Goal: Task Accomplishment & Management: Manage account settings

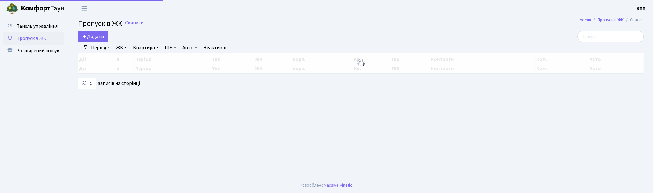
select select "25"
click at [612, 40] on input "search" at bounding box center [611, 37] width 67 height 12
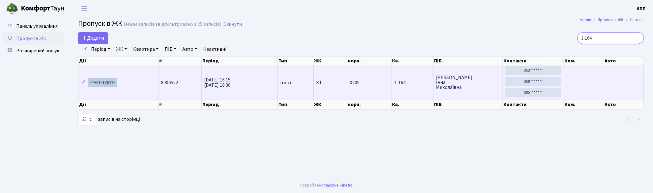
type input "1-164"
click at [109, 83] on link "Активувати" at bounding box center [102, 83] width 29 height 10
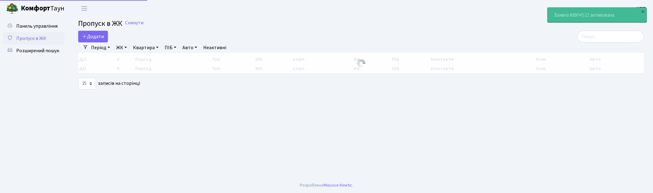
select select "25"
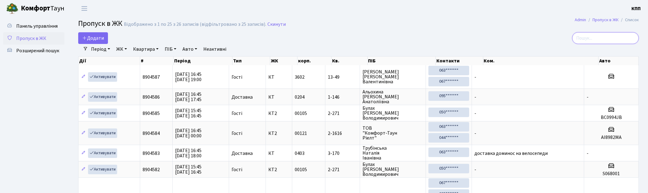
click at [604, 33] on input "search" at bounding box center [605, 38] width 67 height 12
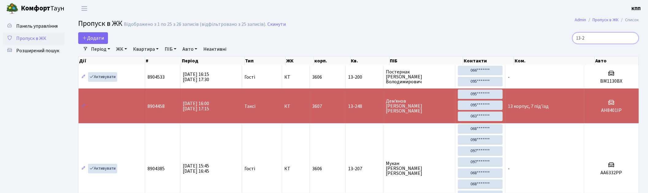
type input "13-2"
click at [25, 40] on span "Пропуск в ЖК" at bounding box center [31, 38] width 30 height 7
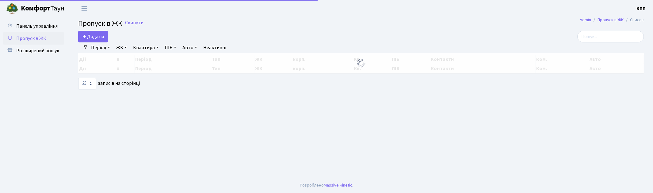
select select "25"
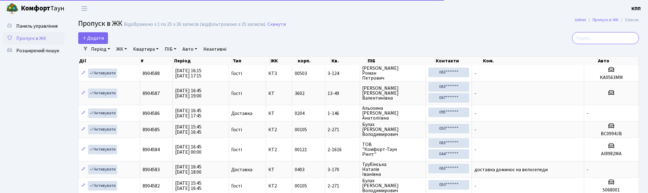
click at [621, 39] on input "search" at bounding box center [605, 38] width 67 height 12
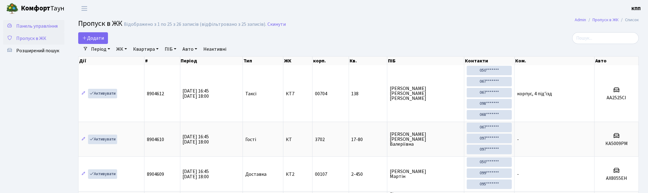
click at [36, 24] on span "Панель управління" at bounding box center [36, 26] width 41 height 7
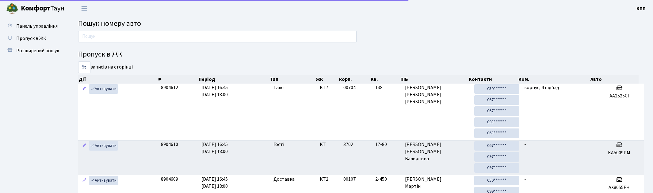
click at [150, 40] on input "text" at bounding box center [217, 37] width 279 height 12
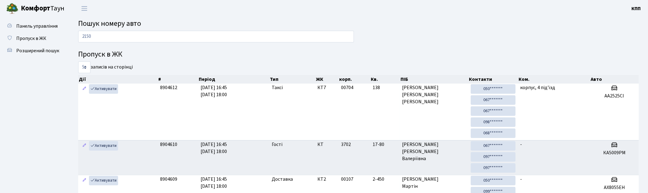
type input "2150"
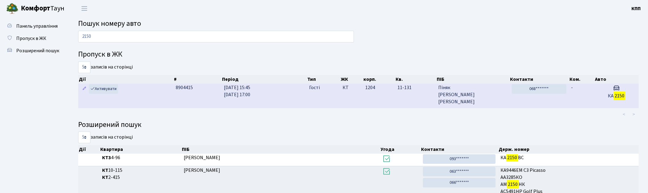
click at [305, 99] on td "21.08.2025 15:45 21.08.2025 17:00" at bounding box center [263, 95] width 85 height 24
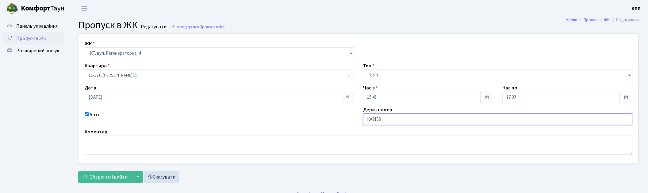
click at [410, 123] on input "КА2150" at bounding box center [497, 119] width 269 height 12
type input "КА2150ЕС"
click at [103, 173] on span "Зберегти і вийти" at bounding box center [109, 176] width 38 height 7
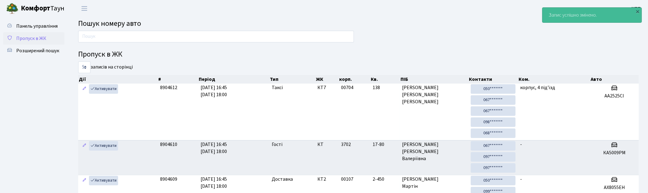
click at [44, 35] on span "Пропуск в ЖК" at bounding box center [31, 38] width 30 height 7
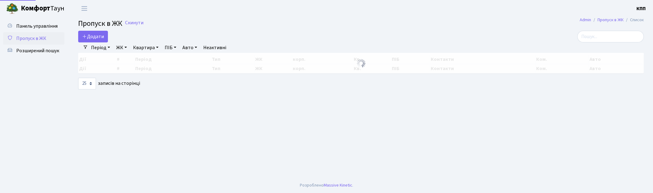
select select "25"
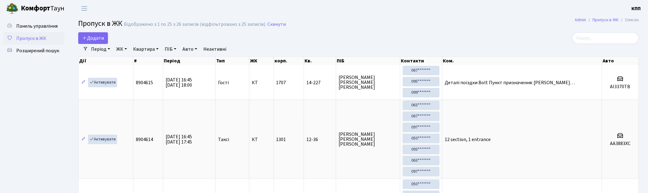
click at [600, 46] on div "Період 21.08.2025 - 21.08.2025 ЖК - КТ, вул. Регенераторна, 4 КТ2, просп. Собор…" at bounding box center [361, 49] width 546 height 10
click at [600, 43] on input "search" at bounding box center [605, 38] width 67 height 12
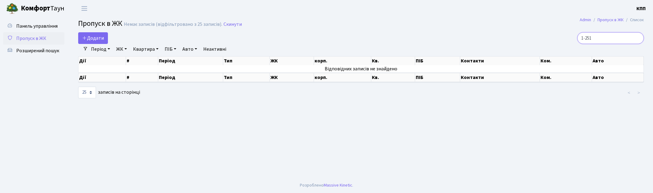
drag, startPoint x: 613, startPoint y: 37, endPoint x: 556, endPoint y: 30, distance: 57.2
click at [556, 30] on main "Admin Пропуск в ЖК Список Пропуск в ЖК Немає записів (відфільтровано з 25 запис…" at bounding box center [361, 97] width 584 height 160
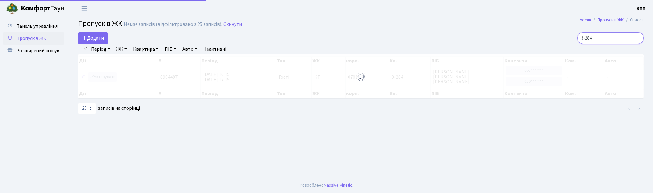
type input "3-284"
click at [109, 74] on div at bounding box center [361, 76] width 566 height 44
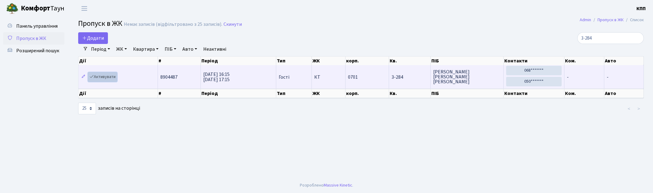
click at [107, 77] on link "Активувати" at bounding box center [102, 77] width 29 height 10
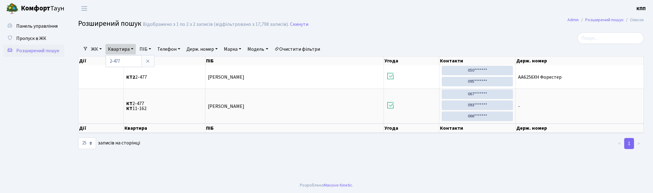
select select "25"
click at [28, 40] on span "Пропуск в ЖК" at bounding box center [31, 38] width 30 height 7
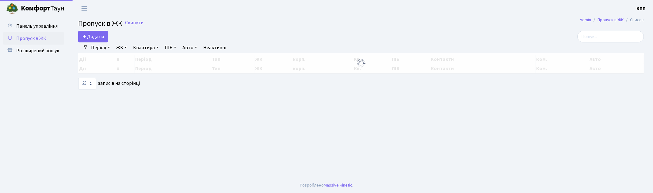
select select "25"
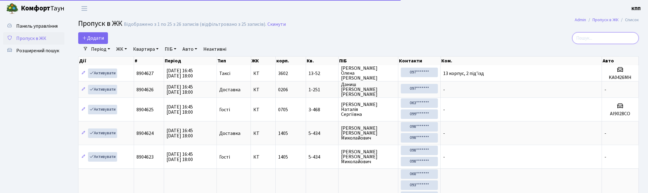
click at [609, 39] on input "search" at bounding box center [605, 38] width 67 height 12
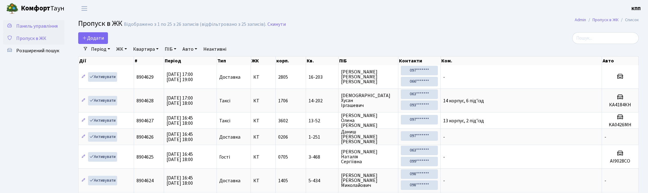
click at [35, 20] on link "Панель управління" at bounding box center [33, 26] width 61 height 12
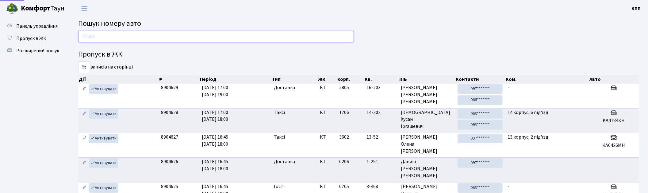
click at [111, 32] on input "text" at bounding box center [216, 37] width 276 height 12
type input "6802"
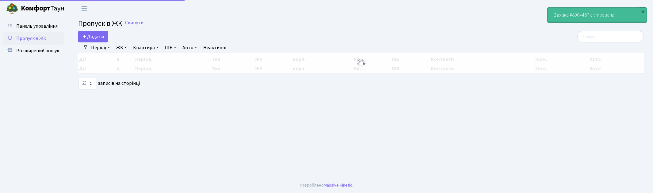
select select "25"
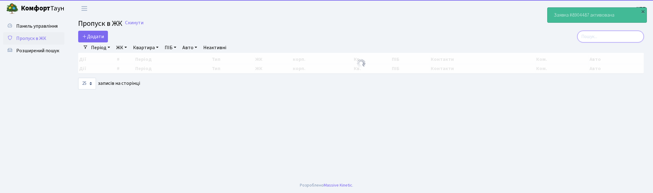
click at [617, 38] on input "search" at bounding box center [611, 37] width 67 height 12
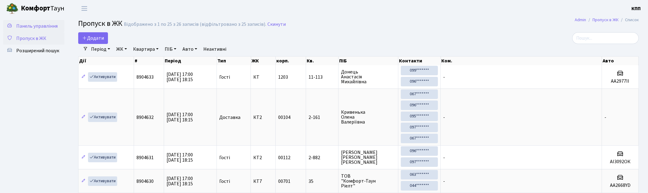
click at [30, 25] on span "Панель управління" at bounding box center [36, 26] width 41 height 7
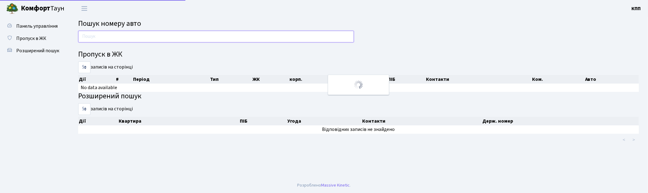
drag, startPoint x: 0, startPoint y: 0, endPoint x: 148, endPoint y: 34, distance: 152.3
click at [148, 34] on input "text" at bounding box center [216, 37] width 276 height 12
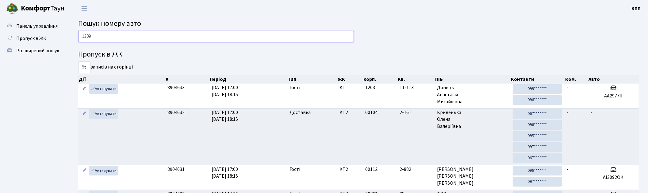
type input "1309"
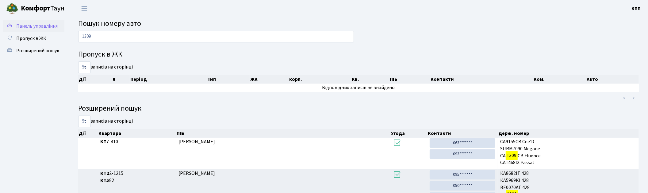
click at [34, 31] on link "Панель управління" at bounding box center [33, 26] width 61 height 12
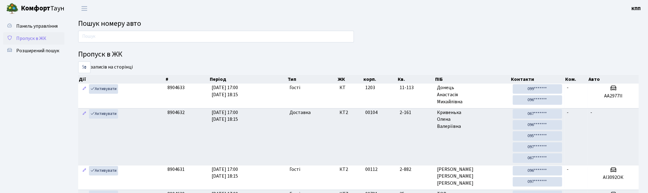
click at [36, 39] on span "Пропуск в ЖК" at bounding box center [31, 38] width 30 height 7
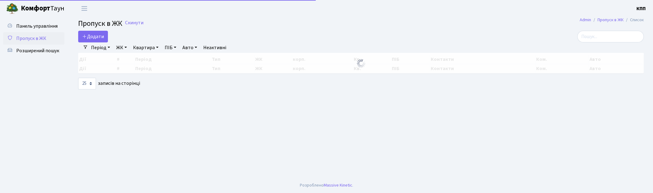
select select "25"
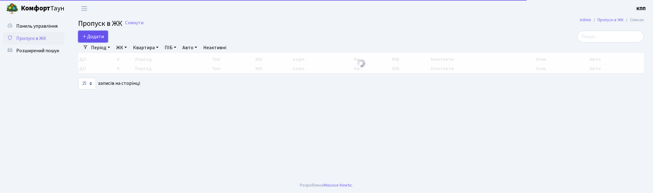
click at [99, 39] on span "Додати" at bounding box center [93, 36] width 22 height 7
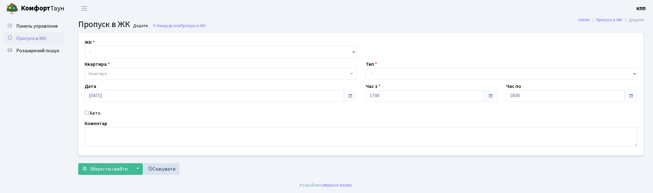
select select "271"
click at [85, 46] on select "- КТ, вул. Регенераторна, 4 КТ2, просп. [STREET_ADDRESS] [STREET_ADDRESS] [PERS…" at bounding box center [221, 52] width 272 height 12
select select
click at [123, 72] on span "Квартира" at bounding box center [219, 74] width 260 height 6
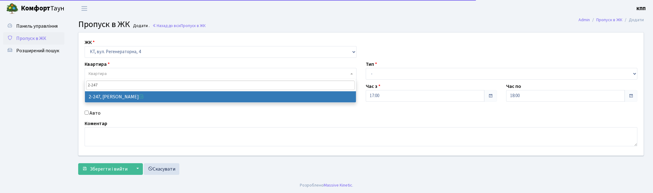
type input "2-247"
select select "512"
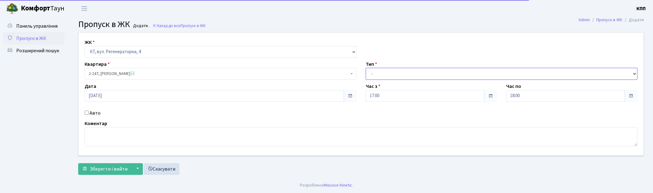
click at [395, 75] on select "- Доставка Таксі Гості Сервіс" at bounding box center [502, 74] width 272 height 12
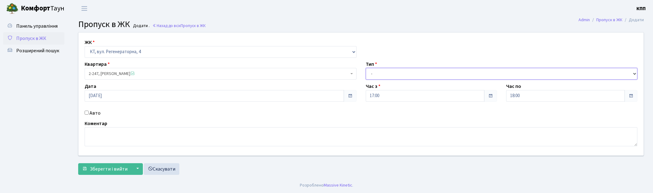
select select "1"
click at [366, 68] on select "- Доставка Таксі Гості Сервіс" at bounding box center [502, 74] width 272 height 12
click at [101, 162] on form "ЖК - КТ, вул. Регенераторна, 4 КТ2, просп. Соборності, 17 КТ3, вул. Березнева, …" at bounding box center [361, 103] width 566 height 142
click at [101, 170] on span "Зберегти і вийти" at bounding box center [109, 168] width 38 height 7
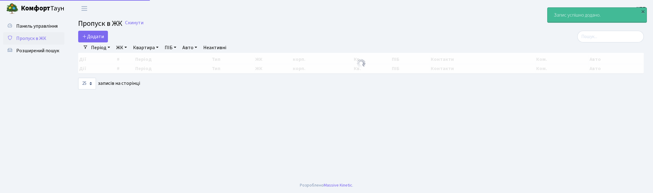
select select "25"
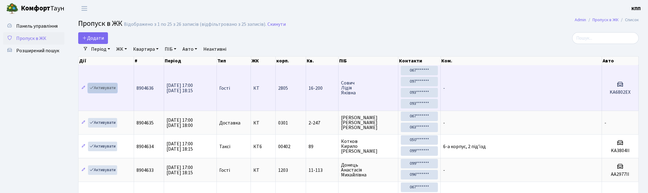
click at [114, 88] on link "Активувати" at bounding box center [102, 88] width 29 height 10
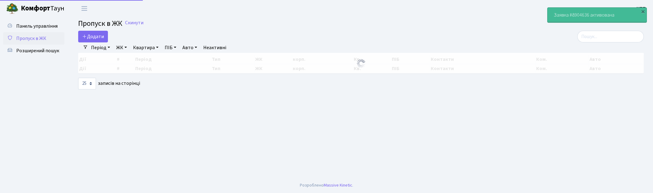
select select "25"
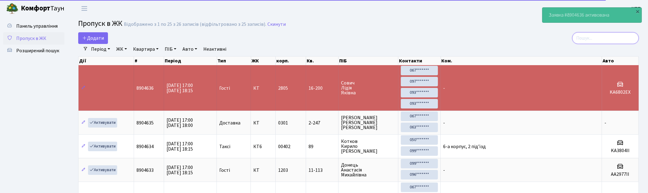
click at [602, 37] on input "search" at bounding box center [605, 38] width 67 height 12
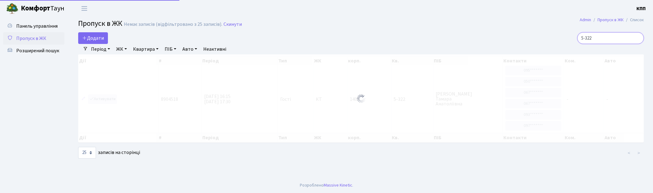
type input "5-322"
click at [106, 99] on div at bounding box center [361, 98] width 566 height 88
click at [102, 99] on div at bounding box center [361, 98] width 566 height 88
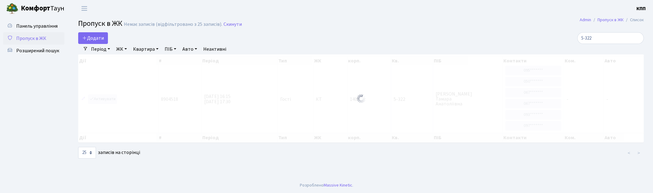
click at [102, 99] on div at bounding box center [361, 98] width 566 height 88
click at [102, 98] on div at bounding box center [361, 98] width 566 height 88
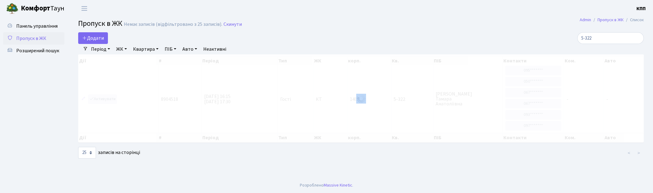
click at [103, 98] on div at bounding box center [361, 98] width 566 height 88
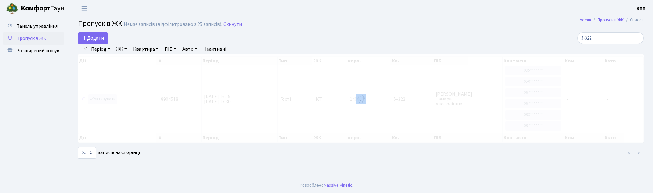
click at [103, 98] on div at bounding box center [361, 98] width 566 height 88
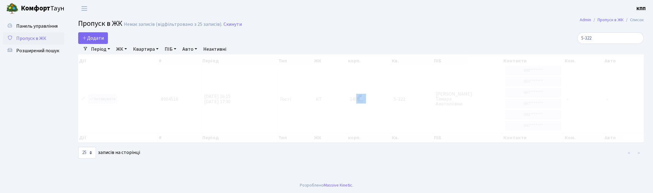
click at [103, 98] on div at bounding box center [361, 98] width 566 height 88
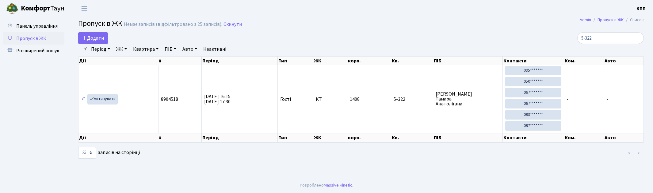
click at [103, 98] on link "Активувати" at bounding box center [102, 99] width 29 height 10
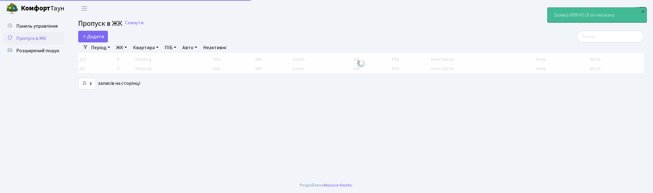
select select "25"
click at [615, 37] on input "search" at bounding box center [611, 37] width 67 height 12
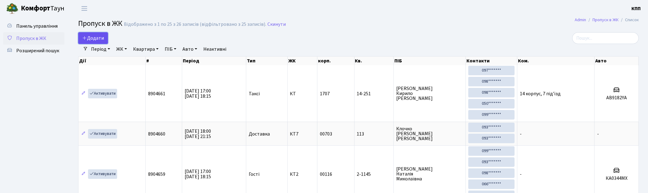
click at [103, 37] on span "Додати" at bounding box center [93, 38] width 22 height 7
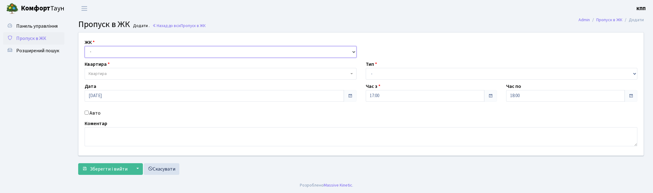
drag, startPoint x: 0, startPoint y: 0, endPoint x: 127, endPoint y: 54, distance: 138.0
click at [128, 51] on select "- КТ, вул. Регенераторна, 4 КТ2, просп. Соборності, 17 КТ3, вул. Березнева, 16 …" at bounding box center [221, 52] width 272 height 12
select select "271"
click at [85, 46] on select "- КТ, вул. Регенераторна, 4 КТ2, просп. Соборності, 17 КТ3, вул. Березнева, 16 …" at bounding box center [221, 52] width 272 height 12
select select
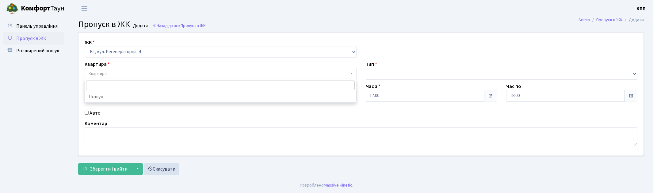
click at [125, 72] on span "Квартира" at bounding box center [219, 74] width 260 height 6
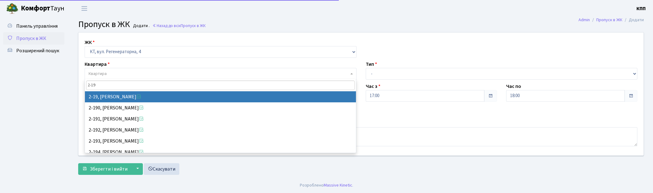
type input "2-19"
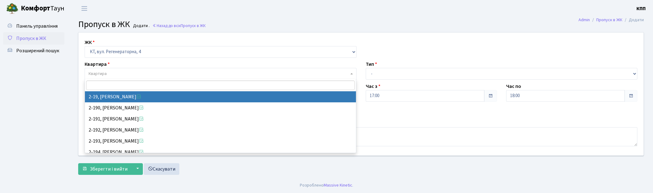
select select "714"
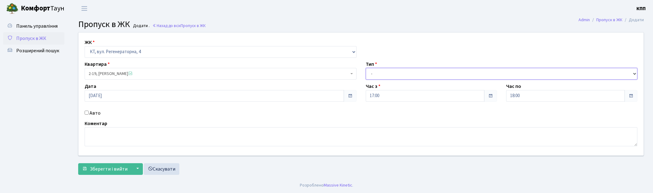
drag, startPoint x: 405, startPoint y: 69, endPoint x: 399, endPoint y: 78, distance: 10.5
click at [405, 69] on select "- Доставка Таксі Гості Сервіс" at bounding box center [502, 74] width 272 height 12
select select "3"
click at [366, 68] on select "- Доставка Таксі Гості Сервіс" at bounding box center [502, 74] width 272 height 12
click at [94, 113] on label "Авто" at bounding box center [95, 112] width 11 height 7
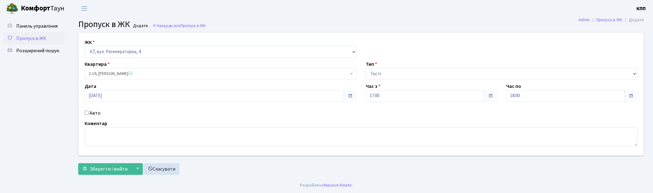
click at [89, 113] on input "Авто" at bounding box center [87, 112] width 4 height 4
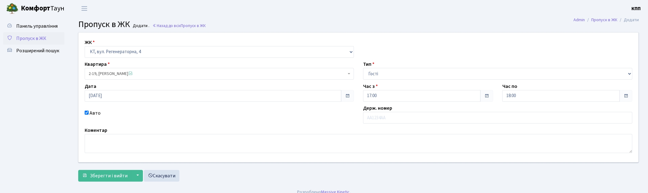
click at [92, 112] on label "Авто" at bounding box center [95, 112] width 11 height 7
click at [89, 112] on input "Авто" at bounding box center [87, 112] width 4 height 4
checkbox input "false"
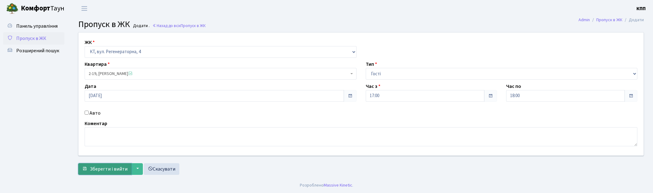
click at [104, 165] on span "Зберегти і вийти" at bounding box center [109, 168] width 38 height 7
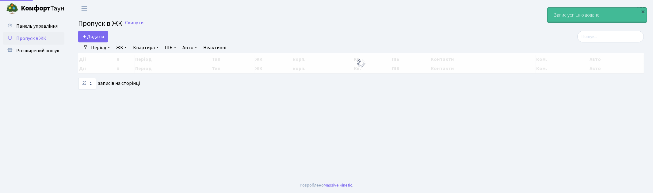
select select "25"
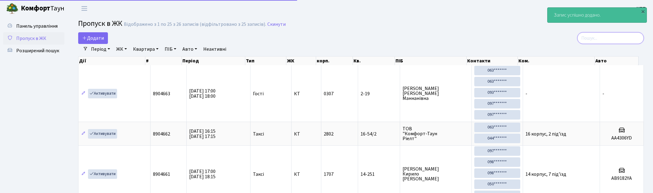
click at [604, 38] on input "search" at bounding box center [611, 38] width 67 height 12
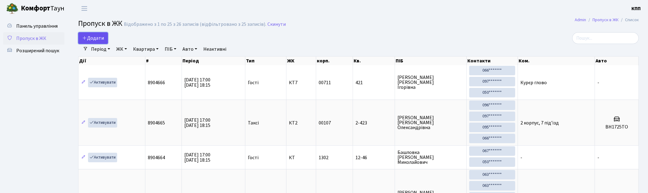
click at [89, 39] on span "Додати" at bounding box center [93, 38] width 22 height 7
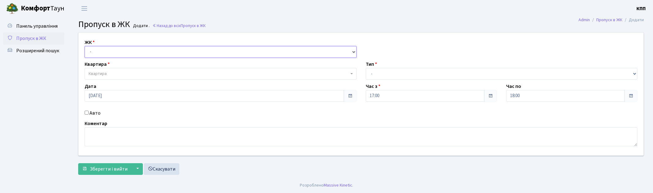
drag, startPoint x: 0, startPoint y: 0, endPoint x: 110, endPoint y: 52, distance: 121.9
click at [110, 52] on select "- КТ, вул. Регенераторна, 4 КТ2, просп. [STREET_ADDRESS] [STREET_ADDRESS] [PERS…" at bounding box center [221, 52] width 272 height 12
select select "271"
click at [85, 46] on select "- КТ, вул. Регенераторна, 4 КТ2, просп. Соборності, 17 КТ3, вул. Березнева, 16 …" at bounding box center [221, 52] width 272 height 12
select select
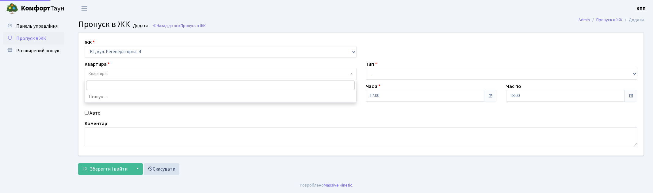
click at [110, 71] on span "Квартира" at bounding box center [219, 74] width 260 height 6
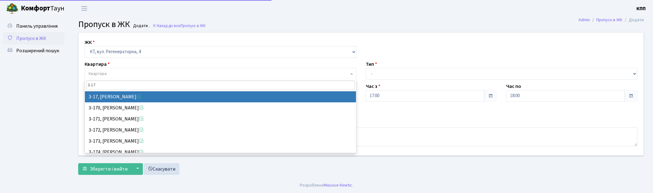
type input "3-17"
select select "988"
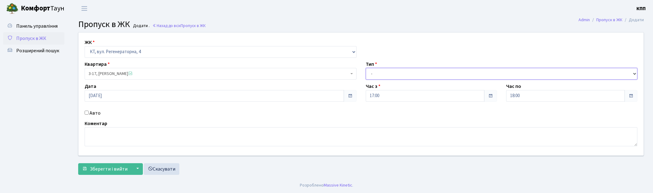
click at [407, 71] on select "- Доставка Таксі Гості Сервіс" at bounding box center [502, 74] width 272 height 12
select select "1"
click at [366, 68] on select "- Доставка Таксі Гості Сервіс" at bounding box center [502, 74] width 272 height 12
click at [115, 165] on span "Зберегти і вийти" at bounding box center [109, 168] width 38 height 7
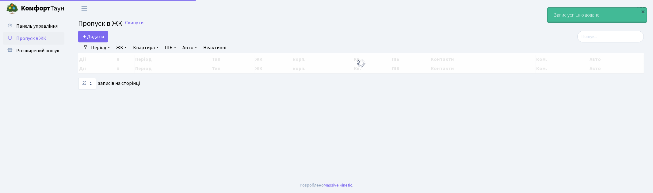
select select "25"
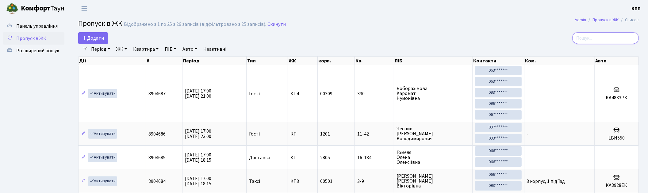
click at [603, 35] on input "search" at bounding box center [605, 38] width 67 height 12
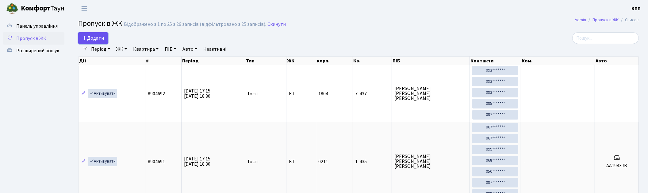
click at [100, 34] on link "Додати" at bounding box center [93, 38] width 30 height 12
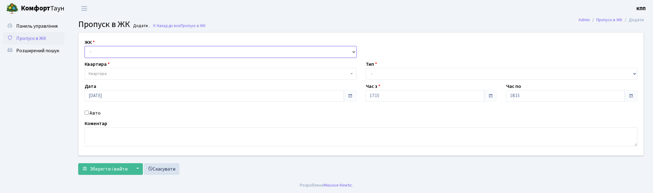
click at [112, 51] on select "- КТ, вул. Регенераторна, 4 КТ2, просп. Соборності, 17 КТ3, вул. Березнева, 16 …" at bounding box center [221, 52] width 272 height 12
select select "271"
click at [85, 46] on select "- КТ, вул. Регенераторна, 4 КТ2, просп. Соборності, 17 КТ3, вул. Березнева, 16 …" at bounding box center [221, 52] width 272 height 12
select select
click at [113, 71] on span "Квартира" at bounding box center [219, 74] width 260 height 6
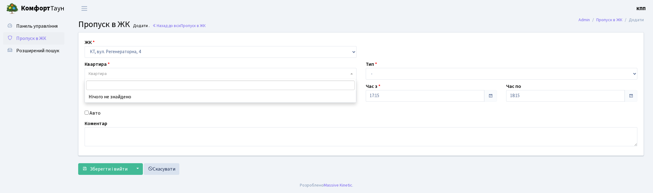
click at [32, 36] on span "Пропуск в ЖК" at bounding box center [31, 38] width 30 height 7
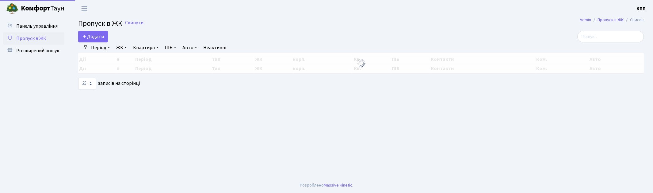
select select "25"
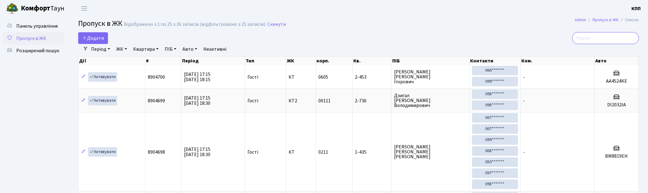
click at [594, 38] on input "search" at bounding box center [605, 38] width 67 height 12
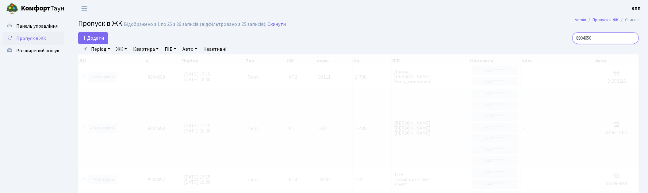
type input "8904650"
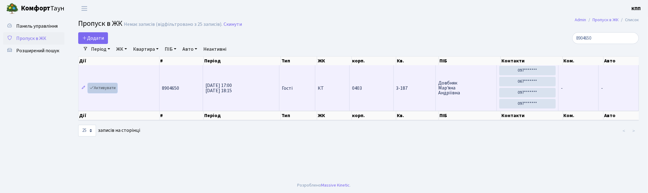
click at [97, 90] on link "Активувати" at bounding box center [102, 88] width 29 height 10
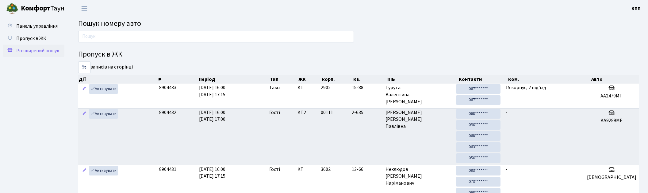
scroll to position [33, 0]
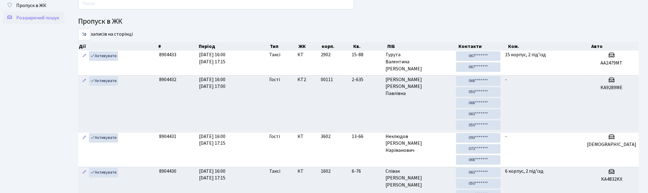
click at [36, 15] on span "Розширений пошук" at bounding box center [37, 17] width 43 height 7
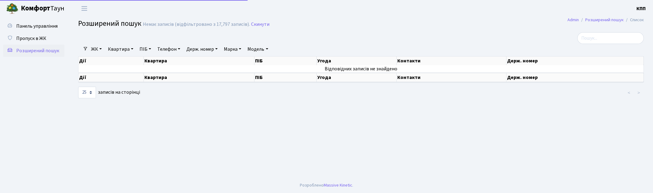
select select "25"
click at [120, 48] on link "Квартира" at bounding box center [121, 49] width 30 height 10
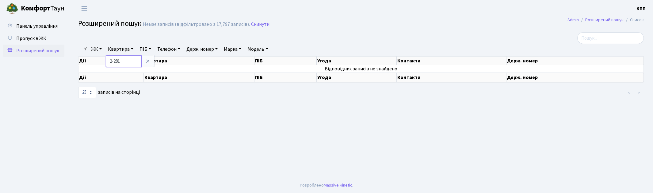
type input "2-281"
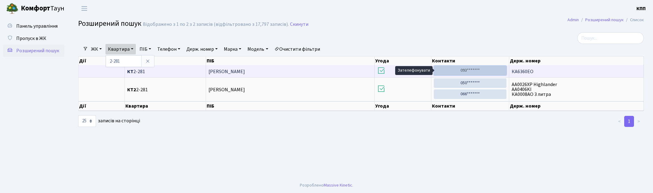
click at [484, 71] on link "093*******" at bounding box center [470, 71] width 73 height 10
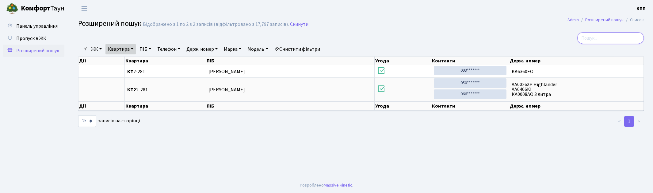
click at [611, 37] on input "search" at bounding box center [611, 38] width 67 height 12
click at [600, 38] on input "search" at bounding box center [611, 38] width 67 height 12
click at [610, 39] on input "search" at bounding box center [611, 38] width 67 height 12
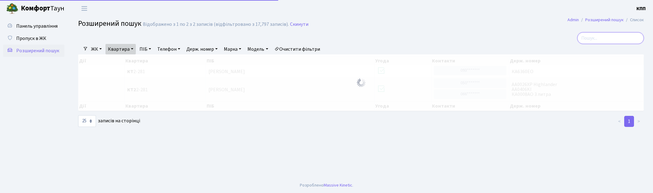
click at [601, 39] on input "search" at bounding box center [611, 38] width 67 height 12
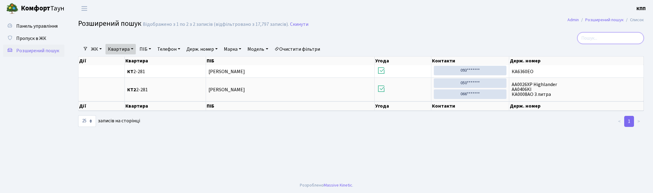
click at [598, 38] on input "search" at bounding box center [611, 38] width 67 height 12
click at [609, 37] on input "search" at bounding box center [611, 38] width 67 height 12
click at [602, 38] on input "search" at bounding box center [611, 38] width 67 height 12
click at [605, 36] on input "search" at bounding box center [611, 38] width 67 height 12
click at [608, 38] on input "search" at bounding box center [611, 38] width 67 height 12
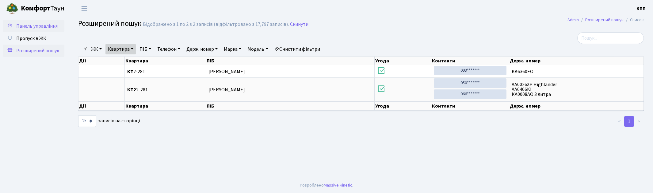
click at [28, 25] on span "Панель управління" at bounding box center [36, 26] width 41 height 7
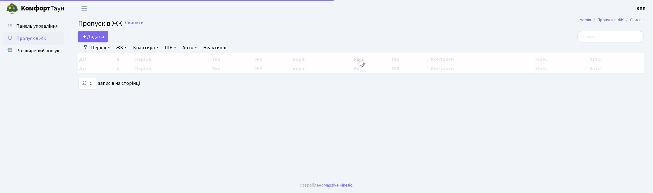
select select "25"
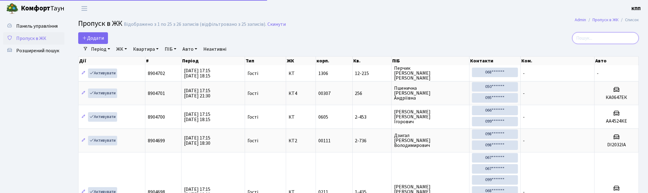
drag, startPoint x: 602, startPoint y: 37, endPoint x: 504, endPoint y: 54, distance: 99.6
click at [602, 37] on input "search" at bounding box center [605, 38] width 67 height 12
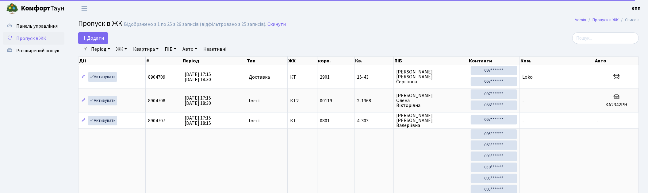
click at [42, 36] on span "Пропуск в ЖК" at bounding box center [31, 38] width 30 height 7
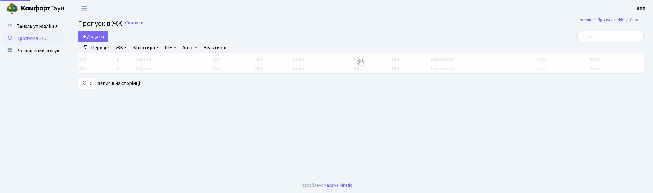
select select "25"
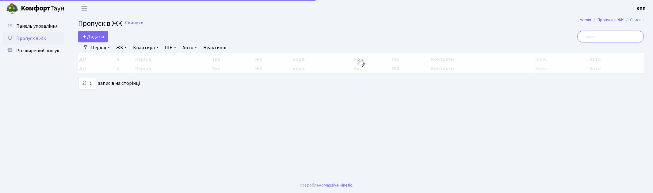
click at [602, 34] on input "search" at bounding box center [611, 37] width 67 height 12
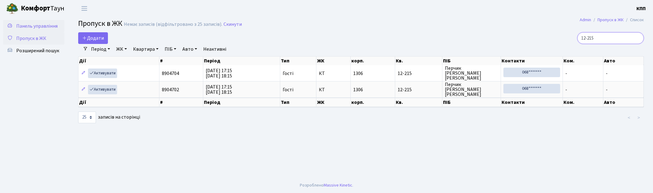
type input "12-215"
click at [38, 29] on span "Панель управління" at bounding box center [36, 26] width 41 height 7
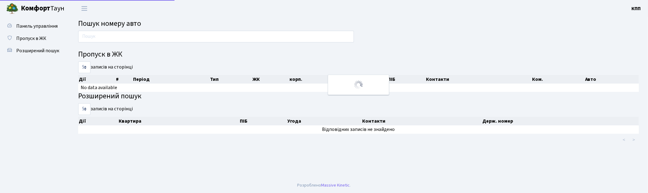
click at [122, 42] on input "text" at bounding box center [216, 37] width 276 height 12
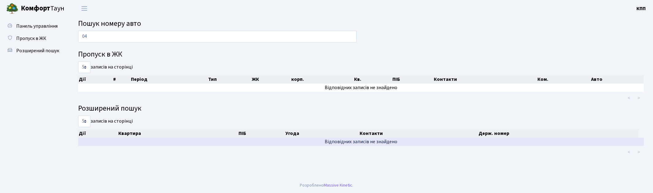
type input "0"
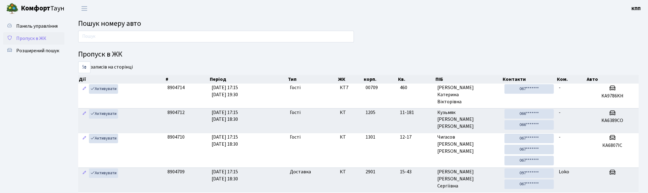
click at [39, 37] on span "Пропуск в ЖК" at bounding box center [31, 38] width 30 height 7
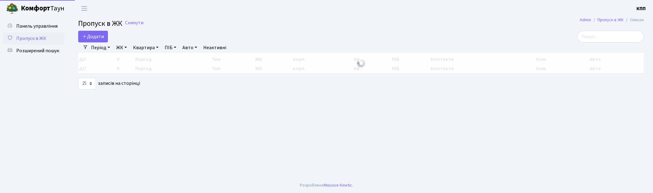
select select "25"
click at [618, 39] on input "search" at bounding box center [611, 37] width 67 height 12
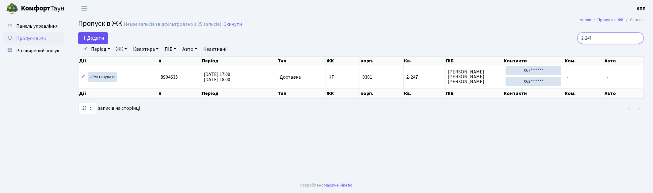
type input "2-247"
click at [93, 38] on span "Додати" at bounding box center [93, 38] width 22 height 7
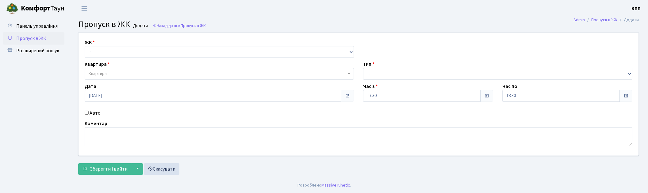
click at [121, 48] on select "- КТ, вул. Регенераторна, 4 КТ2, просп. [STREET_ADDRESS] [STREET_ADDRESS] [PERS…" at bounding box center [219, 52] width 269 height 12
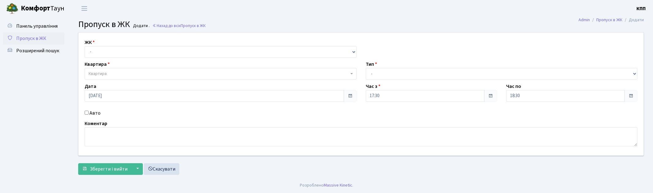
select select "271"
click at [85, 46] on select "- КТ, вул. Регенераторна, 4 КТ2, просп. Соборності, 17 КТ3, вул. Березнева, 16 …" at bounding box center [221, 52] width 272 height 12
select select
click at [117, 69] on span "Квартира" at bounding box center [221, 74] width 272 height 12
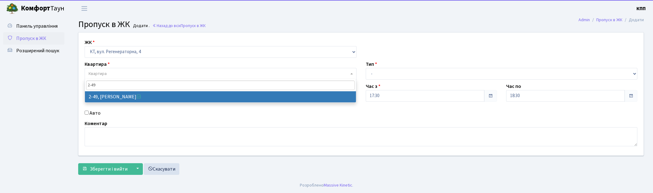
type input "2-49"
select select "677"
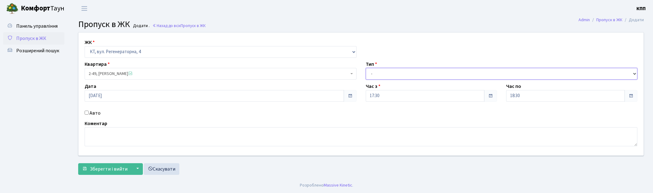
click at [398, 74] on select "- Доставка Таксі Гості Сервіс" at bounding box center [502, 74] width 272 height 12
select select "3"
click at [366, 68] on select "- Доставка Таксі Гості Сервіс" at bounding box center [502, 74] width 272 height 12
click at [90, 112] on label "Авто" at bounding box center [95, 112] width 11 height 7
click at [89, 112] on input "Авто" at bounding box center [87, 112] width 4 height 4
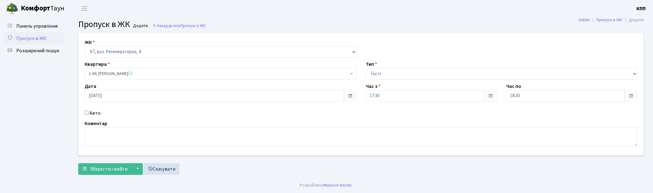
checkbox input "true"
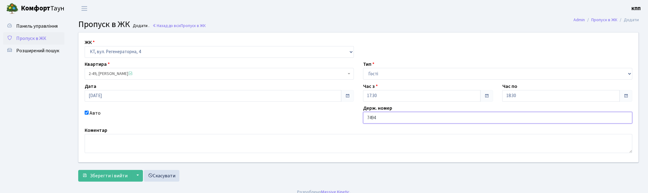
click at [370, 117] on input "7494" at bounding box center [497, 118] width 269 height 12
click at [365, 118] on input "7494" at bounding box center [497, 118] width 269 height 12
click at [394, 114] on input "7494" at bounding box center [497, 118] width 269 height 12
click at [365, 118] on input "7494КА" at bounding box center [497, 118] width 269 height 12
type input "АА7494КА"
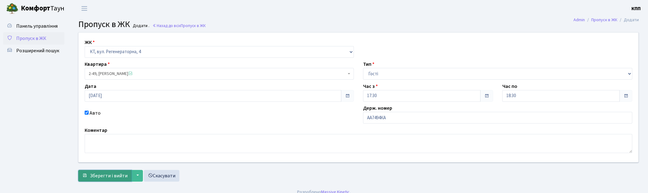
click at [106, 174] on span "Зберегти і вийти" at bounding box center [109, 175] width 38 height 7
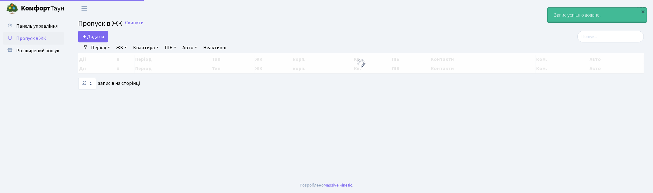
select select "25"
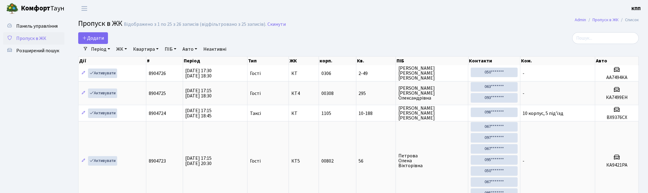
click at [607, 39] on input "search" at bounding box center [605, 38] width 67 height 12
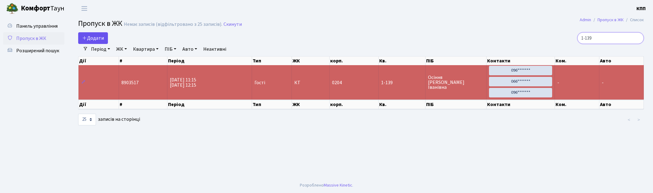
type input "1-139"
click at [102, 32] on link "Додати" at bounding box center [93, 38] width 30 height 12
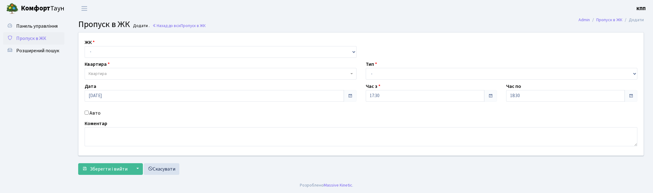
select select "271"
click at [85, 46] on select "- КТ, вул. Регенераторна, 4 КТ2, просп. [STREET_ADDRESS] [STREET_ADDRESS] [PERS…" at bounding box center [221, 52] width 272 height 12
select select
click at [114, 75] on span "Квартира" at bounding box center [219, 74] width 260 height 6
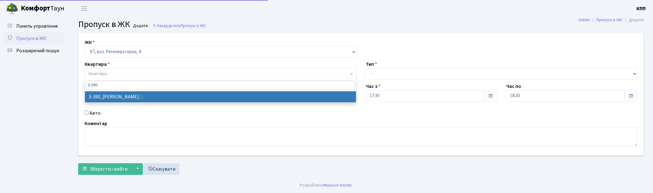
type input "3-390"
select select "1608"
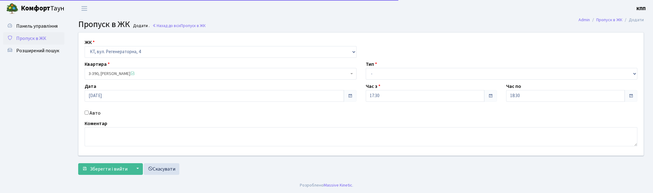
click at [93, 112] on label "Авто" at bounding box center [95, 112] width 11 height 7
click at [89, 112] on input "Авто" at bounding box center [87, 112] width 4 height 4
checkbox input "true"
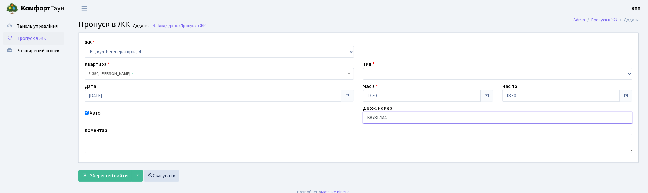
type input "КА7817МА"
click at [395, 71] on select "- Доставка Таксі Гості Сервіс" at bounding box center [497, 74] width 269 height 12
select select "2"
click at [363, 68] on select "- Доставка Таксі Гості Сервіс" at bounding box center [497, 74] width 269 height 12
click at [106, 179] on button "Зберегти і вийти" at bounding box center [104, 176] width 53 height 12
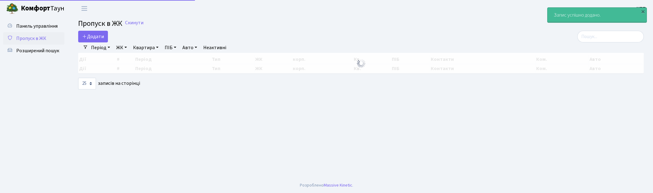
select select "25"
click at [608, 33] on input "search" at bounding box center [611, 37] width 67 height 12
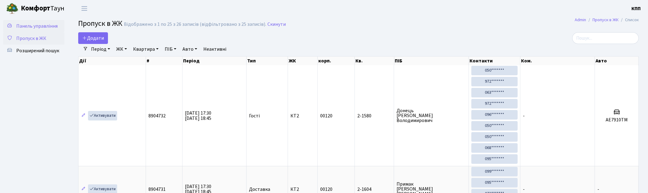
click at [41, 26] on span "Панель управління" at bounding box center [36, 26] width 41 height 7
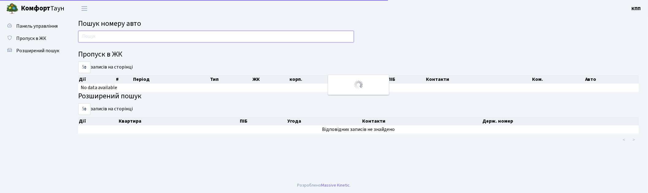
drag, startPoint x: 0, startPoint y: 0, endPoint x: 117, endPoint y: 39, distance: 123.2
click at [117, 39] on input "text" at bounding box center [216, 37] width 276 height 12
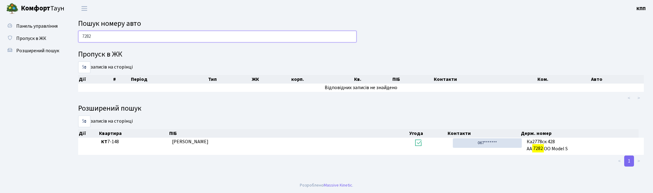
click at [86, 39] on input "7282" at bounding box center [217, 37] width 279 height 12
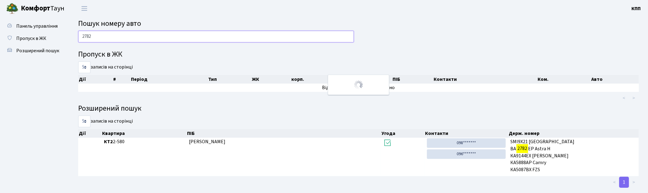
type input "2782"
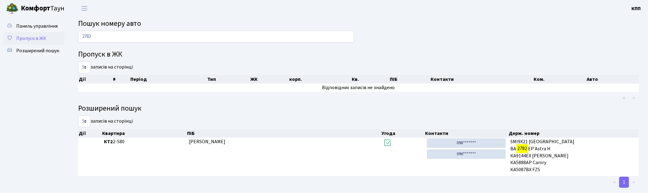
click at [43, 37] on span "Пропуск в ЖК" at bounding box center [31, 38] width 30 height 7
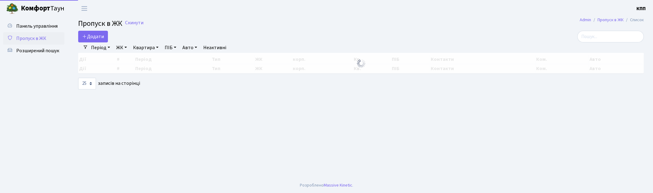
select select "25"
click at [600, 34] on input "search" at bounding box center [611, 37] width 67 height 12
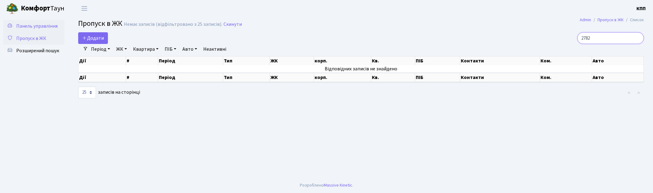
type input "2782"
click at [34, 21] on link "Панель управління" at bounding box center [33, 26] width 61 height 12
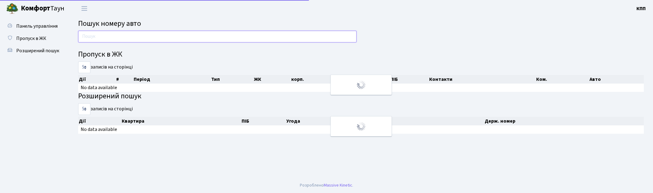
drag, startPoint x: 0, startPoint y: 0, endPoint x: 121, endPoint y: 36, distance: 126.5
click at [121, 36] on input "text" at bounding box center [217, 37] width 279 height 12
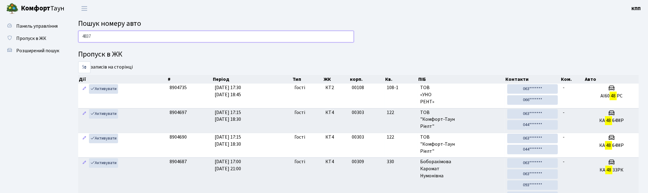
type input "4837"
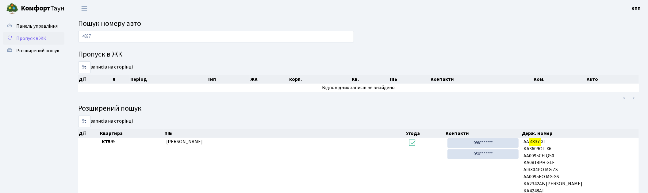
click at [38, 35] on span "Пропуск в ЖК" at bounding box center [31, 38] width 30 height 7
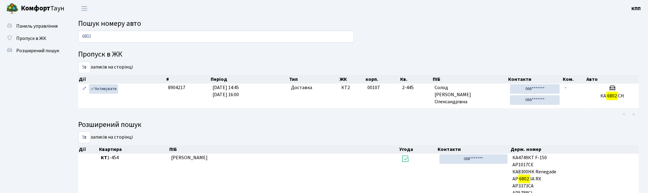
click at [123, 36] on input "6802" at bounding box center [216, 37] width 276 height 12
type input "6"
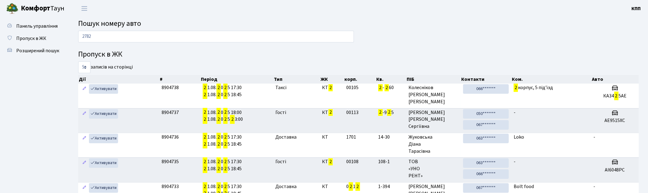
type input "2782"
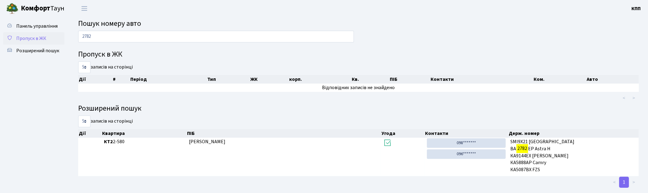
click at [23, 33] on link "Пропуск в ЖК" at bounding box center [33, 38] width 61 height 12
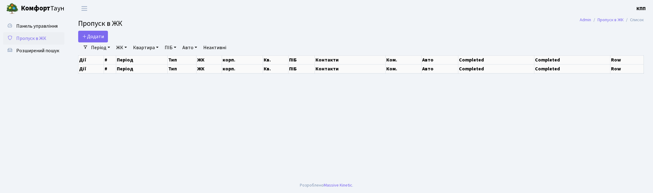
select select "25"
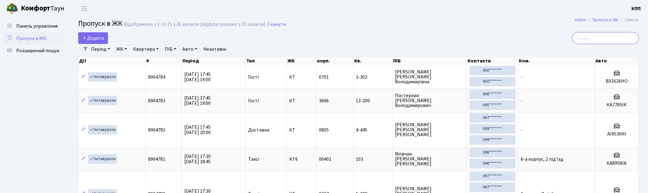
click at [602, 38] on input "search" at bounding box center [605, 38] width 67 height 12
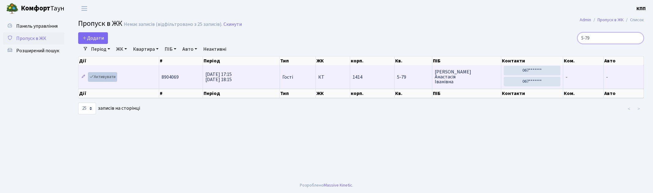
type input "5-79"
click at [115, 75] on link "Активувати" at bounding box center [102, 77] width 29 height 10
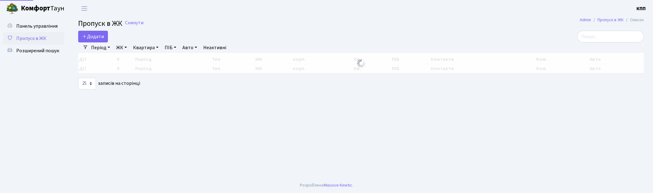
select select "25"
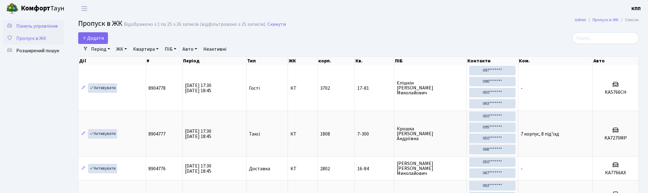
click at [31, 27] on span "Панель управління" at bounding box center [36, 26] width 41 height 7
click at [128, 38] on div "Додати" at bounding box center [263, 38] width 371 height 12
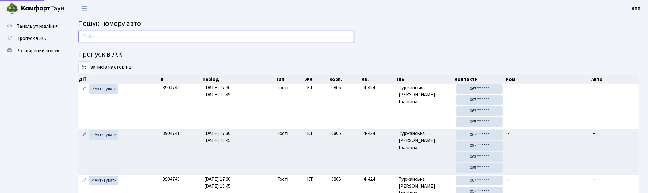
click at [156, 40] on input "text" at bounding box center [216, 37] width 276 height 12
click at [180, 35] on input "text" at bounding box center [216, 37] width 276 height 12
type input "4837"
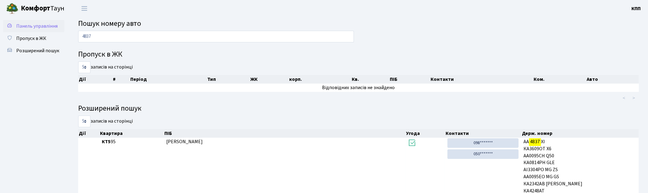
click at [41, 23] on span "Панель управління" at bounding box center [36, 26] width 41 height 7
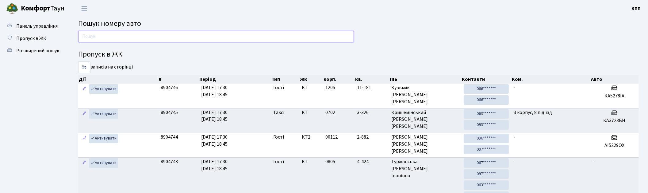
click at [121, 40] on input "text" at bounding box center [216, 37] width 276 height 12
type input "5575"
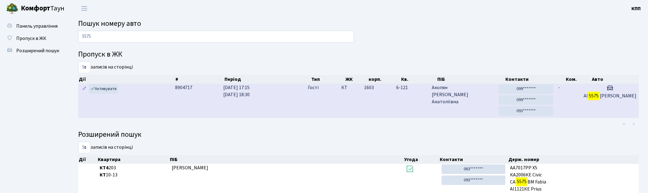
click at [370, 108] on td "1603" at bounding box center [378, 100] width 32 height 34
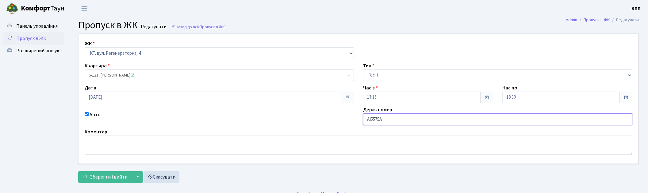
click at [410, 118] on input "АІ5575А" at bounding box center [497, 119] width 269 height 12
type input "АІ5575АК"
click at [113, 178] on span "Зберегти і вийти" at bounding box center [109, 176] width 38 height 7
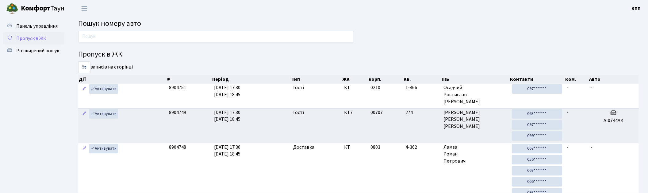
click at [37, 41] on span "Пропуск в ЖК" at bounding box center [31, 38] width 30 height 7
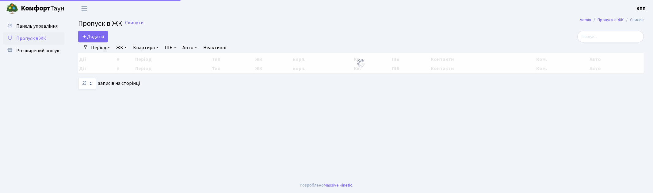
select select "25"
click at [88, 37] on span "Додати" at bounding box center [93, 36] width 22 height 7
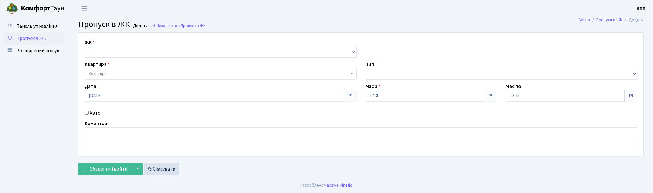
select select "271"
click at [85, 46] on select "- КТ, вул. Регенераторна, 4 КТ2, просп. Соборності, 17 КТ3, вул. Березнева, 16 …" at bounding box center [221, 52] width 272 height 12
select select
click at [121, 72] on span "Квартира" at bounding box center [219, 74] width 260 height 6
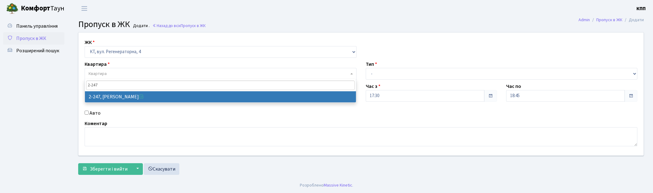
type input "2-247"
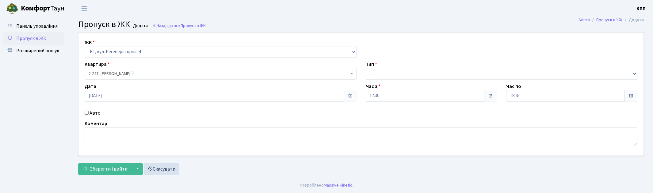
select select "512"
click at [91, 112] on label "Авто" at bounding box center [95, 112] width 11 height 7
click at [89, 112] on input "Авто" at bounding box center [87, 112] width 4 height 4
checkbox input "true"
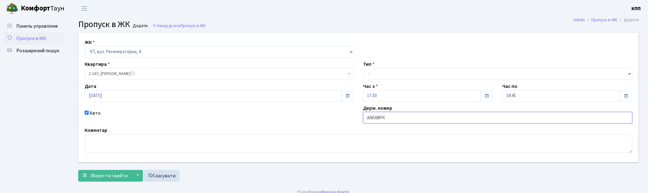
type input "АІ6568РК"
click at [380, 75] on select "- Доставка Таксі Гості Сервіс" at bounding box center [497, 74] width 269 height 12
select select "3"
click at [363, 68] on select "- Доставка Таксі Гості Сервіс" at bounding box center [497, 74] width 269 height 12
click at [99, 176] on span "Зберегти і вийти" at bounding box center [109, 175] width 38 height 7
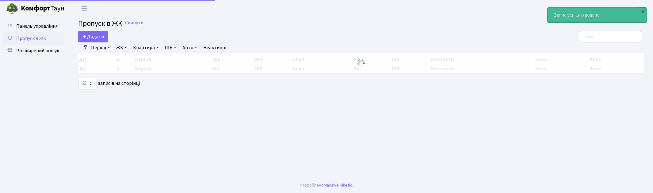
select select "25"
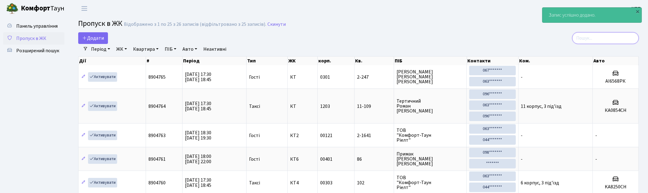
click at [597, 38] on input "search" at bounding box center [605, 38] width 67 height 12
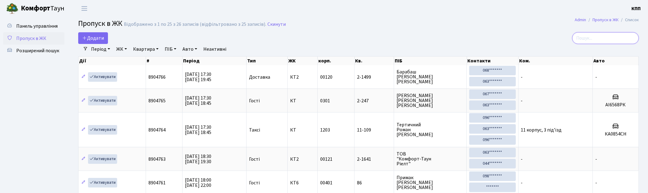
click at [595, 37] on input "search" at bounding box center [605, 38] width 67 height 12
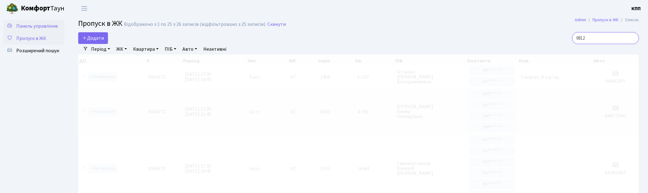
type input "9812"
click at [20, 20] on link "Панель управління" at bounding box center [33, 26] width 61 height 12
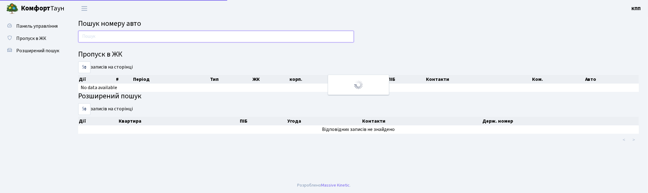
click at [98, 37] on input "text" at bounding box center [216, 37] width 276 height 12
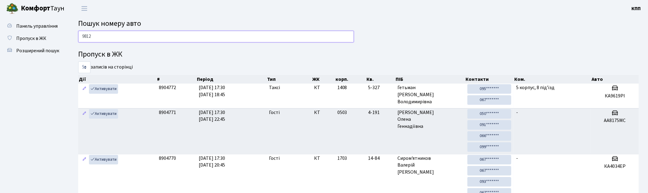
type input "9812"
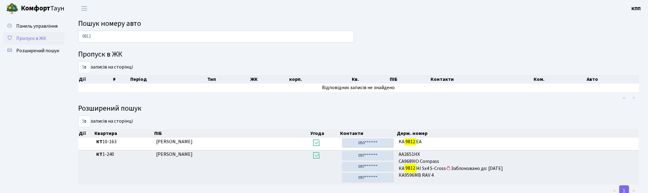
click at [38, 37] on span "Пропуск в ЖК" at bounding box center [31, 38] width 30 height 7
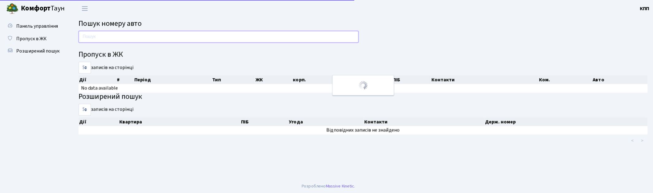
drag, startPoint x: 0, startPoint y: 0, endPoint x: 117, endPoint y: 34, distance: 121.9
click at [117, 34] on input "text" at bounding box center [217, 37] width 279 height 12
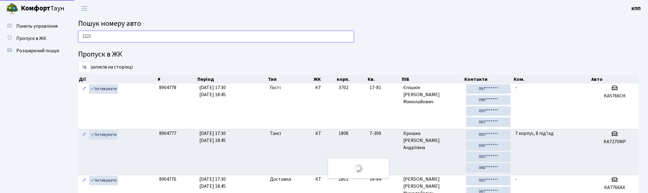
type input "2222"
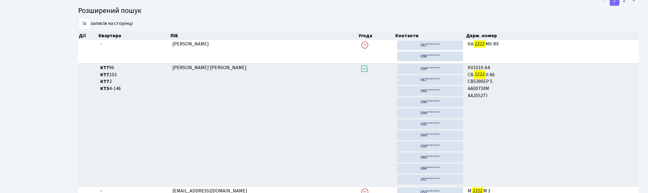
scroll to position [191, 0]
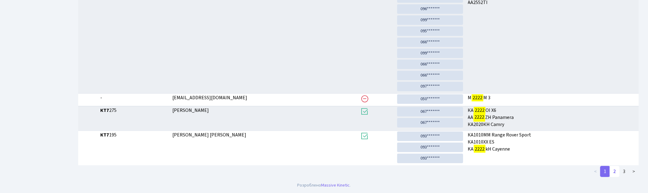
click at [616, 168] on link "2" at bounding box center [615, 171] width 10 height 11
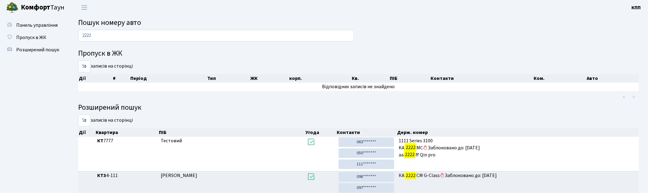
scroll to position [0, 0]
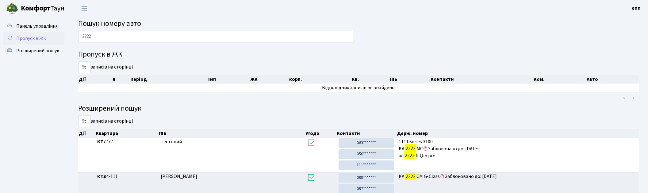
click at [29, 36] on span "Пропуск в ЖК" at bounding box center [31, 38] width 30 height 7
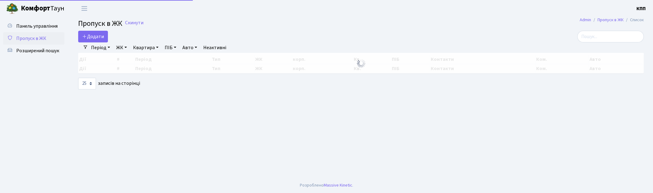
select select "25"
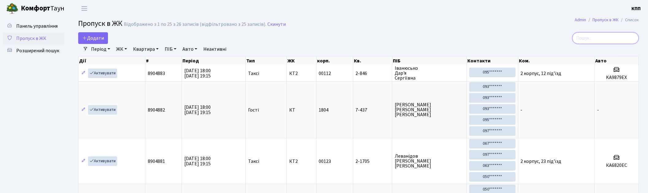
click at [608, 37] on input "search" at bounding box center [605, 38] width 67 height 12
click at [94, 38] on span "Додати" at bounding box center [93, 38] width 22 height 7
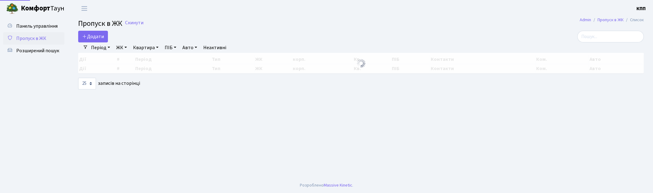
select select "25"
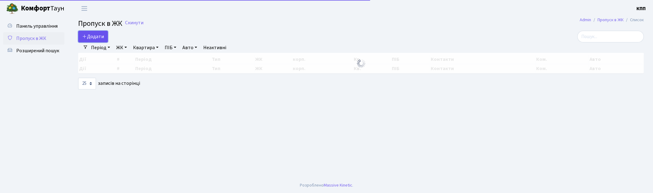
click at [93, 36] on span "Додати" at bounding box center [93, 36] width 22 height 7
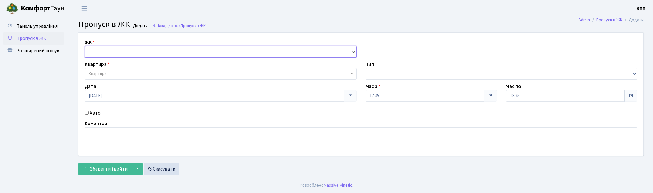
drag, startPoint x: 0, startPoint y: 0, endPoint x: 112, endPoint y: 52, distance: 123.2
click at [112, 52] on select "- КТ, вул. Регенераторна, 4 КТ2, просп. [STREET_ADDRESS] [STREET_ADDRESS] [PERS…" at bounding box center [221, 52] width 272 height 12
select select "271"
click at [85, 46] on select "- КТ, вул. Регенераторна, 4 КТ2, просп. Соборності, 17 КТ3, вул. Березнева, 16 …" at bounding box center [221, 52] width 272 height 12
select select
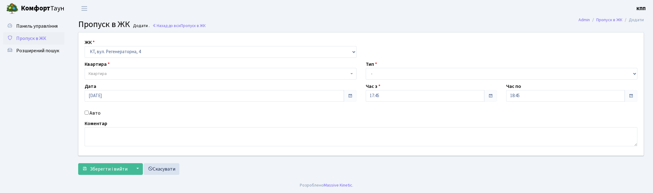
drag, startPoint x: 88, startPoint y: 114, endPoint x: 97, endPoint y: 117, distance: 8.8
click at [89, 114] on div "Авто" at bounding box center [220, 112] width 281 height 7
click at [97, 114] on label "Авто" at bounding box center [95, 112] width 11 height 7
click at [89, 114] on input "Авто" at bounding box center [87, 112] width 4 height 4
checkbox input "true"
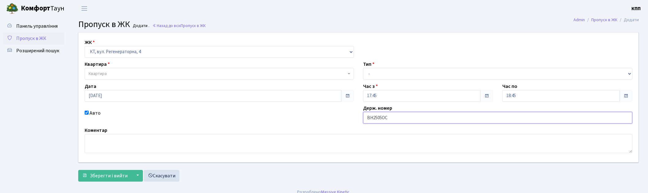
type input "ВН2505ОС"
click at [405, 78] on select "- Доставка Таксі Гості Сервіс" at bounding box center [497, 74] width 269 height 12
select select "2"
click at [363, 68] on select "- Доставка Таксі Гості Сервіс" at bounding box center [497, 74] width 269 height 12
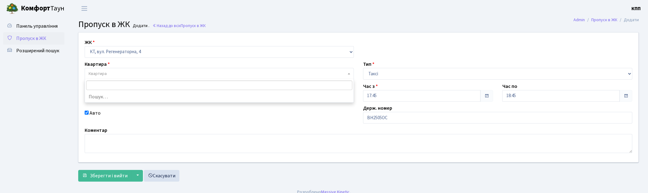
click at [115, 77] on span "Квартира" at bounding box center [218, 74] width 258 height 6
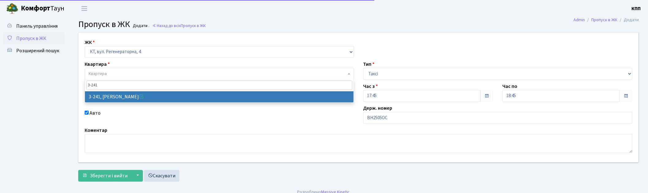
type input "3-241"
select select "742"
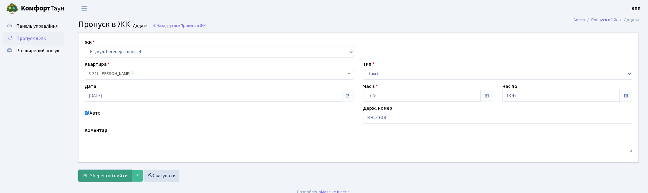
click at [99, 177] on span "Зберегти і вийти" at bounding box center [109, 175] width 38 height 7
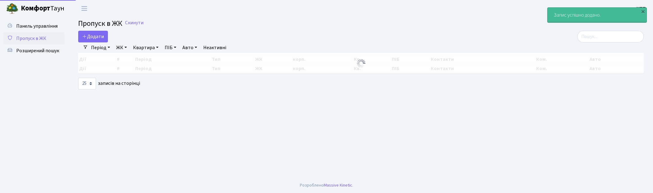
select select "25"
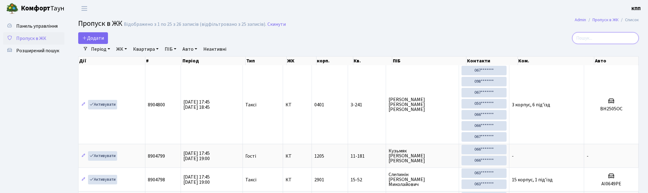
click at [603, 35] on input "search" at bounding box center [605, 38] width 67 height 12
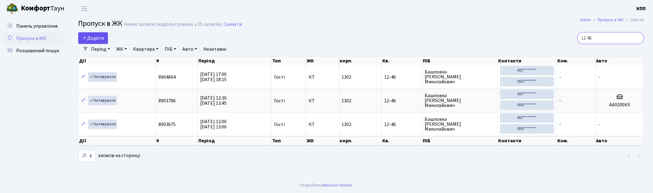
type input "12-46"
click at [96, 35] on span "Додати" at bounding box center [93, 38] width 22 height 7
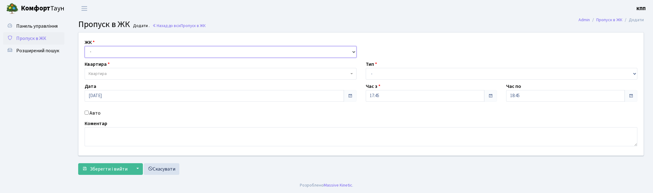
drag, startPoint x: 0, startPoint y: 0, endPoint x: 112, endPoint y: 56, distance: 125.4
click at [111, 50] on select "- КТ, вул. Регенераторна, 4 КТ2, просп. Соборності, 17 КТ3, вул. Березнева, 16 …" at bounding box center [221, 52] width 272 height 12
select select "271"
click at [85, 46] on select "- КТ, вул. Регенераторна, 4 КТ2, просп. Соборності, 17 КТ3, вул. Березнева, 16 …" at bounding box center [221, 52] width 272 height 12
select select
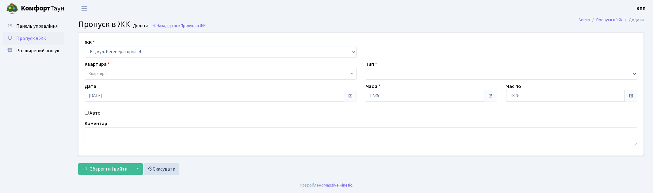
click at [113, 73] on span "Квартира" at bounding box center [219, 74] width 260 height 6
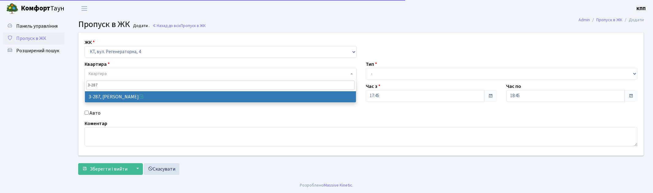
type input "3-287"
select select "1505"
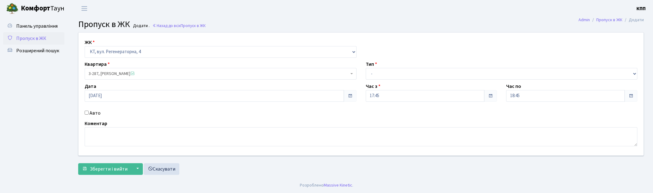
click at [95, 114] on label "Авто" at bounding box center [95, 112] width 11 height 7
click at [89, 114] on input "Авто" at bounding box center [87, 112] width 4 height 4
checkbox input "true"
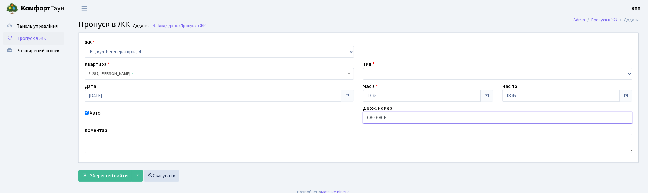
type input "СА0058СЕ"
click at [391, 72] on select "- Доставка Таксі Гості Сервіс" at bounding box center [497, 74] width 269 height 12
select select "2"
click at [363, 68] on select "- Доставка Таксі Гості Сервіс" at bounding box center [497, 74] width 269 height 12
click at [98, 175] on span "Зберегти і вийти" at bounding box center [109, 175] width 38 height 7
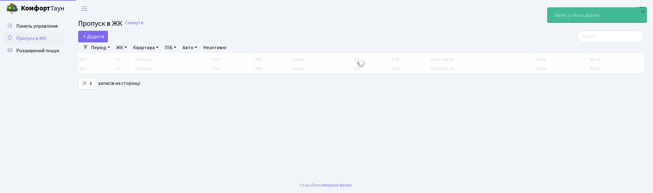
select select "25"
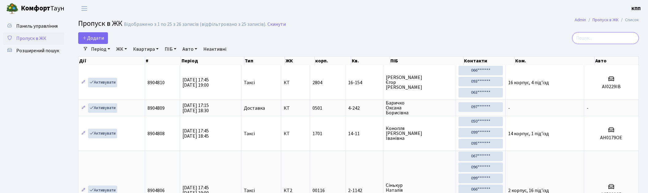
click at [604, 35] on input "search" at bounding box center [605, 38] width 67 height 12
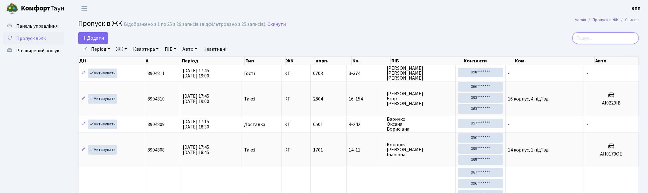
click at [599, 39] on input "search" at bounding box center [605, 38] width 67 height 12
click at [615, 37] on input "search" at bounding box center [605, 38] width 67 height 12
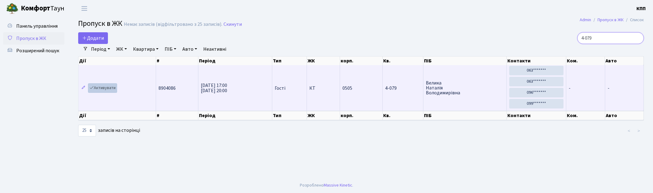
type input "4-079"
click at [98, 87] on link "Активувати" at bounding box center [102, 88] width 29 height 10
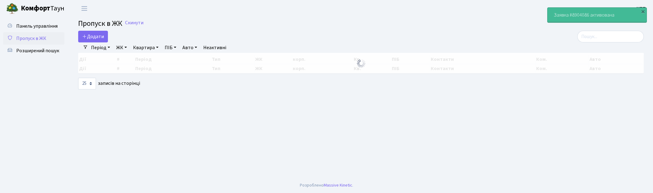
select select "25"
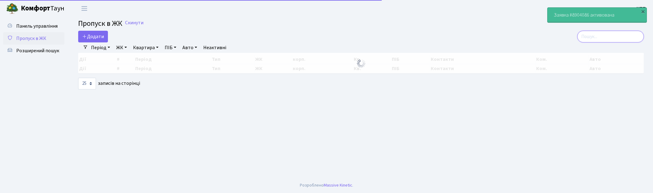
click at [617, 38] on input "search" at bounding box center [611, 37] width 67 height 12
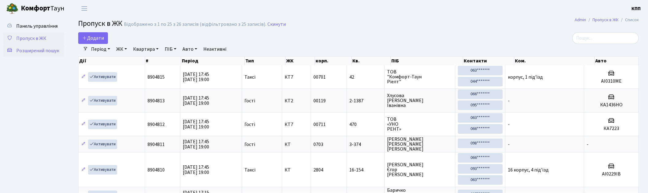
click at [30, 48] on span "Розширений пошук" at bounding box center [37, 50] width 43 height 7
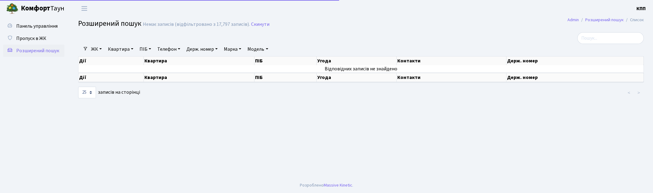
select select "25"
click at [118, 51] on link "Квартира" at bounding box center [121, 49] width 30 height 10
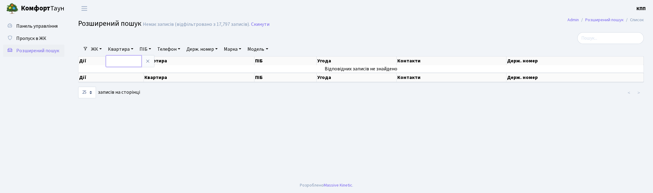
click at [133, 63] on input "text" at bounding box center [124, 61] width 36 height 12
type input "14-267"
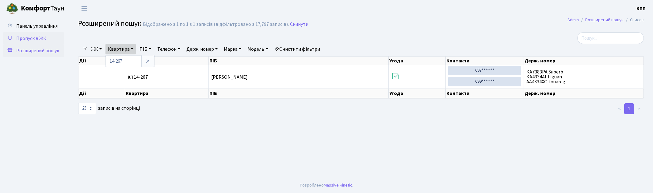
click at [29, 35] on span "Пропуск в ЖК" at bounding box center [31, 38] width 30 height 7
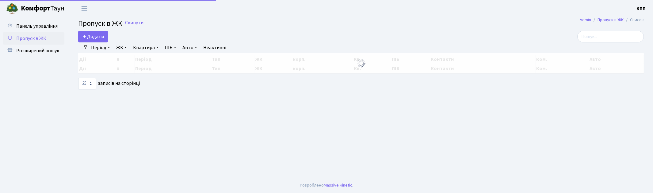
select select "25"
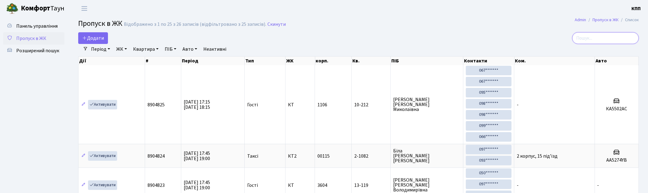
click at [614, 42] on input "search" at bounding box center [605, 38] width 67 height 12
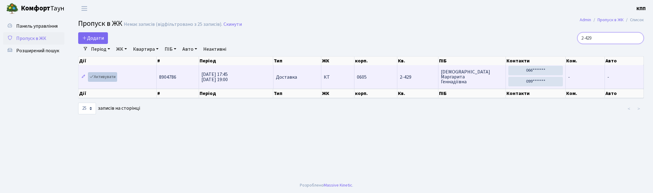
type input "2-429"
click at [97, 76] on link "Активувати" at bounding box center [102, 77] width 29 height 10
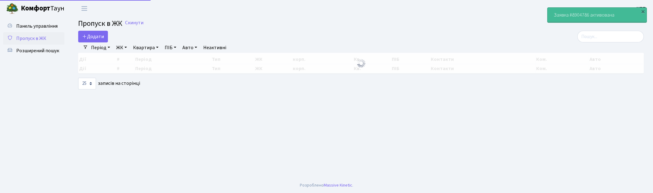
select select "25"
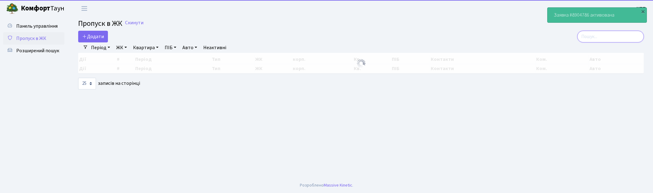
click at [603, 39] on input "search" at bounding box center [611, 37] width 67 height 12
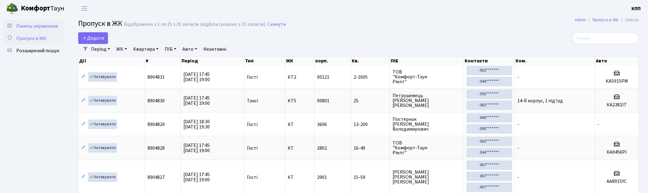
click at [38, 26] on span "Панель управління" at bounding box center [36, 26] width 41 height 7
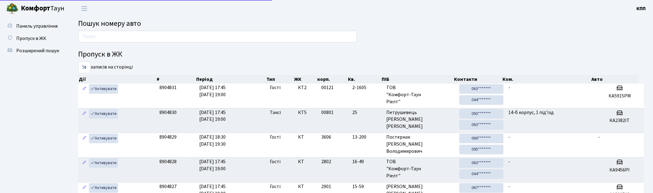
click at [137, 37] on input "text" at bounding box center [217, 37] width 279 height 12
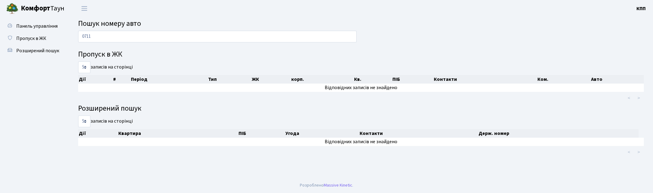
click at [115, 34] on input "0711" at bounding box center [217, 37] width 279 height 12
click at [114, 34] on input "0711" at bounding box center [217, 37] width 279 height 12
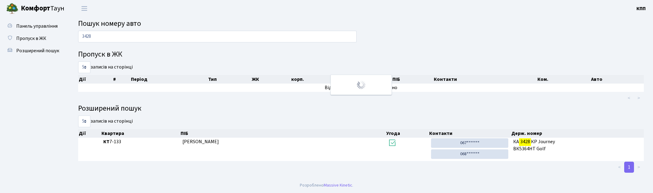
click at [169, 35] on input "3428" at bounding box center [217, 37] width 279 height 12
click at [107, 39] on input "3428" at bounding box center [217, 37] width 279 height 12
type input "4809"
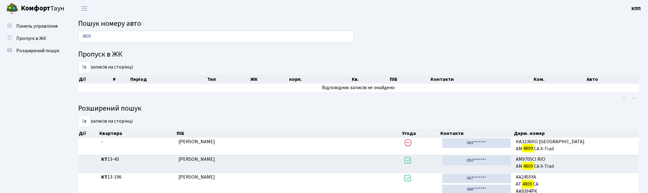
drag, startPoint x: 99, startPoint y: 39, endPoint x: 68, endPoint y: 36, distance: 31.1
click at [68, 36] on div "Панель управління Пропуск в ЖК Розширений пошук Пошук номеру авто 4809 Пропуск …" at bounding box center [324, 135] width 648 height 237
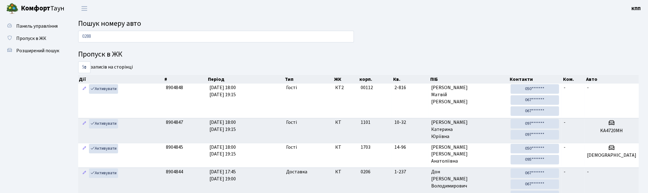
type input "0288"
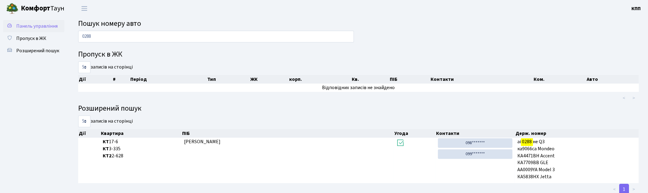
click at [32, 25] on span "Панель управління" at bounding box center [36, 26] width 41 height 7
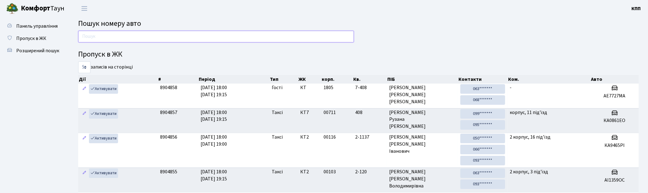
click at [97, 38] on input "text" at bounding box center [216, 37] width 276 height 12
type input "7494"
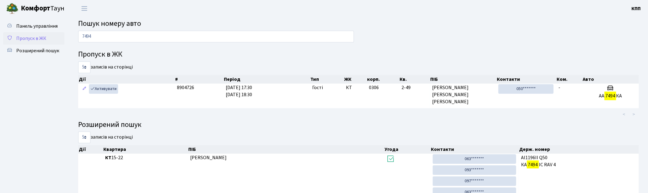
click at [37, 36] on span "Пропуск в ЖК" at bounding box center [31, 38] width 30 height 7
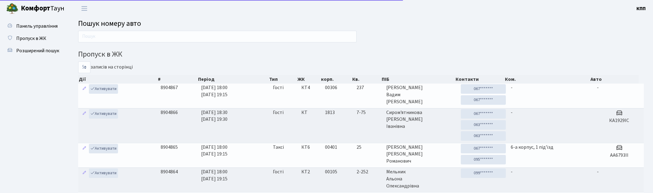
click at [130, 35] on input "text" at bounding box center [217, 37] width 279 height 12
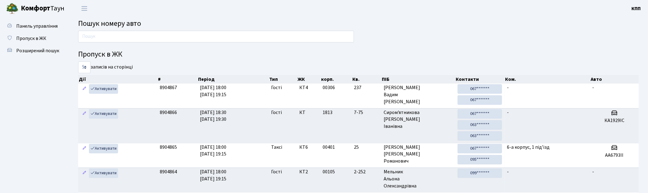
click at [103, 37] on input "text" at bounding box center [216, 37] width 276 height 12
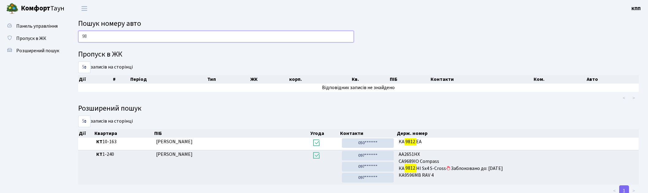
type input "9"
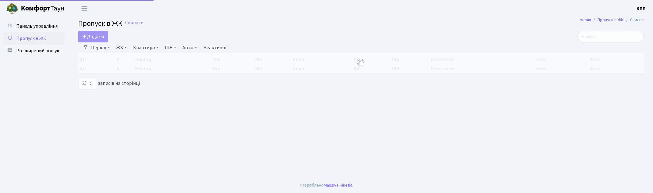
select select "25"
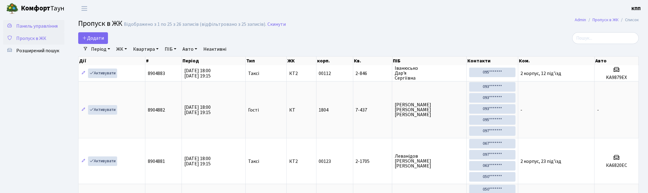
click at [31, 24] on span "Панель управління" at bounding box center [36, 26] width 41 height 7
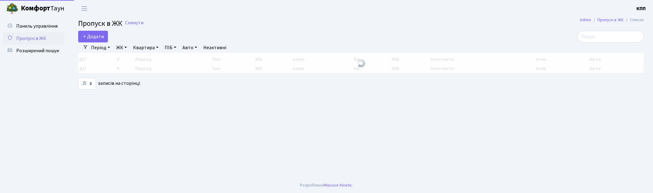
select select "25"
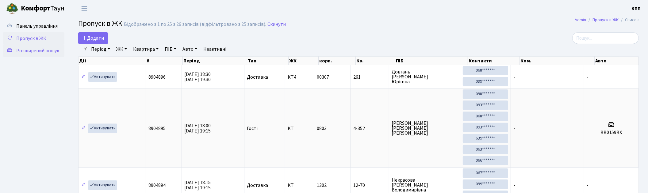
click at [40, 47] on span "Розширений пошук" at bounding box center [37, 50] width 43 height 7
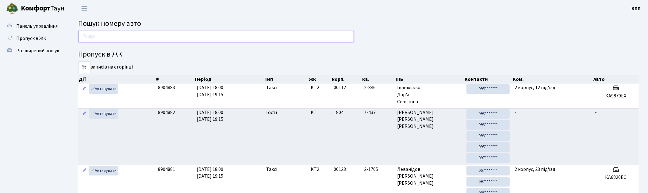
click at [103, 36] on input "text" at bounding box center [216, 37] width 276 height 12
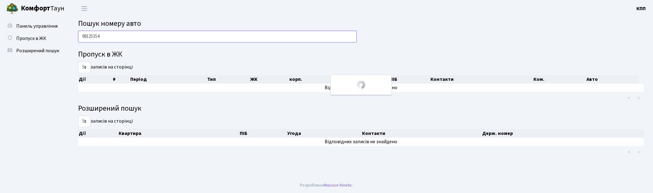
click at [90, 37] on input "98125354" at bounding box center [217, 37] width 279 height 12
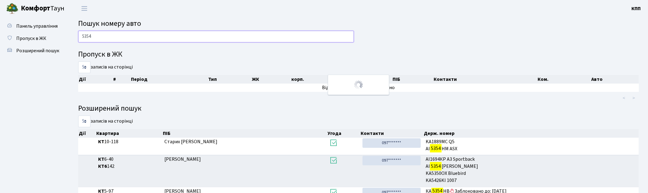
click at [105, 37] on input "5354" at bounding box center [216, 37] width 276 height 12
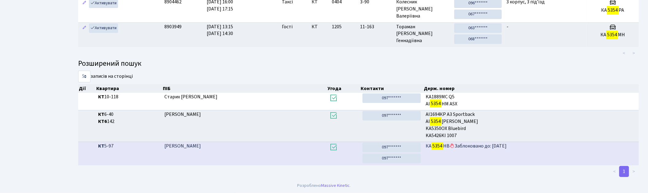
scroll to position [33, 0]
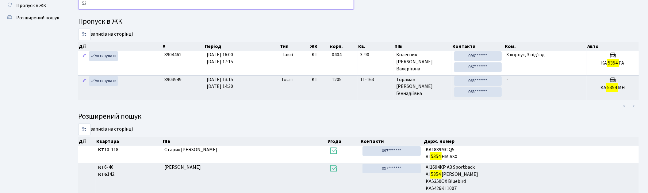
type input "5"
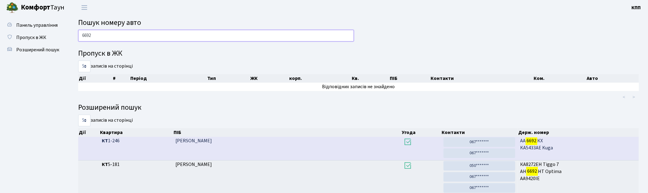
scroll to position [0, 0]
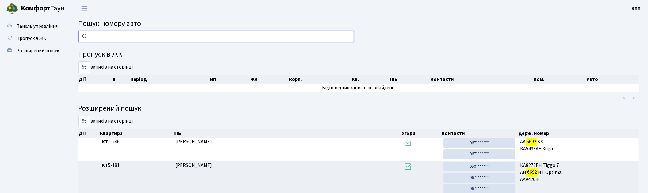
type input "6"
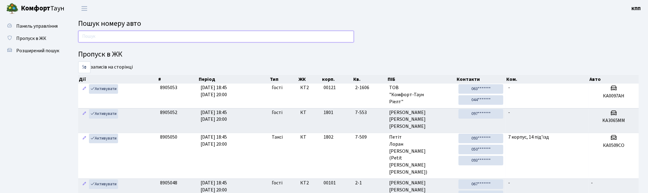
click at [108, 36] on input "text" at bounding box center [216, 37] width 276 height 12
type input "5054"
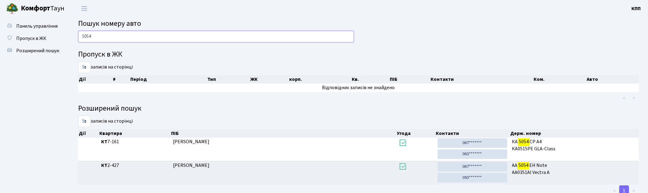
click at [149, 35] on input "5054" at bounding box center [216, 37] width 276 height 12
click at [136, 37] on input "5054" at bounding box center [216, 37] width 276 height 12
click at [143, 35] on input "5054" at bounding box center [216, 37] width 276 height 12
click at [191, 36] on input "5054" at bounding box center [216, 37] width 276 height 12
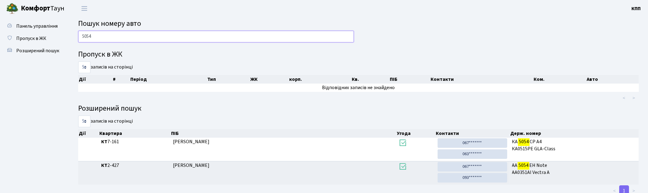
click at [144, 37] on input "5054" at bounding box center [216, 37] width 276 height 12
click at [166, 36] on input "5054" at bounding box center [216, 37] width 276 height 12
click at [167, 35] on input "5054" at bounding box center [216, 37] width 276 height 12
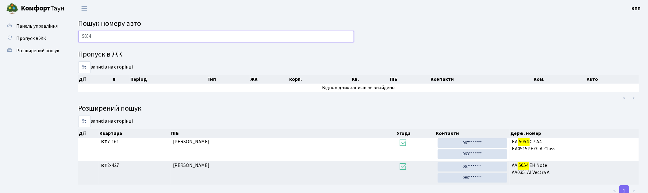
click at [237, 36] on input "5054" at bounding box center [216, 37] width 276 height 12
click at [35, 25] on span "Панель управління" at bounding box center [36, 26] width 41 height 7
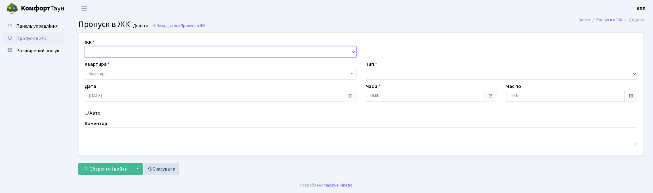
drag, startPoint x: 0, startPoint y: 0, endPoint x: 129, endPoint y: 56, distance: 140.5
click at [129, 55] on select "- КТ, вул. Регенераторна, 4 КТ2, просп. [STREET_ADDRESS] [STREET_ADDRESS] [PERS…" at bounding box center [221, 52] width 272 height 12
select select "271"
click at [85, 46] on select "- КТ, вул. Регенераторна, 4 КТ2, просп. [STREET_ADDRESS] [STREET_ADDRESS] [PERS…" at bounding box center [221, 52] width 272 height 12
select select
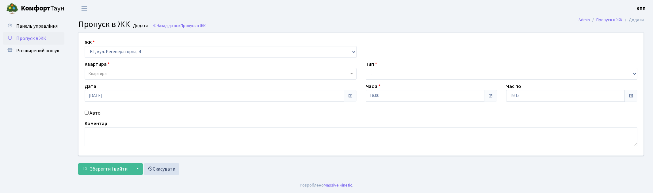
click at [133, 71] on span "Квартира" at bounding box center [219, 74] width 260 height 6
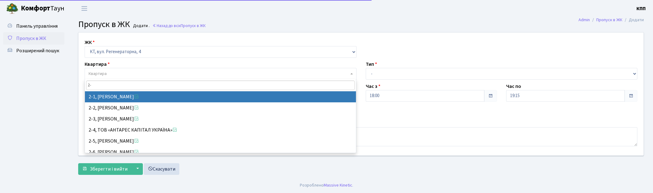
type input "2"
type input "1-33"
select select "33"
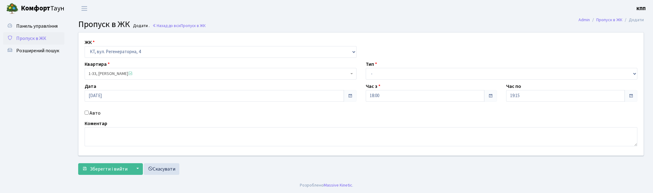
click at [90, 112] on label "Авто" at bounding box center [95, 112] width 11 height 7
click at [89, 112] on input "Авто" at bounding box center [87, 112] width 4 height 4
checkbox input "true"
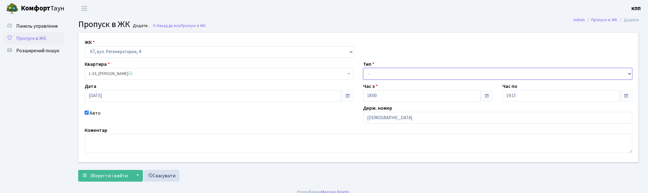
click at [387, 75] on select "- Доставка Таксі Гості Сервіс" at bounding box center [497, 74] width 269 height 12
click at [388, 72] on select "- Доставка Таксі Гості Сервіс" at bounding box center [497, 74] width 269 height 12
click at [398, 114] on input "КА8797НР" at bounding box center [497, 118] width 269 height 12
type input "КА8797МР"
click at [410, 76] on select "- Доставка Таксі Гості Сервіс" at bounding box center [497, 74] width 269 height 12
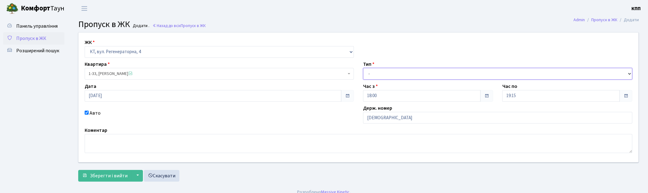
select select "3"
click at [363, 68] on select "- Доставка Таксі Гості Сервіс" at bounding box center [497, 74] width 269 height 12
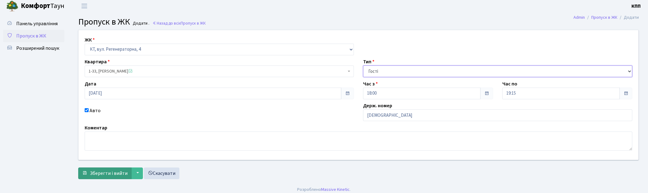
scroll to position [7, 0]
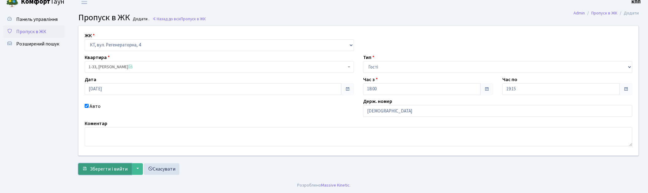
click at [105, 166] on span "Зберегти і вийти" at bounding box center [109, 168] width 38 height 7
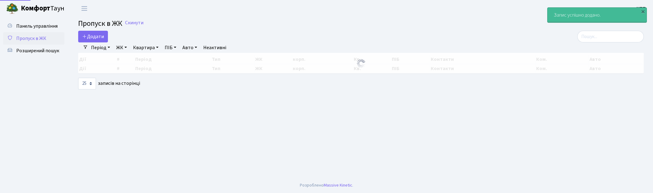
select select "25"
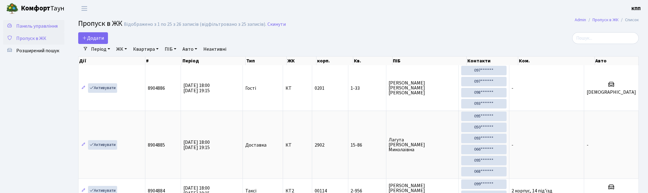
click at [53, 27] on span "Панель управління" at bounding box center [36, 26] width 41 height 7
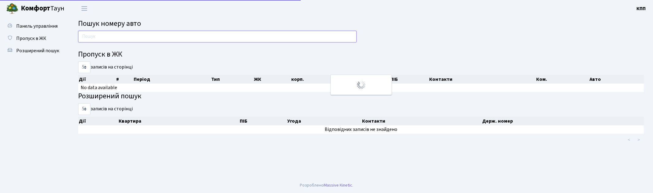
click at [132, 39] on input "text" at bounding box center [217, 37] width 279 height 12
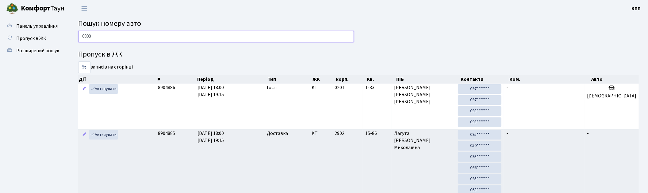
type input "0800"
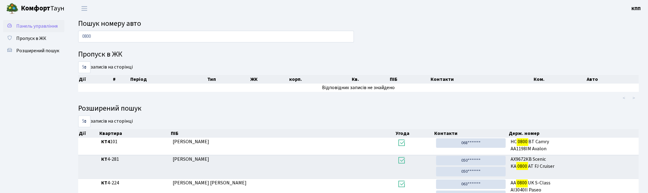
click at [38, 25] on span "Панель управління" at bounding box center [36, 26] width 41 height 7
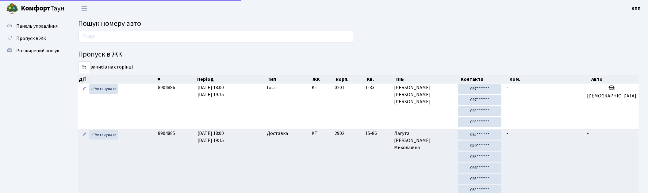
click at [103, 42] on div at bounding box center [216, 38] width 285 height 15
click at [23, 39] on span "Пропуск в ЖК" at bounding box center [31, 38] width 30 height 7
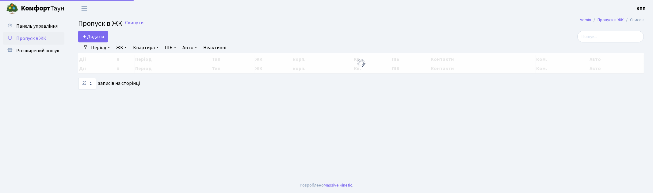
select select "25"
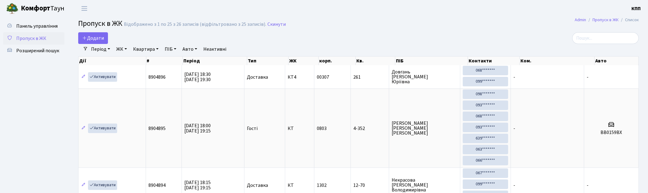
click at [614, 44] on div "Період [DATE] - [DATE] ЖК - КТ, вул. Регенераторна, 4 КТ2, просп. [STREET_ADDRE…" at bounding box center [361, 49] width 546 height 10
click at [610, 38] on input "search" at bounding box center [605, 38] width 67 height 12
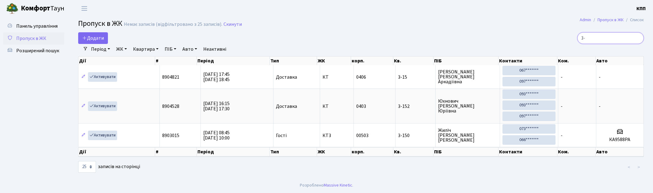
type input "3"
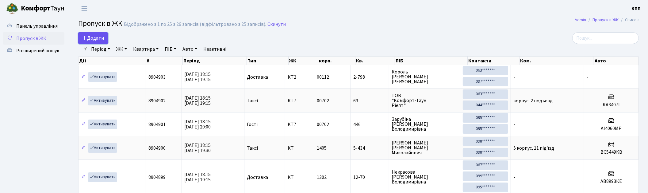
click at [90, 36] on span "Додати" at bounding box center [93, 38] width 22 height 7
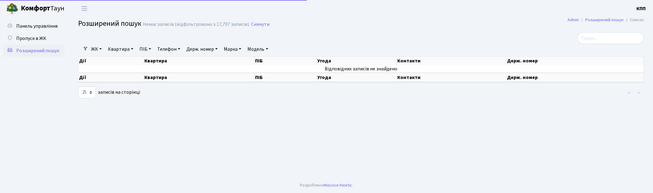
select select "25"
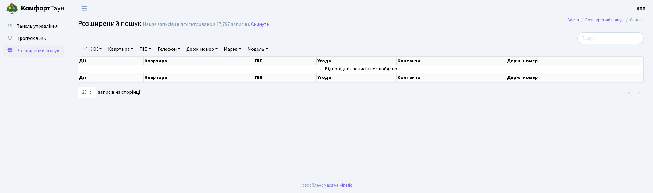
click at [120, 50] on link "Квартира" at bounding box center [121, 49] width 30 height 10
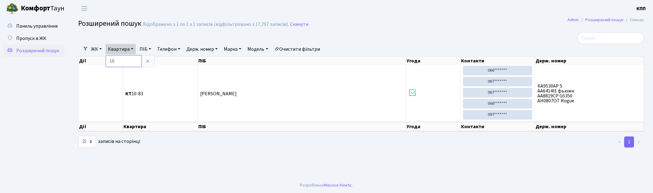
type input "1"
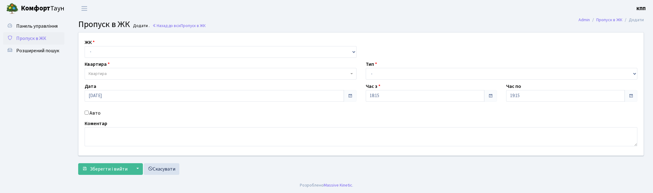
click at [110, 57] on select "- КТ, вул. Регенераторна, 4 КТ2, просп. [STREET_ADDRESS] [STREET_ADDRESS] [PERS…" at bounding box center [221, 52] width 272 height 12
select select "271"
click at [85, 46] on select "- КТ, вул. Регенераторна, 4 КТ2, просп. [STREET_ADDRESS] [STREET_ADDRESS] [PERS…" at bounding box center [221, 52] width 272 height 12
select select
click at [118, 76] on span "Квартира" at bounding box center [219, 74] width 260 height 6
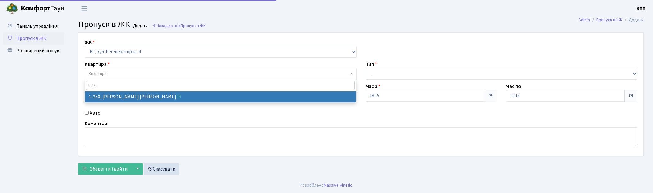
type input "1-250"
select select "250"
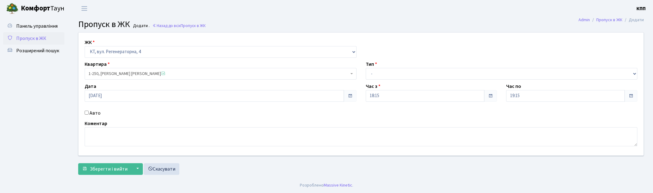
click at [94, 114] on label "Авто" at bounding box center [95, 112] width 11 height 7
click at [89, 114] on input "Авто" at bounding box center [87, 112] width 4 height 4
checkbox input "true"
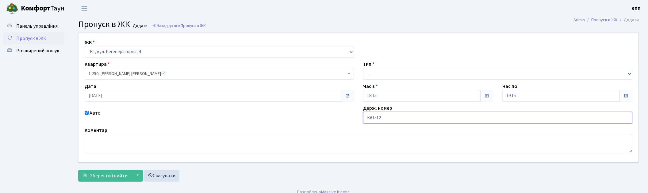
type input "КА1512СК"
click at [403, 74] on select "- Доставка Таксі Гості Сервіс" at bounding box center [497, 74] width 269 height 12
select select "1"
click at [363, 68] on select "- Доставка Таксі Гості Сервіс" at bounding box center [497, 74] width 269 height 12
click at [107, 173] on span "Зберегти і вийти" at bounding box center [109, 175] width 38 height 7
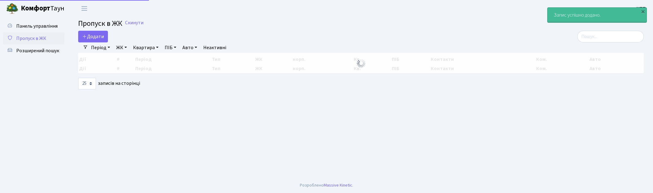
select select "25"
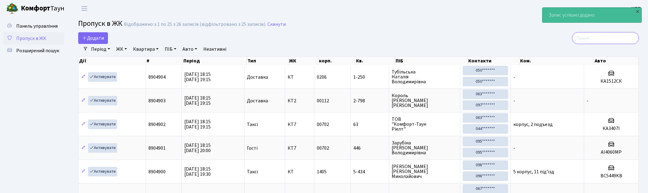
click at [599, 33] on input "search" at bounding box center [605, 38] width 67 height 12
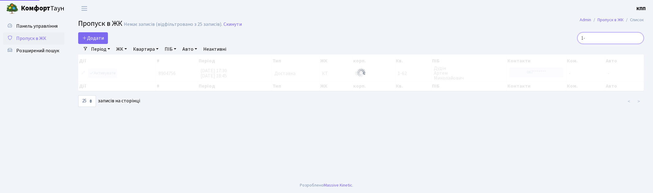
type input "1"
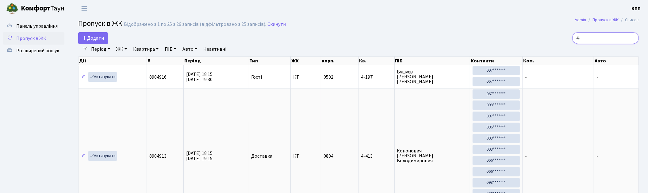
type input "4"
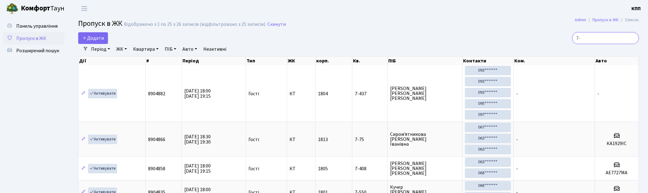
type input "7"
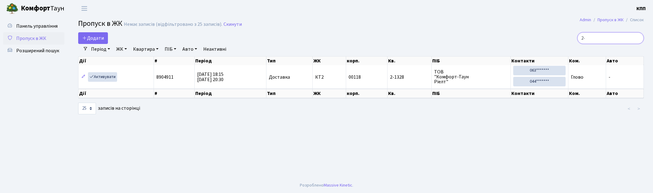
type input "2"
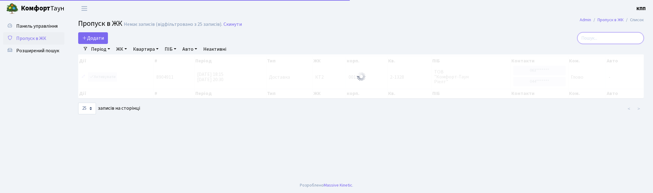
type input "3"
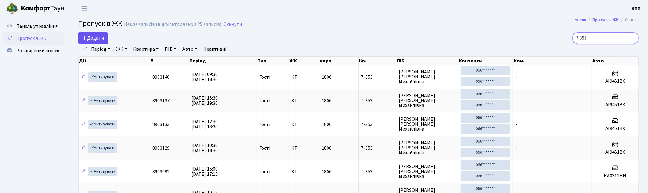
type input "7-353"
click at [94, 35] on span "Додати" at bounding box center [93, 38] width 22 height 7
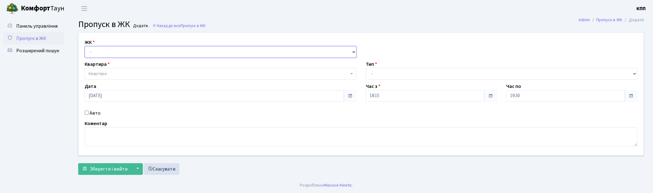
click at [106, 51] on select "- КТ, вул. Регенераторна, 4 КТ2, просп. [STREET_ADDRESS] [STREET_ADDRESS] [PERS…" at bounding box center [221, 52] width 272 height 12
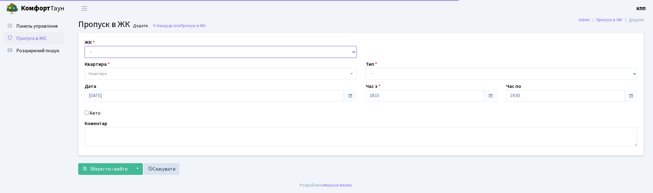
select select "271"
click at [85, 46] on select "- КТ, вул. Регенераторна, 4 КТ2, просп. Соборності, 17 КТ3, вул. Березнева, 16 …" at bounding box center [221, 52] width 272 height 12
select select
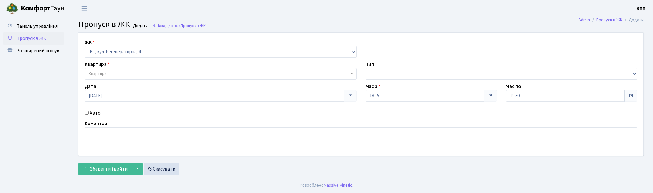
click at [110, 74] on span "Квартира" at bounding box center [219, 74] width 260 height 6
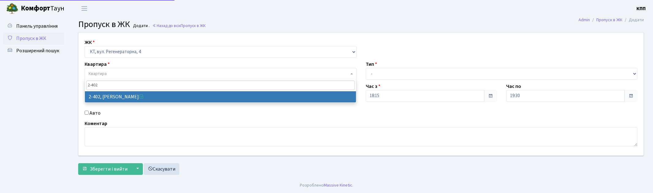
type input "2-402"
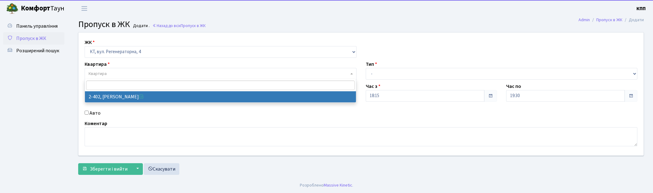
select select "1416"
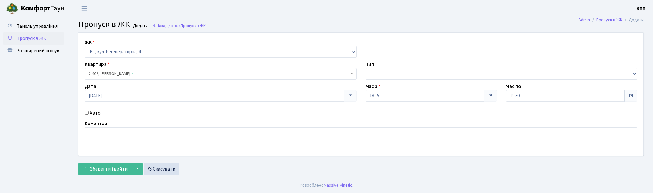
click at [89, 113] on div "Авто" at bounding box center [220, 112] width 281 height 7
click at [93, 113] on label "Авто" at bounding box center [95, 112] width 11 height 7
click at [89, 113] on input "Авто" at bounding box center [87, 112] width 4 height 4
checkbox input "true"
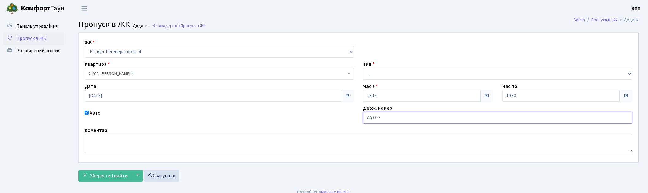
type input "АА3363ХК"
click at [391, 67] on div "Тип - Доставка Таксі Гості Сервіс" at bounding box center [498, 69] width 279 height 19
click at [387, 76] on select "- Доставка Таксі Гості Сервіс" at bounding box center [497, 74] width 269 height 12
click at [363, 68] on select "- Доставка Таксі Гості Сервіс" at bounding box center [497, 74] width 269 height 12
click at [392, 77] on select "- Доставка Таксі Гості Сервіс" at bounding box center [497, 74] width 269 height 12
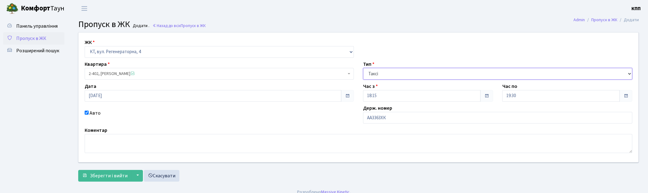
select select "3"
click at [363, 68] on select "- Доставка Таксі Гості Сервіс" at bounding box center [497, 74] width 269 height 12
click at [117, 175] on span "Зберегти і вийти" at bounding box center [109, 175] width 38 height 7
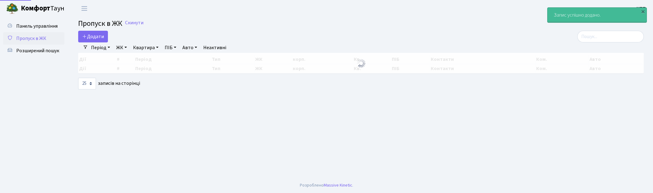
select select "25"
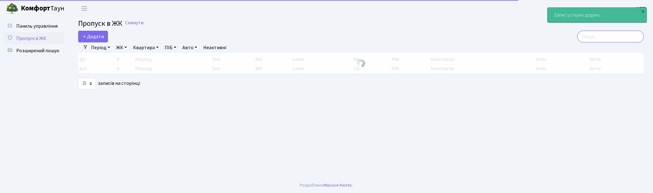
click at [621, 39] on input "search" at bounding box center [611, 37] width 67 height 12
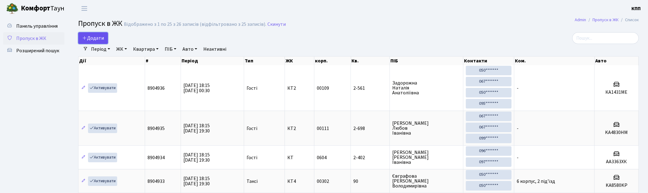
click at [90, 33] on link "Додати" at bounding box center [93, 38] width 30 height 12
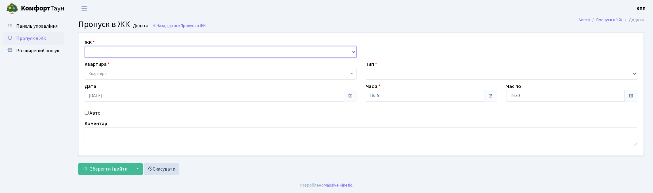
drag, startPoint x: 0, startPoint y: 0, endPoint x: 102, endPoint y: 53, distance: 115.0
click at [102, 53] on select "- КТ, вул. Регенераторна, 4 КТ2, просп. [STREET_ADDRESS] [STREET_ADDRESS] [PERS…" at bounding box center [221, 52] width 272 height 12
select select "271"
click at [85, 46] on select "- КТ, вул. Регенераторна, 4 КТ2, просп. [STREET_ADDRESS] [STREET_ADDRESS] [PERS…" at bounding box center [221, 52] width 272 height 12
select select
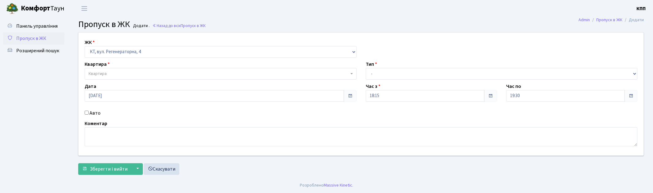
click at [105, 70] on span "Квартира" at bounding box center [221, 74] width 272 height 12
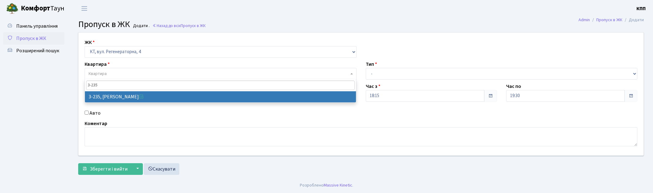
type input "3-235"
select select "803"
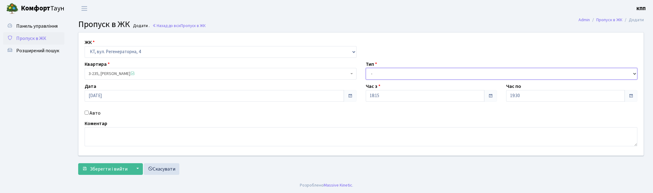
click at [404, 77] on select "- Доставка Таксі Гості Сервіс" at bounding box center [502, 74] width 272 height 12
select select "3"
click at [366, 68] on select "- Доставка Таксі Гості Сервіс" at bounding box center [502, 74] width 272 height 12
click at [116, 173] on button "Зберегти і вийти" at bounding box center [104, 169] width 53 height 12
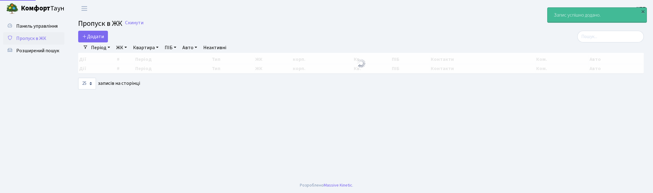
select select "25"
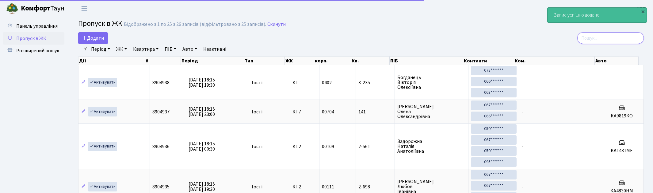
click at [603, 37] on input "search" at bounding box center [611, 38] width 67 height 12
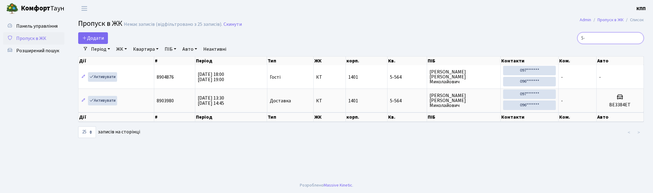
type input "5"
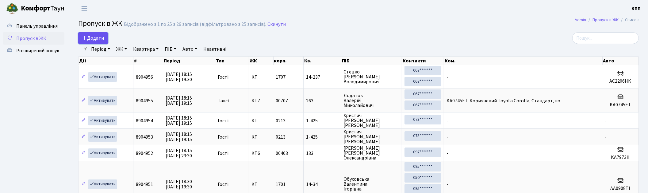
click at [88, 37] on span "Додати" at bounding box center [93, 38] width 22 height 7
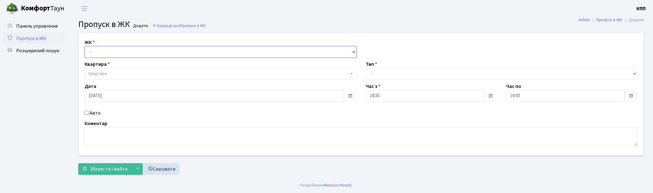
drag, startPoint x: 0, startPoint y: 0, endPoint x: 92, endPoint y: 51, distance: 105.6
click at [92, 51] on select "- КТ, вул. Регенераторна, 4 КТ2, просп. Соборності, 17 КТ3, вул. Березнева, 16 …" at bounding box center [221, 52] width 272 height 12
select select "271"
click at [85, 46] on select "- КТ, вул. Регенераторна, 4 КТ2, просп. Соборності, 17 КТ3, вул. Березнева, 16 …" at bounding box center [221, 52] width 272 height 12
select select
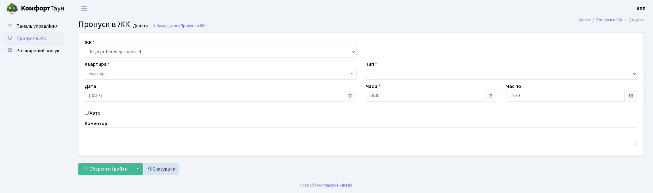
click at [94, 74] on span "Квартира" at bounding box center [98, 74] width 18 height 6
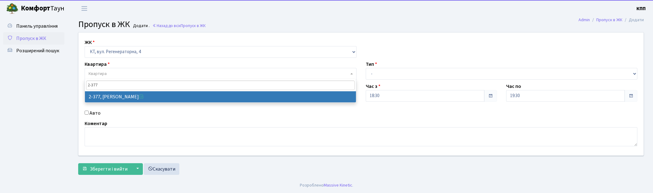
type input "2-377"
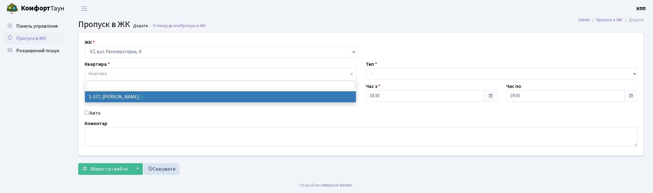
select select "1391"
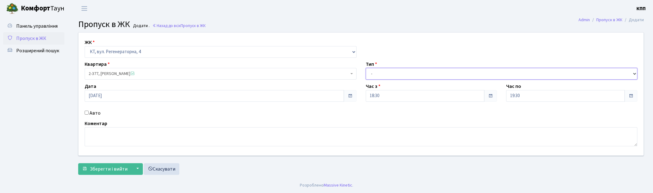
drag, startPoint x: 373, startPoint y: 71, endPoint x: 370, endPoint y: 76, distance: 6.2
click at [373, 71] on select "- Доставка Таксі Гості Сервіс" at bounding box center [502, 74] width 272 height 12
select select "3"
click at [366, 68] on select "- Доставка Таксі Гості Сервіс" at bounding box center [502, 74] width 272 height 12
click at [107, 172] on span "Зберегти і вийти" at bounding box center [109, 168] width 38 height 7
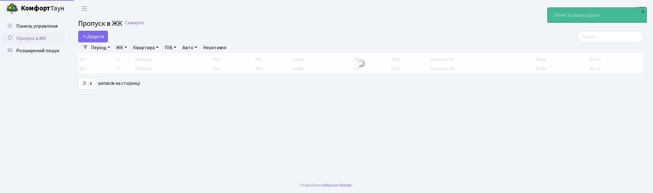
select select "25"
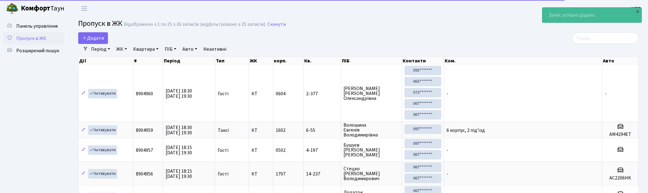
click at [587, 44] on div "Період [DATE] - [DATE] ЖК - КТ, вул. Регенераторна, 4 КТ2, просп. [STREET_ADDRE…" at bounding box center [361, 49] width 546 height 10
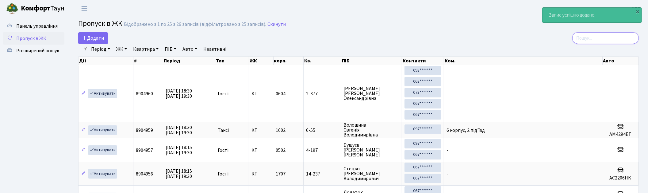
click at [589, 42] on input "search" at bounding box center [605, 38] width 67 height 12
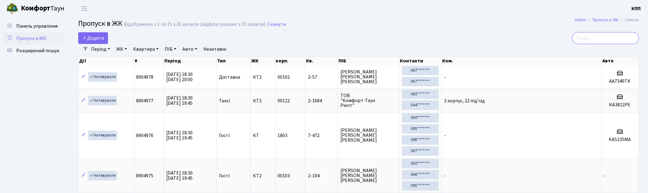
type input "5"
click at [97, 40] on span "Додати" at bounding box center [93, 38] width 22 height 7
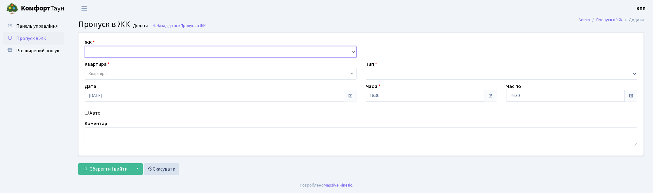
drag, startPoint x: 0, startPoint y: 0, endPoint x: 121, endPoint y: 53, distance: 131.9
click at [113, 48] on select "- КТ, вул. Регенераторна, 4 КТ2, просп. Соборності, 17 КТ3, вул. Березнева, 16 …" at bounding box center [221, 52] width 272 height 12
select select "271"
click at [85, 46] on select "- КТ, вул. Регенераторна, 4 КТ2, просп. Соборності, 17 КТ3, вул. Березнева, 16 …" at bounding box center [221, 52] width 272 height 12
select select
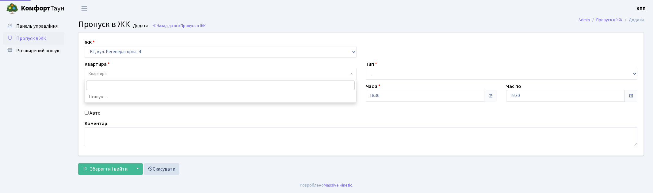
click at [137, 77] on span "Квартира" at bounding box center [219, 74] width 260 height 6
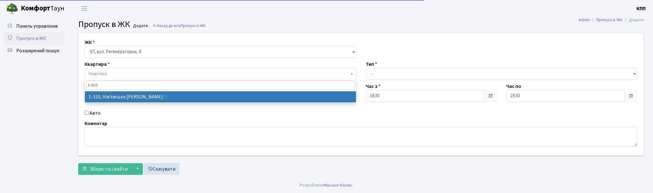
type input "1-310"
select select "310"
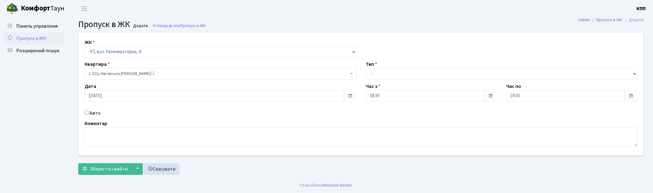
click at [93, 112] on label "Авто" at bounding box center [95, 112] width 11 height 7
click at [89, 112] on input "Авто" at bounding box center [87, 112] width 4 height 4
checkbox input "true"
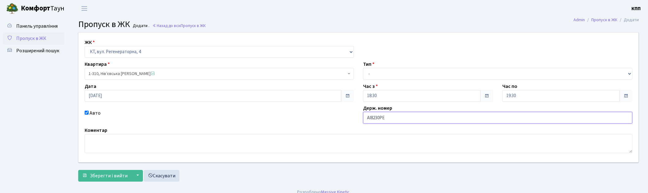
type input "АІ8230РЕ"
drag, startPoint x: 371, startPoint y: 74, endPoint x: 372, endPoint y: 79, distance: 4.9
click at [372, 75] on select "- Доставка Таксі Гості Сервіс" at bounding box center [497, 74] width 269 height 12
select select "2"
click at [363, 68] on select "- Доставка Таксі Гості Сервіс" at bounding box center [497, 74] width 269 height 12
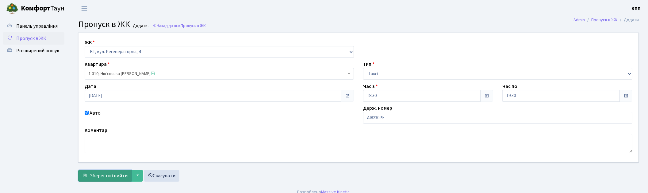
click at [106, 177] on span "Зберегти і вийти" at bounding box center [109, 175] width 38 height 7
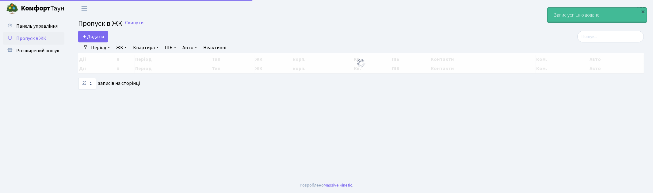
select select "25"
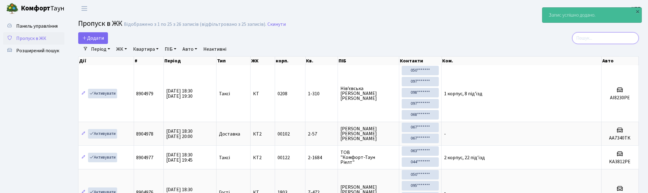
click at [592, 36] on input "search" at bounding box center [605, 38] width 67 height 12
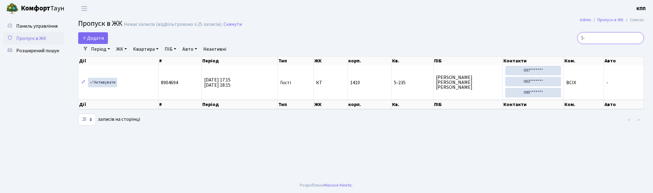
type input "5"
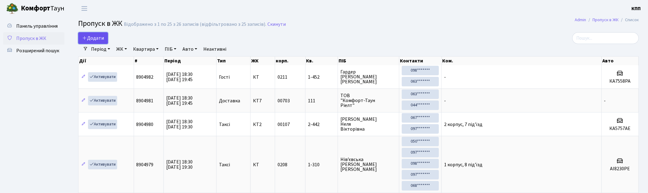
click at [98, 41] on span "Додати" at bounding box center [93, 38] width 22 height 7
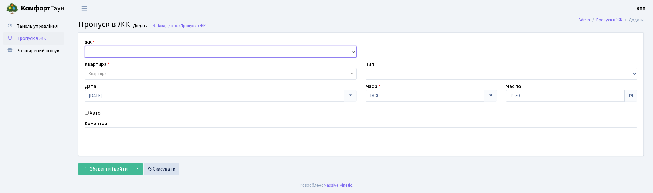
click at [106, 50] on select "- КТ, вул. Регенераторна, 4 КТ2, просп. [STREET_ADDRESS] [STREET_ADDRESS] [PERS…" at bounding box center [221, 52] width 272 height 12
select select "295"
click at [85, 46] on select "- КТ, вул. Регенераторна, 4 КТ2, просп. [STREET_ADDRESS] [STREET_ADDRESS] [PERS…" at bounding box center [221, 52] width 272 height 12
select select
click at [112, 77] on span "Квартира" at bounding box center [219, 74] width 260 height 6
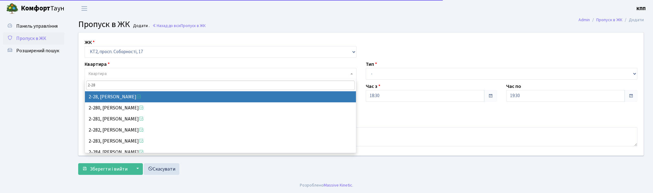
type input "2-28"
select select "15077"
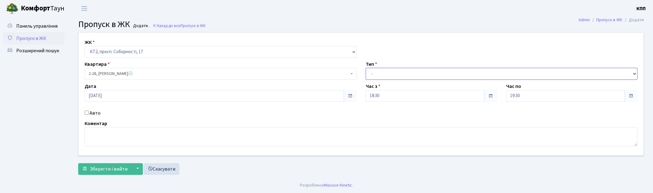
drag, startPoint x: 402, startPoint y: 68, endPoint x: 396, endPoint y: 76, distance: 10.3
click at [402, 68] on select "- Доставка Таксі Гості Сервіс" at bounding box center [502, 74] width 272 height 12
select select "3"
click at [366, 68] on select "- Доставка Таксі Гості Сервіс" at bounding box center [502, 74] width 272 height 12
click at [121, 164] on button "Зберегти і вийти" at bounding box center [104, 169] width 53 height 12
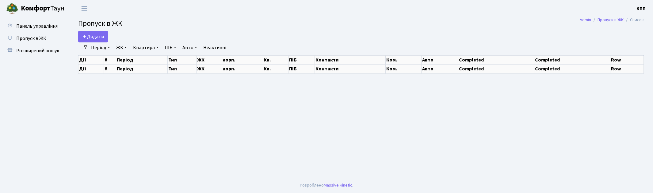
select select "25"
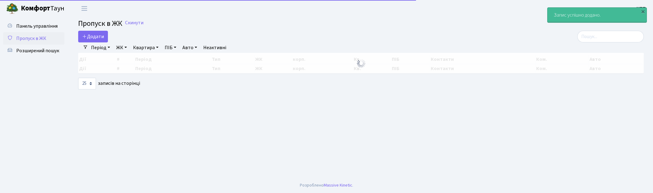
click at [578, 38] on div at bounding box center [553, 37] width 183 height 12
click at [606, 40] on input "search" at bounding box center [611, 37] width 67 height 12
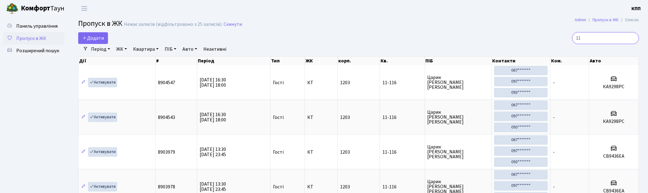
type input "1"
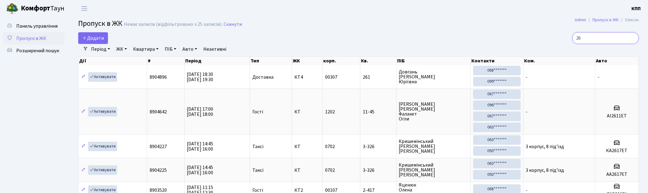
type input "2"
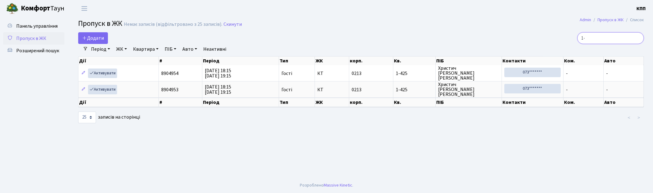
type input "1"
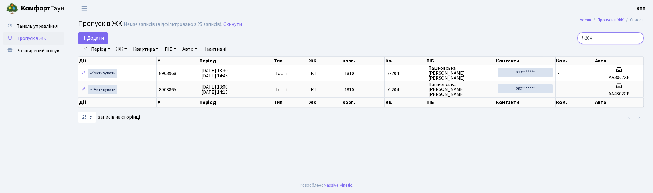
type input "7-204"
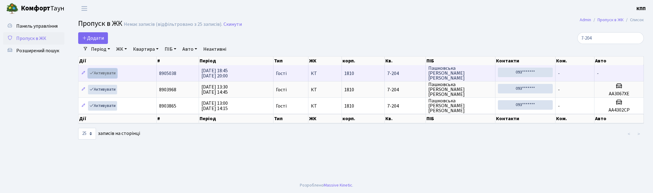
click at [101, 73] on link "Активувати" at bounding box center [102, 73] width 29 height 10
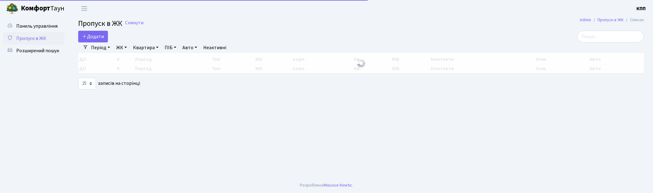
select select "25"
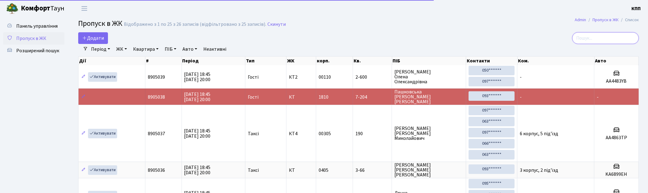
click at [591, 37] on input "search" at bounding box center [605, 38] width 67 height 12
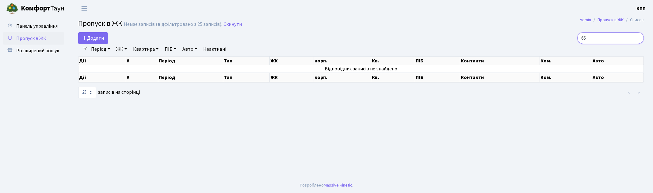
type input "6"
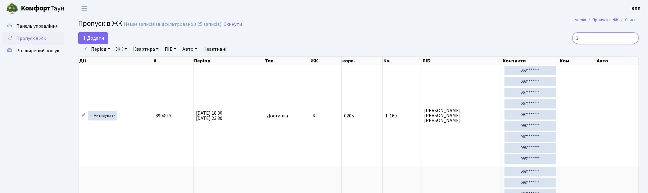
type input "1"
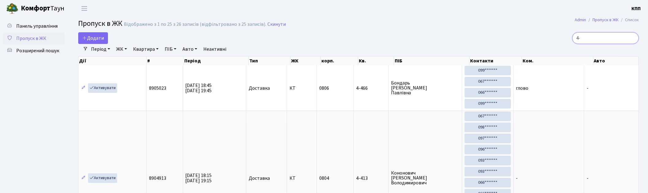
type input "4"
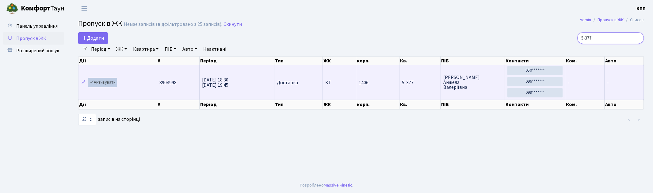
type input "5-377"
click at [105, 83] on link "Активувати" at bounding box center [102, 83] width 29 height 10
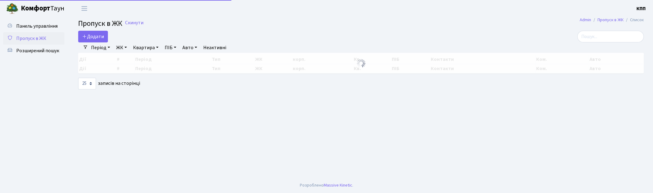
select select "25"
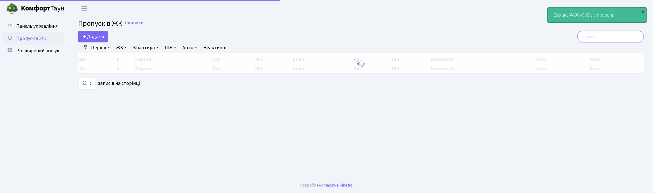
click at [617, 38] on input "search" at bounding box center [611, 37] width 67 height 12
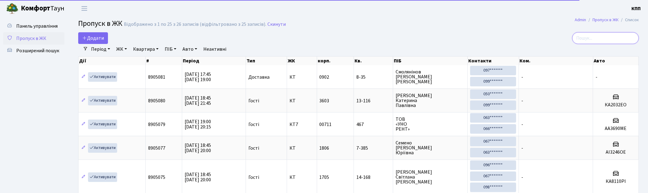
click at [596, 43] on input "search" at bounding box center [605, 38] width 67 height 12
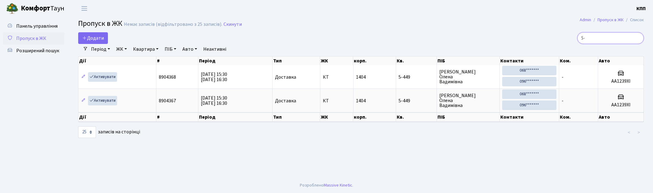
type input "5"
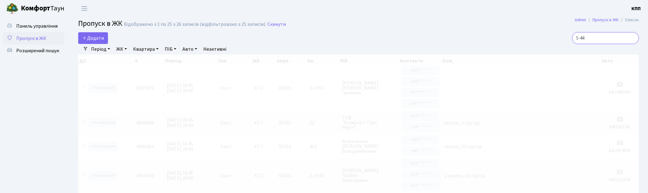
drag, startPoint x: 615, startPoint y: 35, endPoint x: 544, endPoint y: 39, distance: 71.6
click at [544, 39] on div "5-44" at bounding box center [548, 38] width 181 height 12
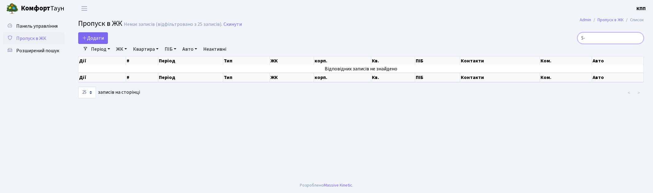
type input "5"
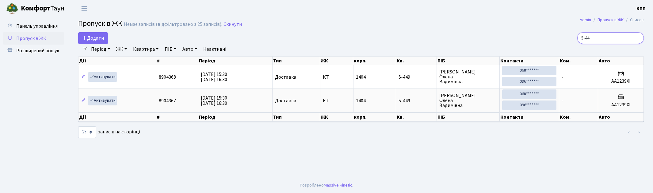
type input "5-44"
click at [44, 87] on ul "Панель управління Пропуск в ЖК Розширений пошук" at bounding box center [33, 97] width 61 height 154
click at [602, 37] on input "5-44" at bounding box center [611, 38] width 67 height 12
click at [31, 50] on span "Розширений пошук" at bounding box center [37, 50] width 43 height 7
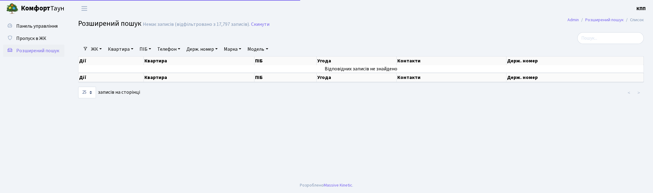
select select "25"
click at [117, 50] on link "Квартира" at bounding box center [121, 49] width 30 height 10
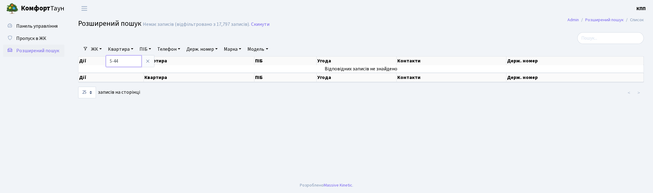
type input "5-44"
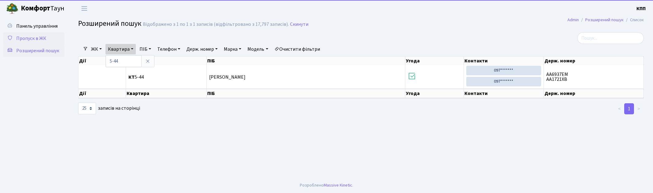
click at [34, 34] on link "Пропуск в ЖК" at bounding box center [33, 38] width 61 height 12
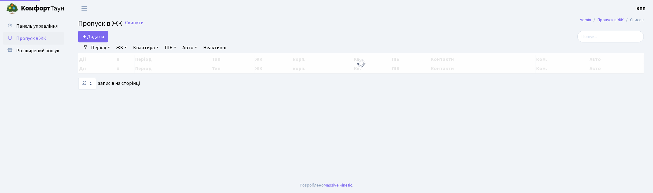
select select "25"
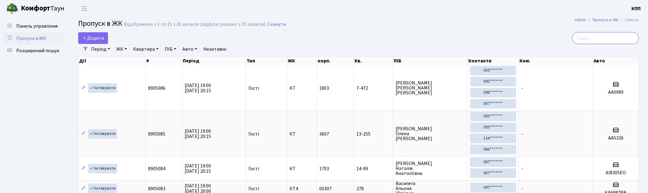
click at [591, 35] on input "search" at bounding box center [605, 38] width 67 height 12
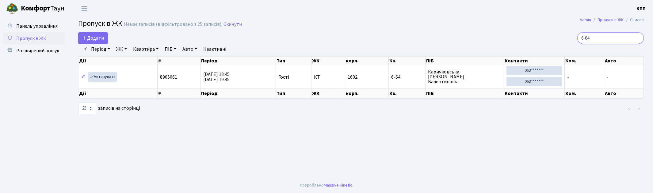
drag, startPoint x: 604, startPoint y: 36, endPoint x: 534, endPoint y: 30, distance: 70.8
click at [534, 30] on main "Admin Пропуск в ЖК Список Пропуск в ЖК Немає записів (відфільтровано з 25 запис…" at bounding box center [361, 97] width 584 height 160
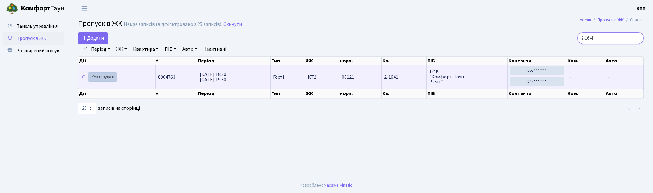
type input "2-1641"
click at [112, 75] on link "Активувати" at bounding box center [102, 77] width 29 height 10
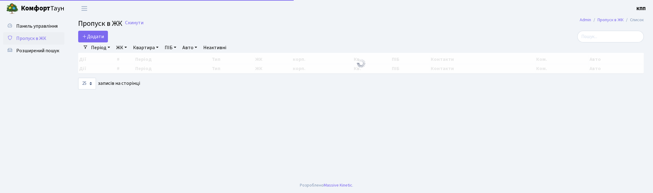
select select "25"
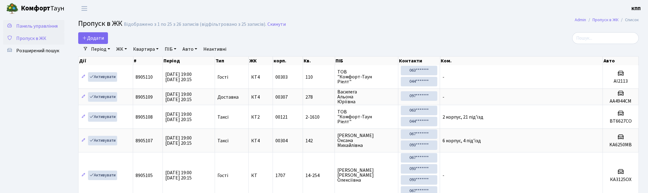
click at [44, 23] on span "Панель управління" at bounding box center [36, 26] width 41 height 7
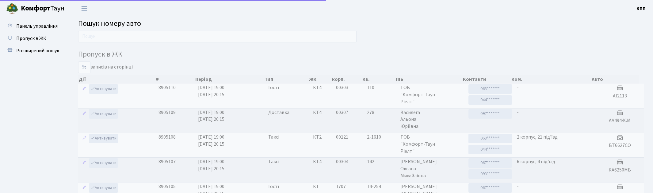
click at [94, 35] on input "text" at bounding box center [217, 37] width 279 height 12
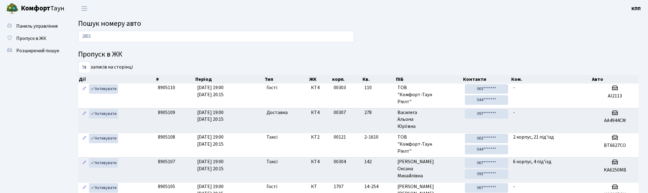
type input "2855"
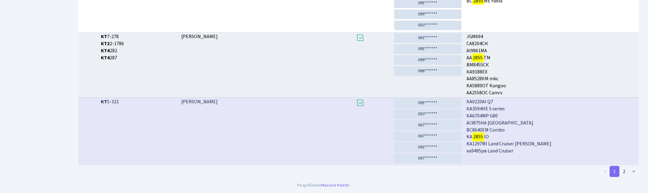
scroll to position [204, 0]
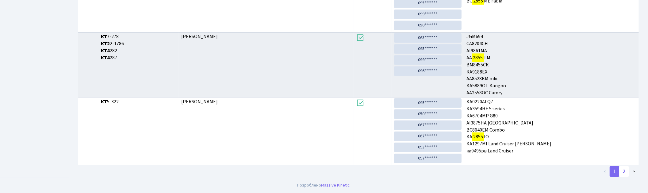
click at [627, 172] on link "2" at bounding box center [624, 171] width 10 height 11
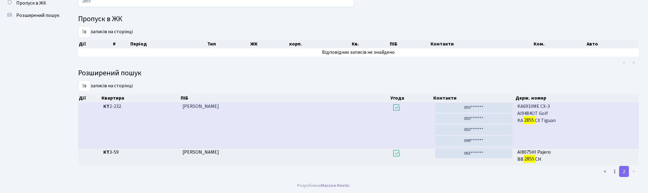
scroll to position [0, 0]
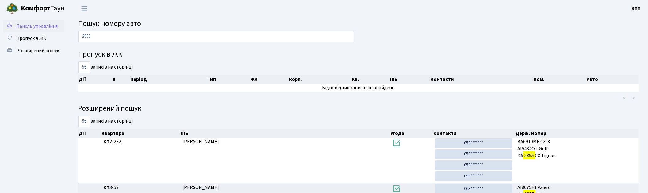
click at [43, 28] on span "Панель управління" at bounding box center [36, 26] width 41 height 7
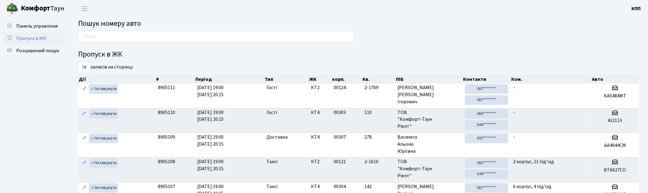
click at [38, 39] on span "Пропуск в ЖК" at bounding box center [31, 38] width 30 height 7
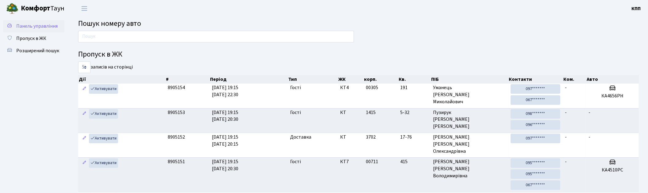
click at [33, 25] on span "Панель управління" at bounding box center [36, 26] width 41 height 7
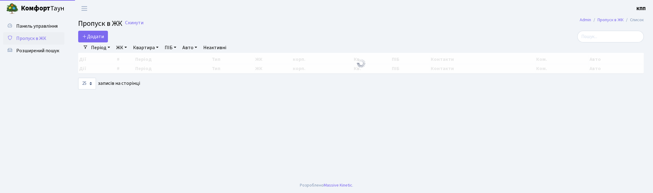
select select "25"
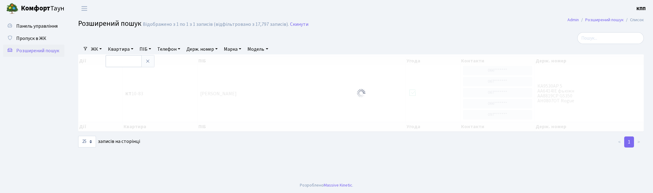
select select "25"
click at [29, 35] on span "Пропуск в ЖК" at bounding box center [31, 38] width 30 height 7
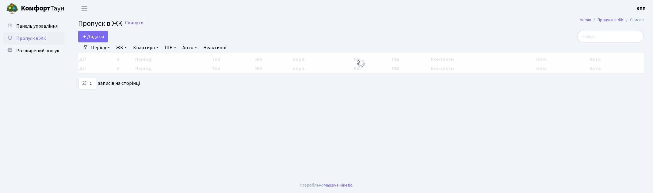
select select "25"
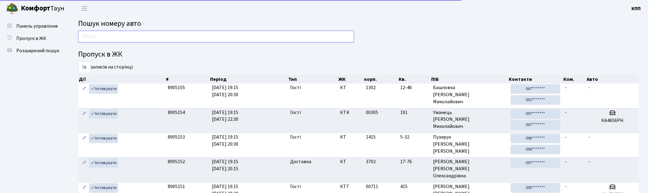
click at [97, 36] on input "text" at bounding box center [216, 37] width 276 height 12
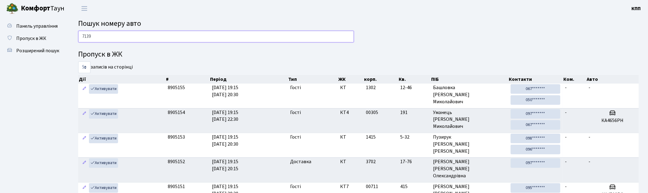
type input "7139"
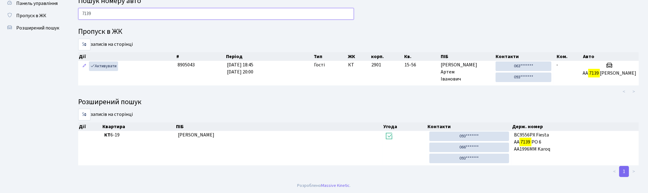
scroll to position [23, 0]
click at [40, 17] on span "Пропуск в ЖК" at bounding box center [31, 15] width 30 height 7
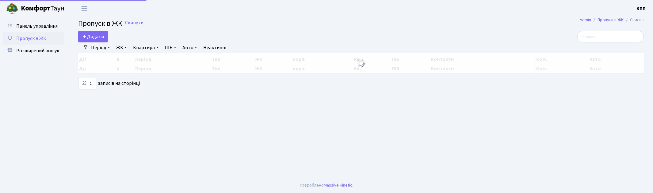
select select "25"
click at [614, 40] on input "search" at bounding box center [611, 37] width 67 height 12
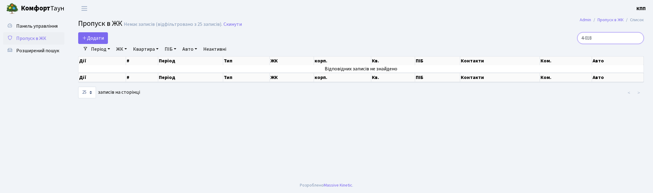
click at [596, 42] on input "4-018" at bounding box center [611, 38] width 67 height 12
click at [614, 38] on input "4-018" at bounding box center [611, 38] width 67 height 12
type input "4-018"
drag, startPoint x: 30, startPoint y: 18, endPoint x: 33, endPoint y: 29, distance: 10.8
click at [30, 18] on div "Панель управління Пропуск в ЖК Розширений пошук" at bounding box center [34, 97] width 69 height 160
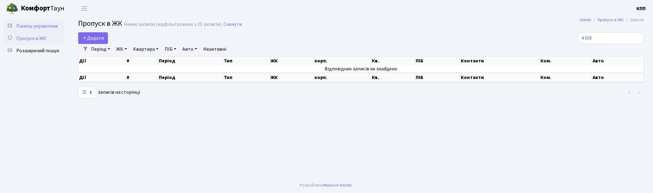
click at [33, 29] on span "Панель управління" at bounding box center [36, 26] width 41 height 7
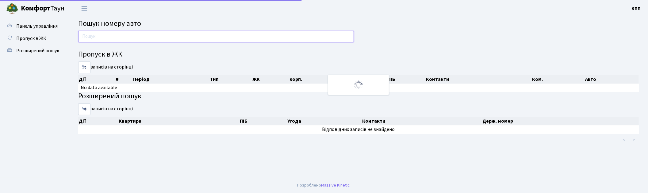
drag, startPoint x: 0, startPoint y: 0, endPoint x: 129, endPoint y: 36, distance: 134.1
click at [129, 36] on input "text" at bounding box center [216, 37] width 276 height 12
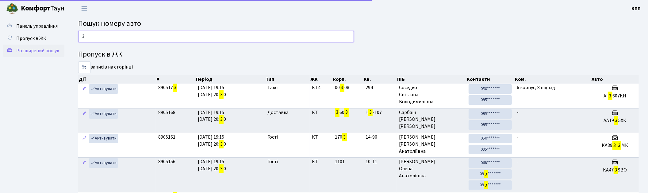
type input "3"
click at [28, 51] on span "Розширений пошук" at bounding box center [37, 50] width 43 height 7
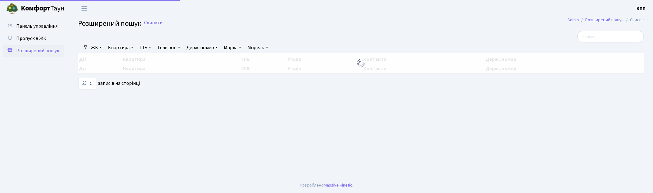
select select "25"
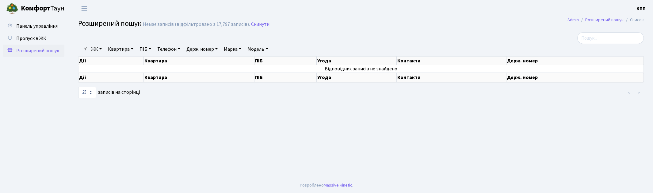
click at [27, 48] on span "Розширений пошук" at bounding box center [37, 50] width 43 height 7
select select "25"
click at [125, 50] on link "Квартира" at bounding box center [121, 49] width 30 height 10
type input "3-380"
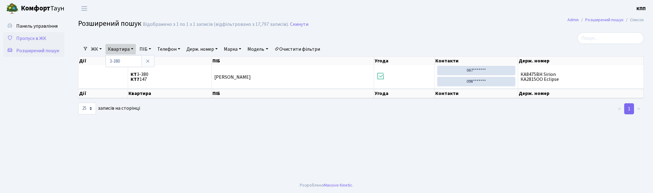
click at [40, 37] on span "Пропуск в ЖК" at bounding box center [31, 38] width 30 height 7
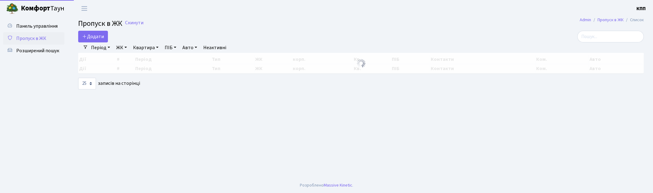
select select "25"
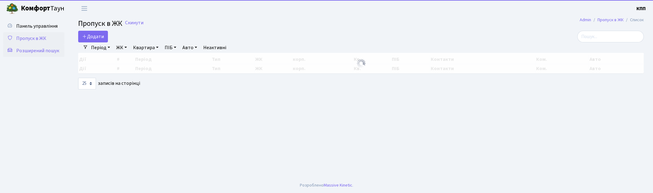
click at [41, 50] on span "Розширений пошук" at bounding box center [37, 50] width 43 height 7
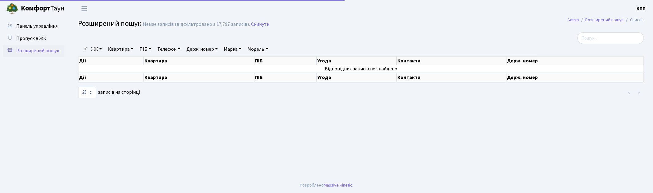
select select "25"
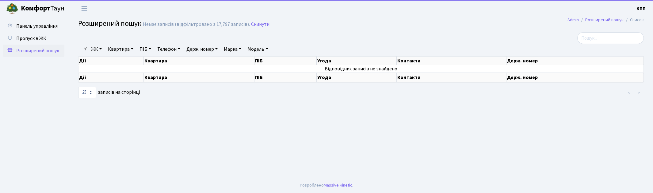
click at [146, 50] on link "ПІБ" at bounding box center [145, 49] width 17 height 10
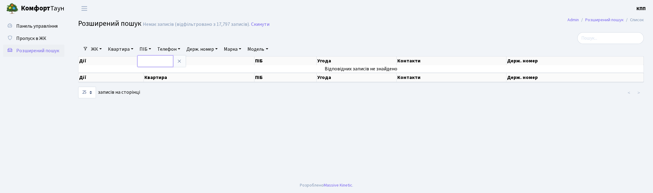
click at [154, 64] on input "text" at bounding box center [155, 61] width 36 height 12
type input "v"
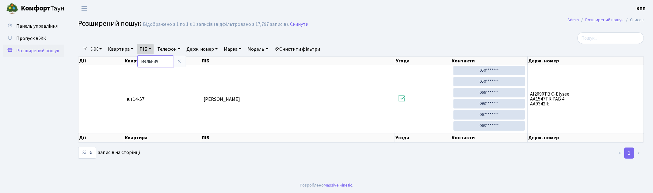
type input "мельнич"
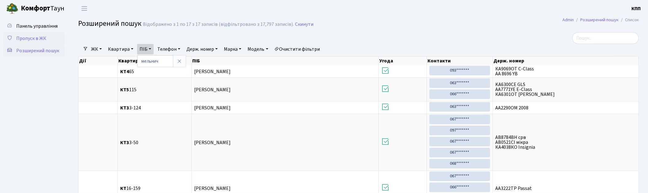
click at [37, 40] on span "Пропуск в ЖК" at bounding box center [31, 38] width 30 height 7
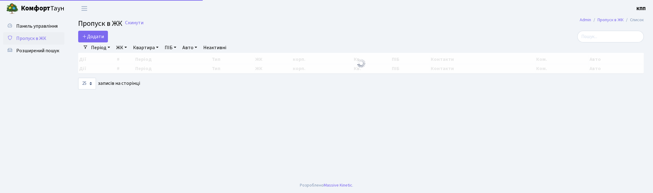
select select "25"
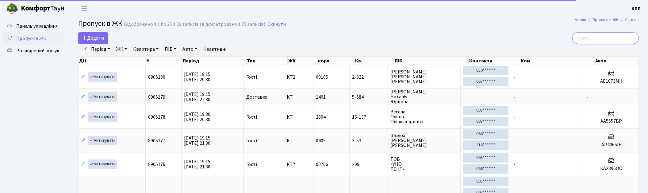
click at [613, 41] on input "search" at bounding box center [605, 38] width 67 height 12
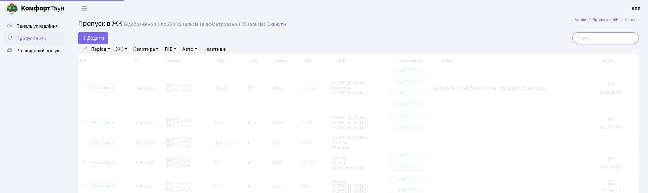
click at [627, 41] on input "search" at bounding box center [605, 38] width 67 height 12
type input "3-235"
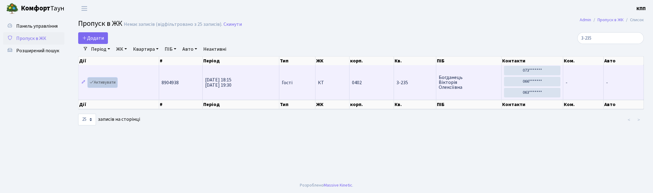
click at [111, 81] on link "Активувати" at bounding box center [102, 83] width 29 height 10
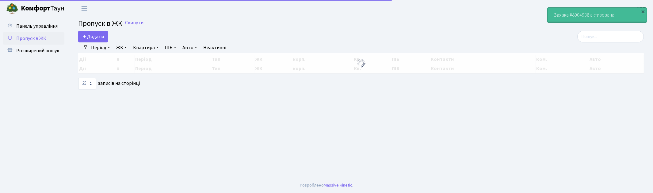
select select "25"
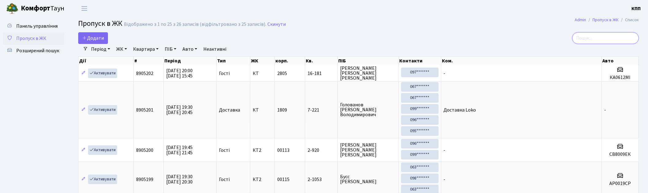
click at [596, 36] on input "search" at bounding box center [605, 38] width 67 height 12
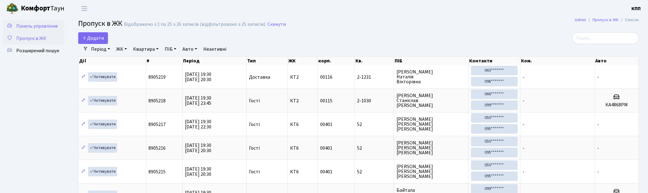
click at [29, 27] on span "Панель управління" at bounding box center [36, 26] width 41 height 7
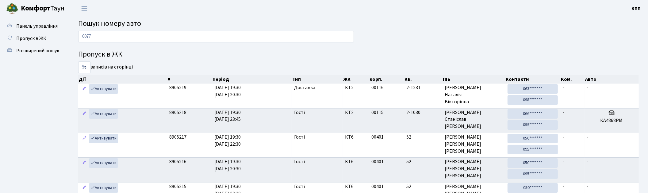
type input "0077"
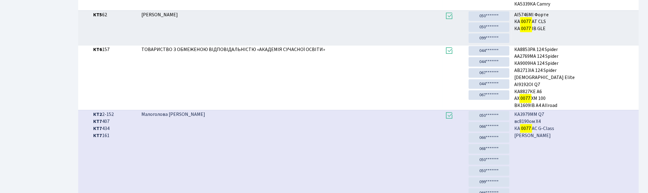
scroll to position [385, 0]
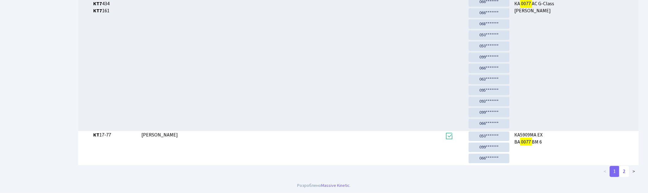
click at [624, 172] on link "2" at bounding box center [624, 171] width 10 height 11
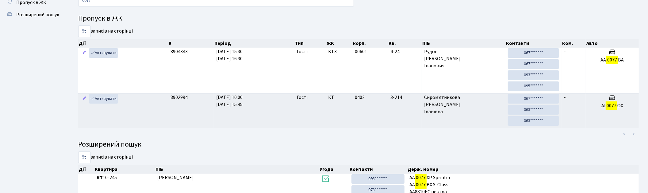
scroll to position [0, 0]
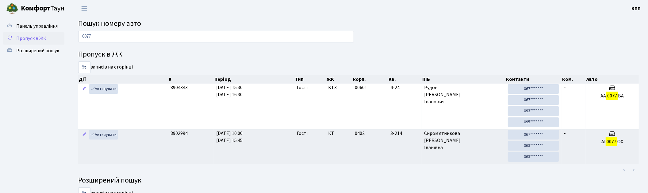
click at [25, 39] on span "Пропуск в ЖК" at bounding box center [31, 38] width 30 height 7
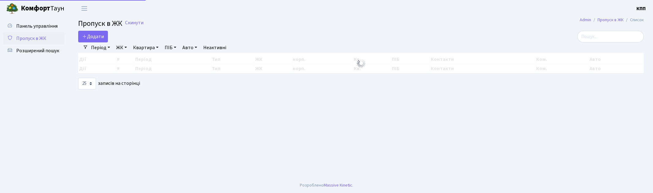
select select "25"
click at [597, 39] on input "search" at bounding box center [611, 37] width 67 height 12
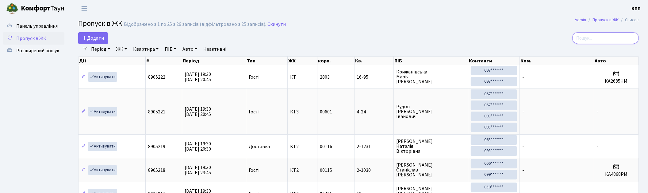
click at [594, 37] on input "search" at bounding box center [605, 38] width 67 height 12
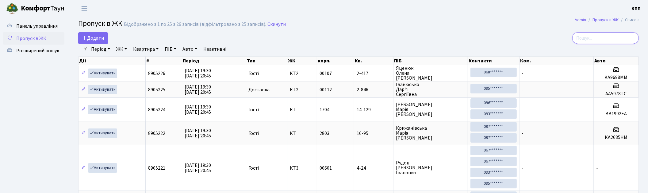
click at [612, 37] on input "search" at bounding box center [605, 38] width 67 height 12
click at [173, 50] on link "ПІБ" at bounding box center [170, 49] width 17 height 10
type input "старч"
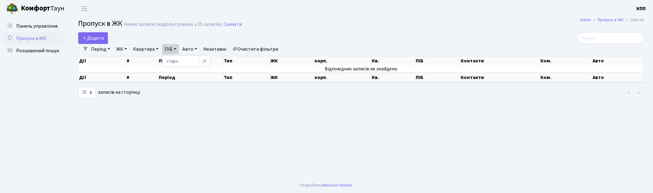
click at [43, 34] on link "Пропуск в ЖК" at bounding box center [33, 38] width 61 height 12
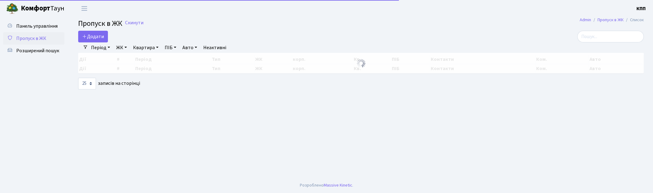
select select "25"
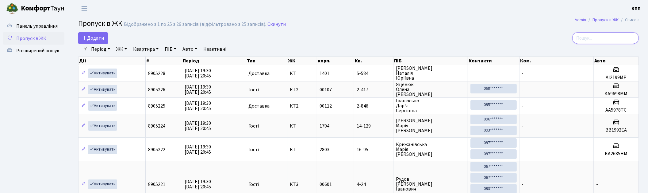
click at [603, 38] on input "search" at bounding box center [605, 38] width 67 height 12
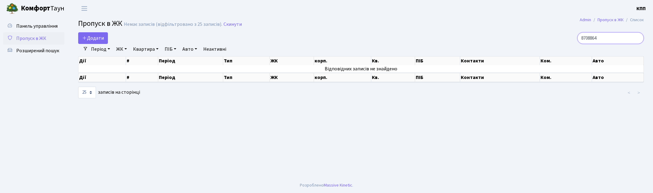
drag, startPoint x: 622, startPoint y: 41, endPoint x: 565, endPoint y: 31, distance: 57.5
click at [565, 31] on main "Admin Пропуск в ЖК Список Пропуск в ЖК Немає записів (відфільтровано з 25 запис…" at bounding box center [361, 97] width 584 height 160
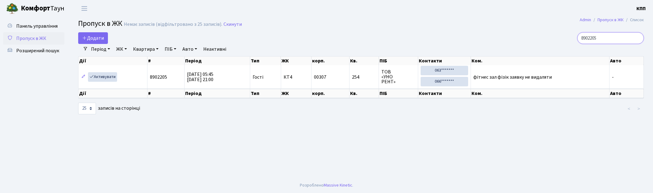
type input "8902205"
click at [31, 36] on span "Пропуск в ЖК" at bounding box center [31, 38] width 30 height 7
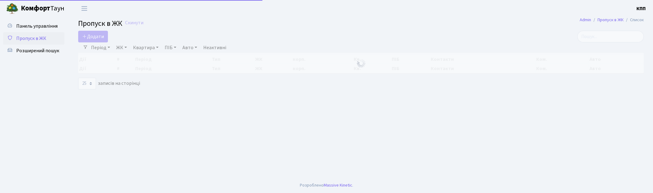
select select "25"
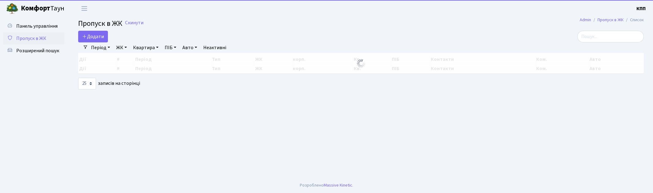
click at [598, 44] on div "Період [DATE] - [DATE] ЖК - КТ, вул. Регенераторна, 4 КТ2, просп. [STREET_ADDRE…" at bounding box center [363, 47] width 551 height 10
click at [599, 42] on input "search" at bounding box center [611, 37] width 67 height 12
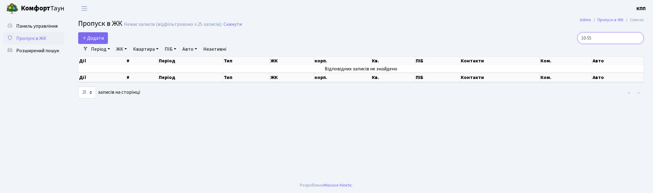
type input "10-55"
click at [34, 37] on span "Пропуск в ЖК" at bounding box center [31, 38] width 30 height 7
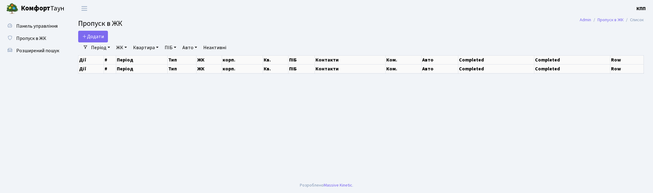
click at [32, 48] on span "Розширений пошук" at bounding box center [37, 50] width 43 height 7
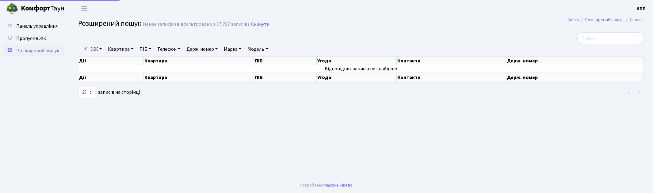
select select "25"
click at [131, 45] on link "Квартира" at bounding box center [121, 49] width 30 height 10
type input "10-55"
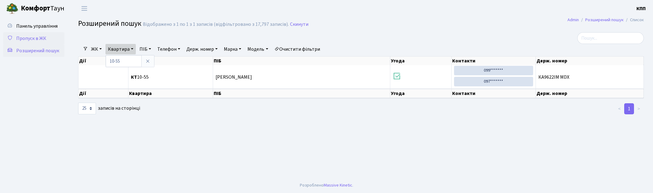
click at [28, 38] on span "Пропуск в ЖК" at bounding box center [31, 38] width 30 height 7
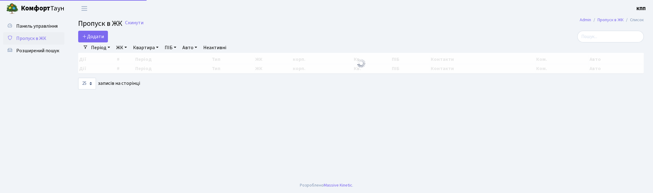
select select "25"
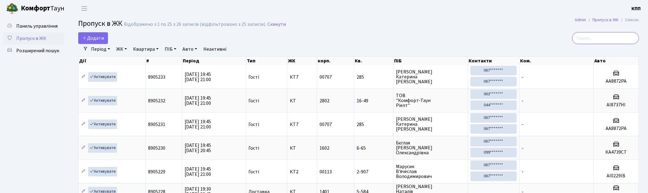
click at [611, 40] on input "search" at bounding box center [605, 38] width 67 height 12
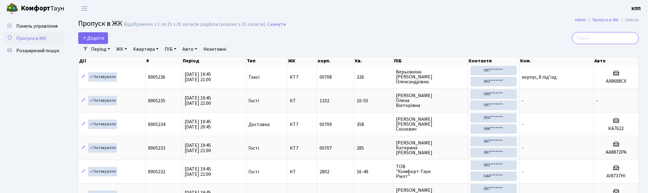
click at [611, 39] on input "search" at bounding box center [605, 38] width 67 height 12
type input "2-113"
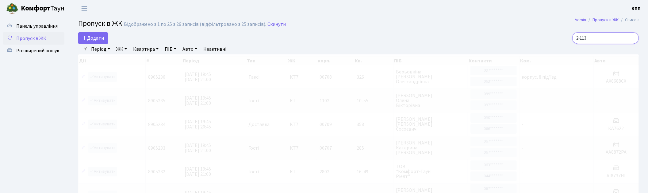
drag, startPoint x: 611, startPoint y: 39, endPoint x: 551, endPoint y: 21, distance: 63.3
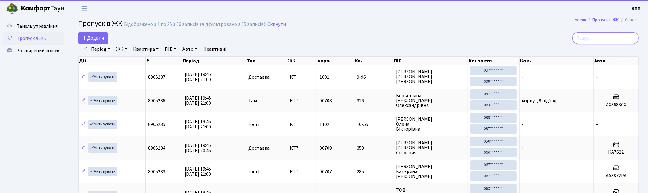
click at [605, 37] on input "search" at bounding box center [605, 38] width 67 height 12
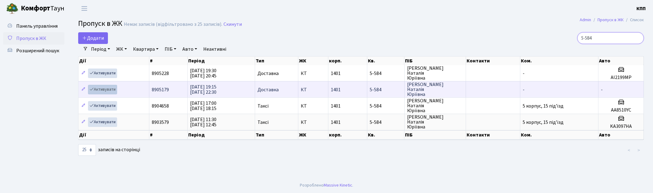
type input "5-584"
click at [101, 91] on link "Активувати" at bounding box center [102, 90] width 29 height 10
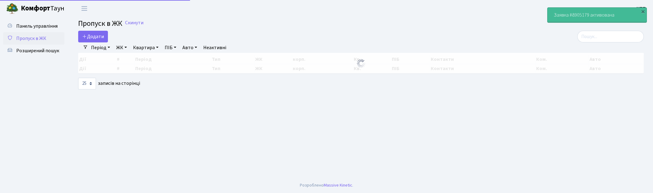
select select "25"
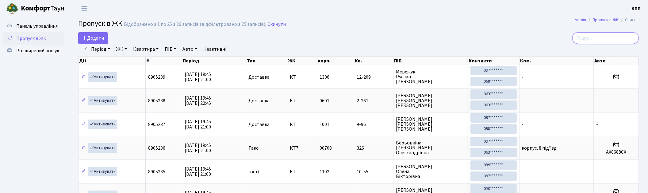
click at [613, 40] on input "search" at bounding box center [605, 38] width 67 height 12
click at [603, 35] on input "search" at bounding box center [605, 38] width 67 height 12
click at [605, 40] on input "search" at bounding box center [605, 38] width 67 height 12
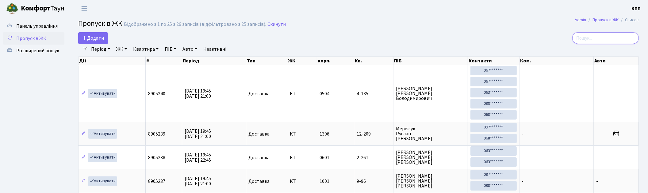
click at [614, 38] on input "search" at bounding box center [605, 38] width 67 height 12
click at [609, 40] on input "search" at bounding box center [605, 38] width 67 height 12
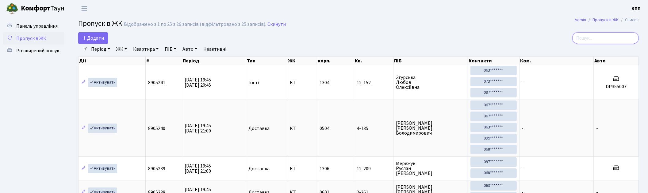
click at [609, 35] on input "search" at bounding box center [605, 38] width 67 height 12
click at [609, 38] on input "search" at bounding box center [605, 38] width 67 height 12
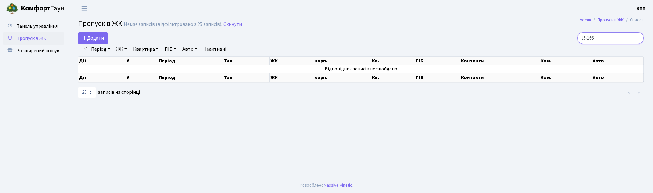
type input "15-166"
click at [35, 39] on span "Пропуск в ЖК" at bounding box center [31, 38] width 30 height 7
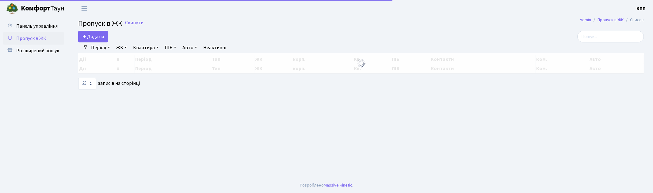
select select "25"
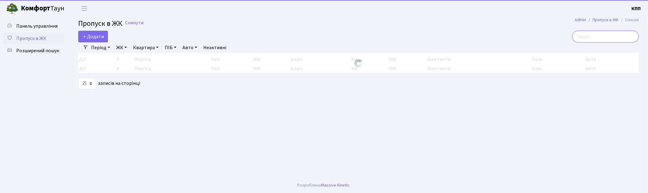
click at [606, 39] on input "search" at bounding box center [605, 37] width 67 height 12
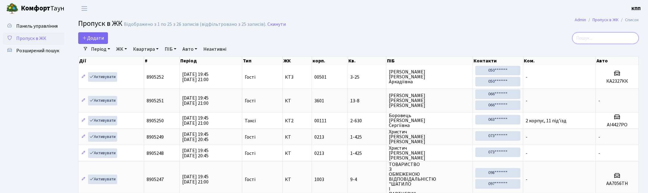
click at [605, 34] on input "search" at bounding box center [605, 38] width 67 height 12
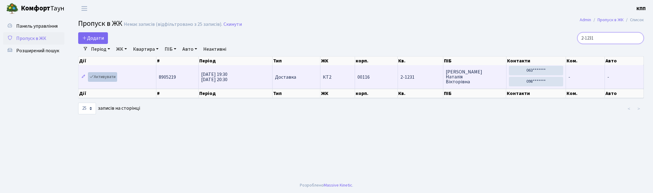
type input "2-1231"
click at [109, 75] on link "Активувати" at bounding box center [102, 77] width 29 height 10
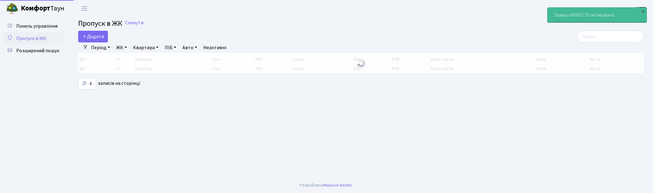
select select "25"
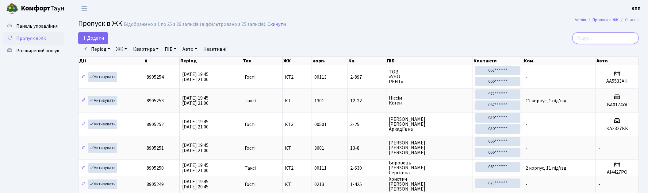
click at [618, 40] on input "search" at bounding box center [605, 38] width 67 height 12
click at [596, 39] on input "search" at bounding box center [605, 38] width 67 height 12
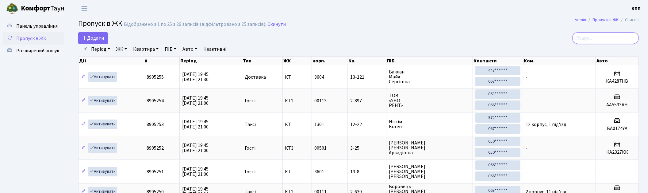
click at [604, 38] on input "search" at bounding box center [605, 38] width 67 height 12
click at [602, 38] on input "search" at bounding box center [605, 38] width 67 height 12
click at [608, 36] on input "search" at bounding box center [605, 38] width 67 height 12
click at [595, 39] on input "search" at bounding box center [605, 38] width 67 height 12
click at [601, 38] on input "search" at bounding box center [605, 38] width 67 height 12
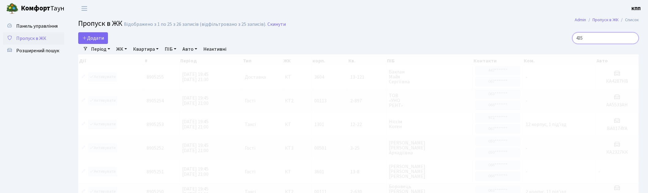
type input "435"
click at [129, 46] on link "ЖК" at bounding box center [122, 49] width 16 height 10
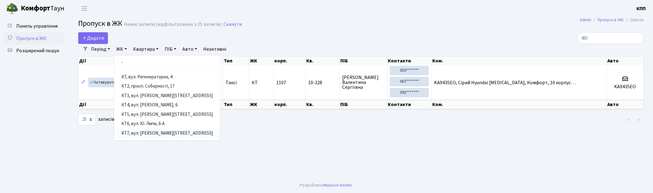
click at [153, 134] on link "КТ7, вул. [PERSON_NAME][STREET_ADDRESS]" at bounding box center [167, 134] width 106 height 10
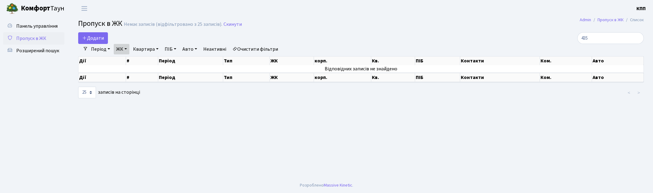
click at [123, 47] on link "ЖК" at bounding box center [122, 49] width 16 height 10
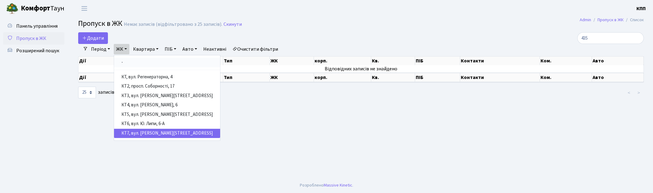
click at [136, 61] on link "-" at bounding box center [167, 63] width 106 height 10
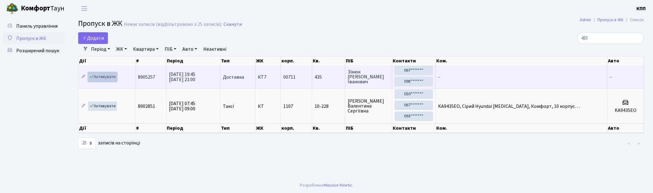
click at [106, 79] on link "Активувати" at bounding box center [102, 77] width 29 height 10
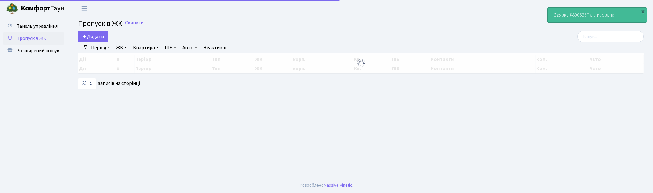
select select "25"
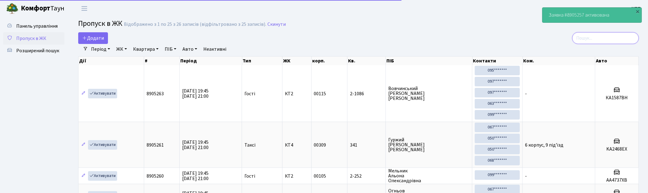
click at [606, 35] on input "search" at bounding box center [605, 38] width 67 height 12
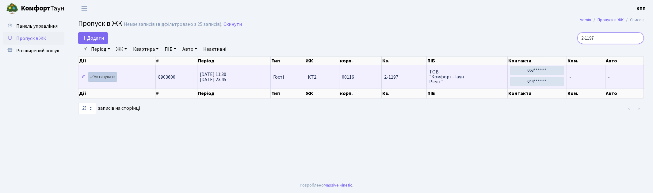
type input "2-1197"
click at [96, 76] on link "Активувати" at bounding box center [102, 77] width 29 height 10
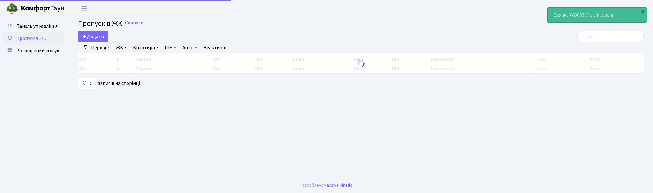
select select "25"
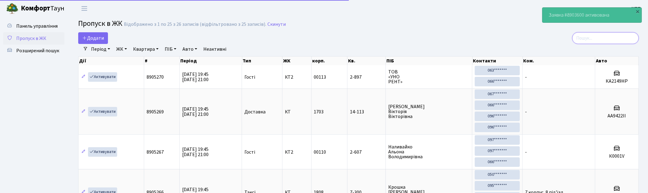
click at [605, 39] on input "search" at bounding box center [605, 38] width 67 height 12
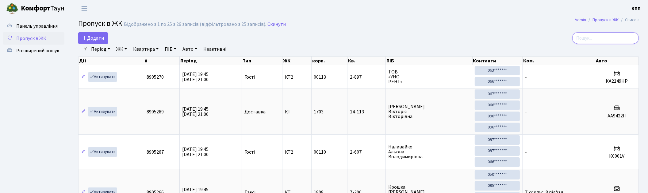
click at [605, 39] on input "search" at bounding box center [605, 38] width 67 height 12
click at [619, 40] on input "search" at bounding box center [605, 38] width 67 height 12
click at [620, 39] on input "search" at bounding box center [605, 38] width 67 height 12
click at [621, 38] on input "search" at bounding box center [605, 38] width 67 height 12
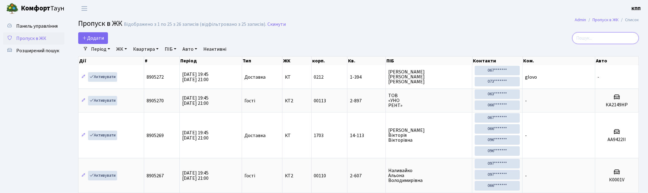
click at [621, 38] on input "search" at bounding box center [605, 38] width 67 height 12
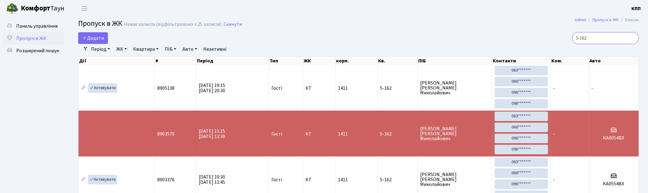
type input "5-162"
click at [28, 38] on span "Пропуск в ЖК" at bounding box center [31, 38] width 30 height 7
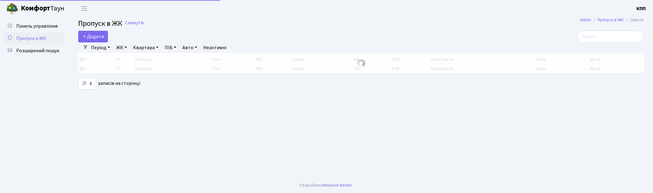
select select "25"
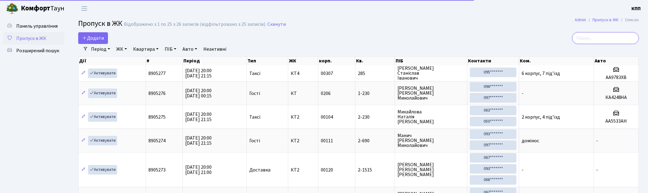
click at [608, 41] on input "search" at bounding box center [605, 38] width 67 height 12
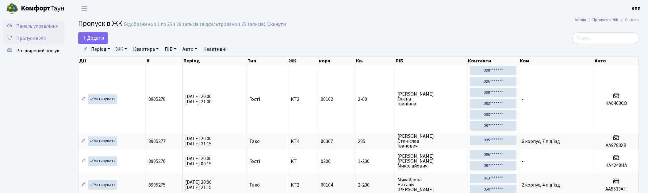
click at [34, 27] on span "Панель управління" at bounding box center [36, 26] width 41 height 7
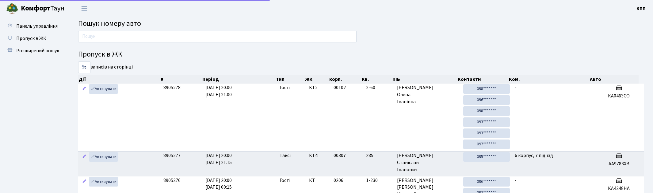
click at [119, 33] on input "text" at bounding box center [217, 37] width 279 height 12
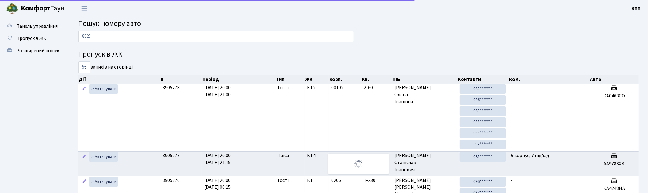
type input "8825"
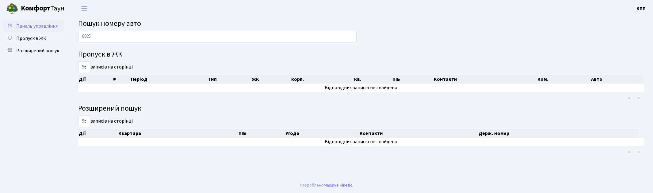
click at [38, 27] on span "Панель управління" at bounding box center [36, 26] width 41 height 7
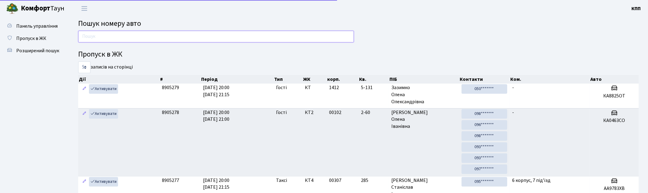
click at [102, 36] on input "text" at bounding box center [216, 37] width 276 height 12
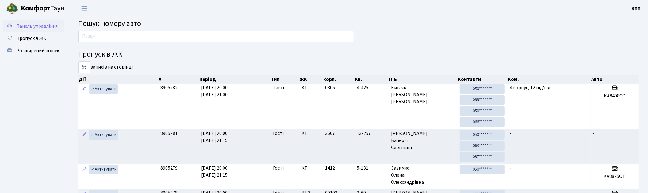
click at [34, 25] on span "Панель управління" at bounding box center [36, 26] width 41 height 7
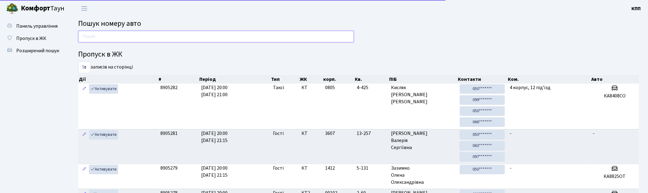
click at [129, 31] on input "text" at bounding box center [216, 37] width 276 height 12
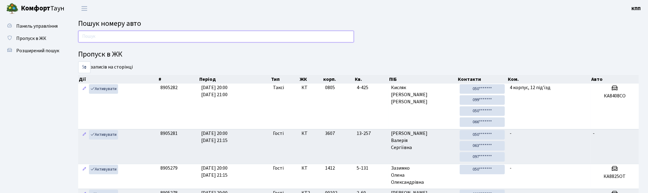
click at [246, 35] on input "text" at bounding box center [216, 37] width 276 height 12
click at [95, 36] on input "text" at bounding box center [216, 37] width 276 height 12
click at [39, 39] on span "Пропуск в ЖК" at bounding box center [31, 38] width 30 height 7
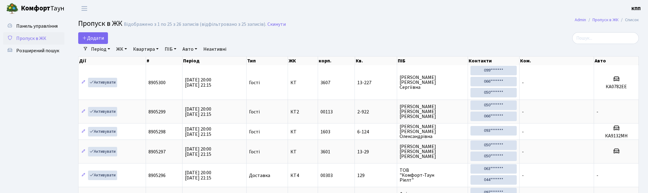
select select "25"
click at [611, 36] on input "search" at bounding box center [605, 38] width 67 height 12
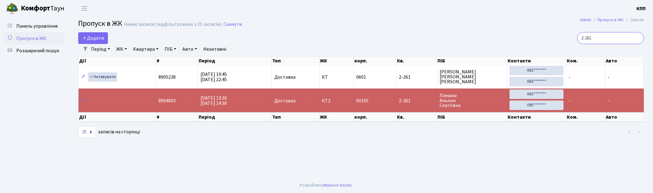
drag, startPoint x: 614, startPoint y: 39, endPoint x: 501, endPoint y: 24, distance: 113.8
click at [501, 24] on main "Admin Пропуск в ЖК Список Пропуск в ЖК Немає записів (відфільтровано з 25 запис…" at bounding box center [361, 97] width 584 height 160
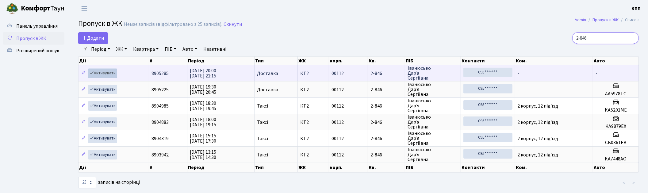
type input "2-846"
click at [105, 71] on link "Активувати" at bounding box center [102, 73] width 29 height 10
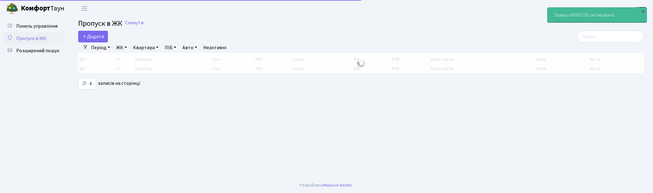
select select "25"
click at [612, 38] on input "search" at bounding box center [611, 37] width 67 height 12
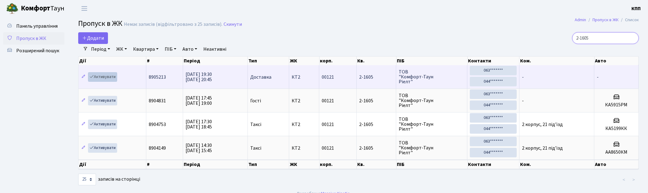
type input "2-1605"
click at [98, 79] on link "Активувати" at bounding box center [102, 77] width 29 height 10
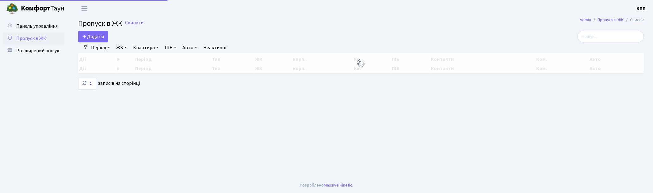
select select "25"
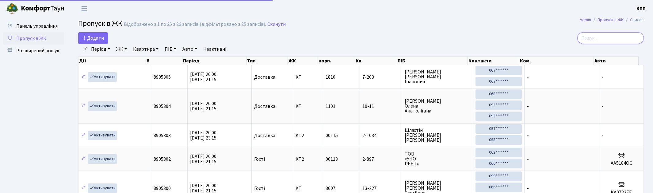
click at [608, 40] on input "search" at bounding box center [611, 38] width 67 height 12
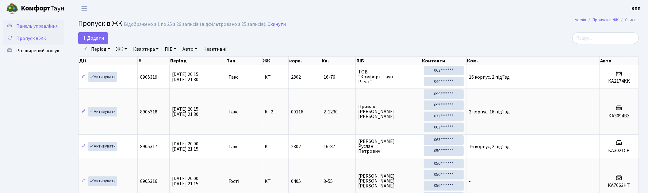
click at [33, 26] on span "Панель управління" at bounding box center [36, 26] width 41 height 7
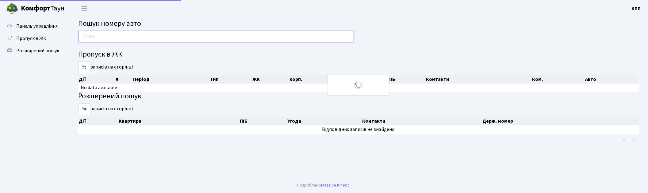
drag, startPoint x: 0, startPoint y: 0, endPoint x: 129, endPoint y: 37, distance: 134.6
click at [129, 37] on input "text" at bounding box center [216, 37] width 276 height 12
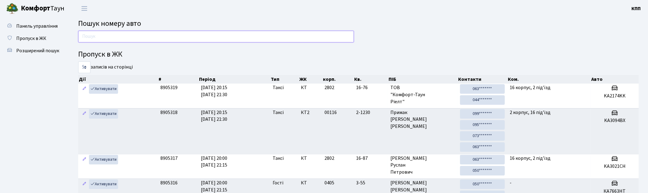
type input "9"
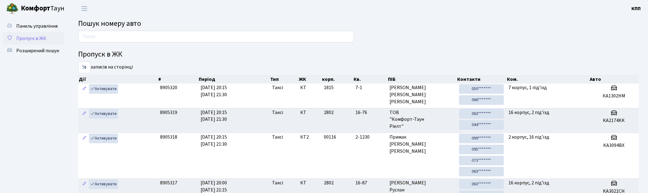
click at [27, 37] on span "Пропуск в ЖК" at bounding box center [31, 38] width 30 height 7
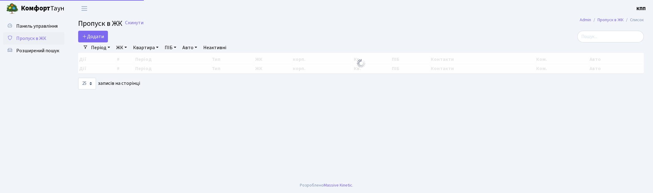
select select "25"
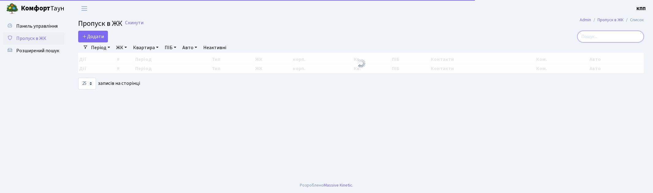
click at [624, 33] on input "search" at bounding box center [611, 37] width 67 height 12
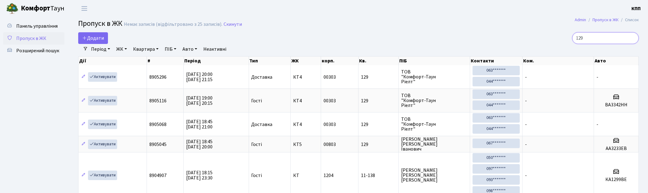
type input "129"
click at [28, 38] on span "Пропуск в ЖК" at bounding box center [31, 38] width 30 height 7
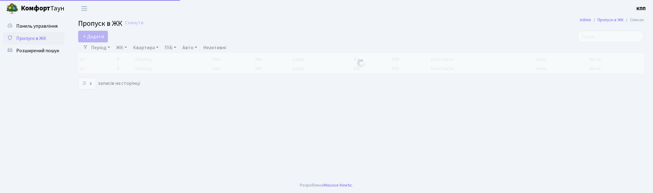
select select "25"
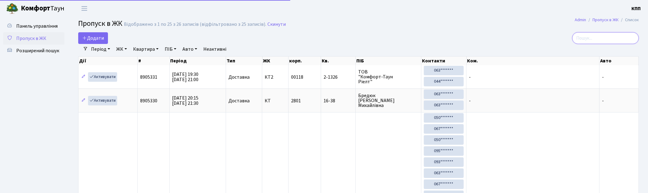
click at [600, 37] on input "search" at bounding box center [605, 38] width 67 height 12
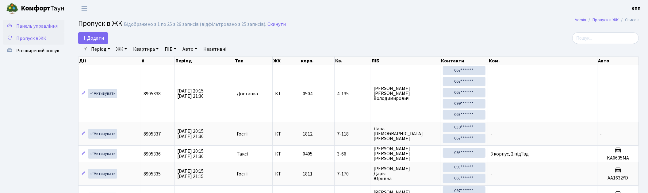
click at [36, 28] on span "Панель управління" at bounding box center [36, 26] width 41 height 7
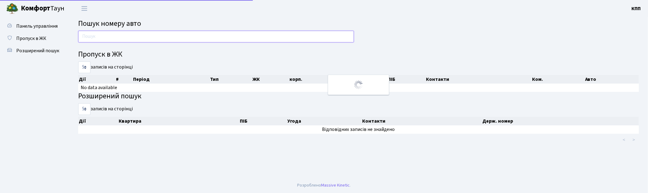
drag, startPoint x: 0, startPoint y: 0, endPoint x: 116, endPoint y: 36, distance: 121.2
click at [110, 36] on input "text" at bounding box center [216, 37] width 276 height 12
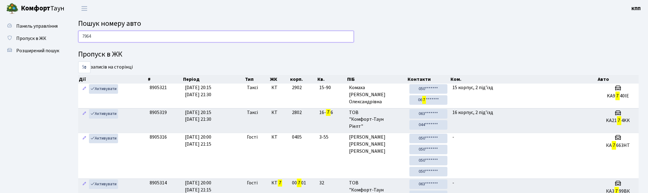
type input "7964"
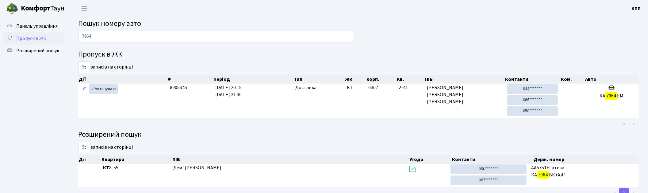
click at [43, 36] on span "Пропуск в ЖК" at bounding box center [31, 38] width 30 height 7
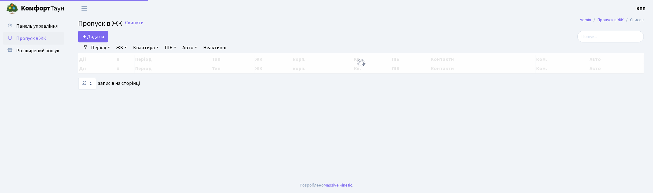
select select "25"
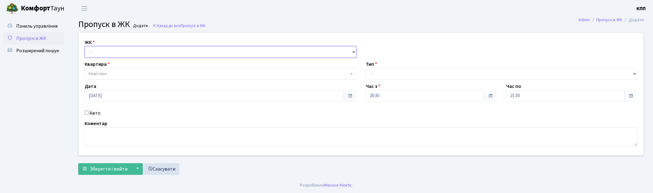
drag, startPoint x: 115, startPoint y: 52, endPoint x: 117, endPoint y: 57, distance: 5.0
click at [115, 52] on select "- КТ, вул. Регенераторна, 4 КТ2, просп. Соборності, 17 КТ3, вул. Березнева, 16 …" at bounding box center [221, 52] width 272 height 12
select select "271"
click at [85, 46] on select "- КТ, вул. Регенераторна, 4 КТ2, просп. Соборності, 17 КТ3, вул. Березнева, 16 …" at bounding box center [221, 52] width 272 height 12
select select
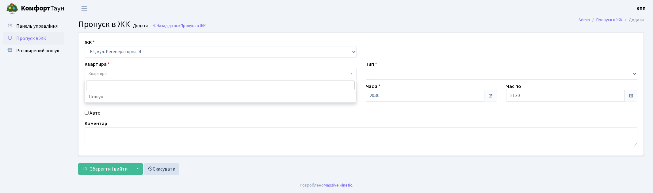
click at [120, 71] on span "Квартира" at bounding box center [219, 74] width 260 height 6
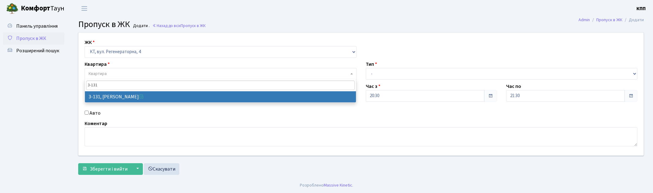
type input "3-131"
select select "940"
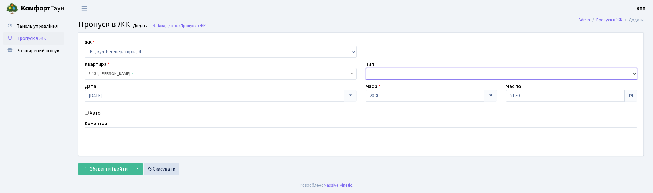
click at [400, 73] on select "- Доставка Таксі Гості Сервіс" at bounding box center [502, 74] width 272 height 12
select select "3"
click at [366, 68] on select "- Доставка Таксі Гості Сервіс" at bounding box center [502, 74] width 272 height 12
click at [109, 173] on button "Зберегти і вийти" at bounding box center [104, 169] width 53 height 12
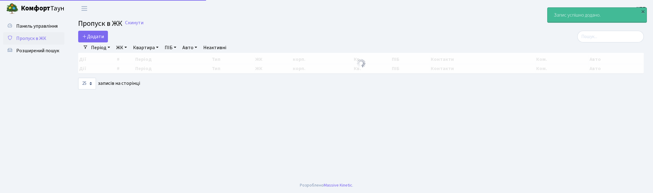
select select "25"
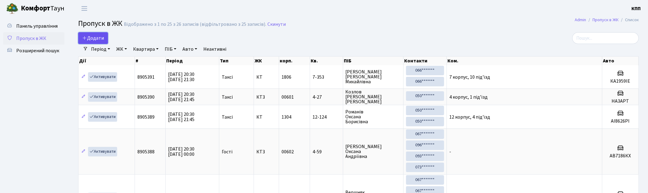
click at [90, 39] on span "Додати" at bounding box center [93, 38] width 22 height 7
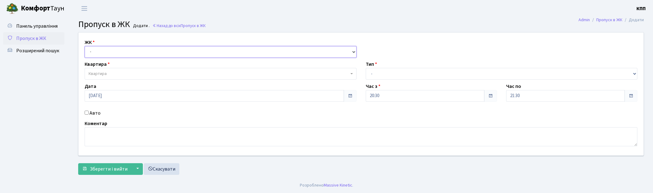
drag, startPoint x: 0, startPoint y: 0, endPoint x: 112, endPoint y: 56, distance: 125.1
click at [112, 56] on select "- КТ, вул. Регенераторна, 4 КТ2, просп. Соборності, 17 КТ3, вул. Березнева, 16 …" at bounding box center [221, 52] width 272 height 12
select select "271"
click at [85, 46] on select "- КТ, вул. Регенераторна, 4 КТ2, просп. Соборності, 17 КТ3, вул. Березнева, 16 …" at bounding box center [221, 52] width 272 height 12
select select
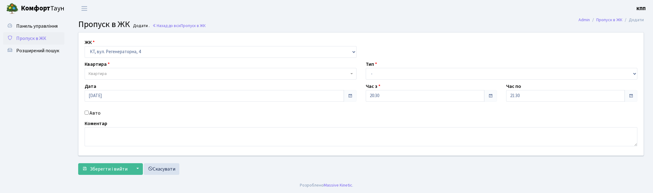
click at [115, 74] on span "Квартира" at bounding box center [219, 74] width 260 height 6
click at [32, 25] on span "Панель управління" at bounding box center [36, 26] width 41 height 7
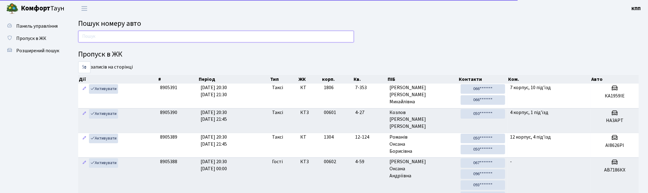
click at [86, 37] on input "text" at bounding box center [216, 37] width 276 height 12
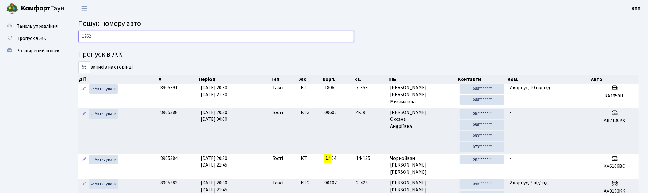
type input "1762"
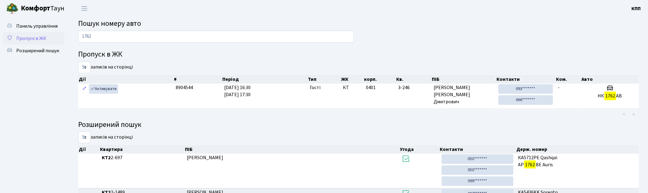
click at [28, 39] on span "Пропуск в ЖК" at bounding box center [31, 38] width 30 height 7
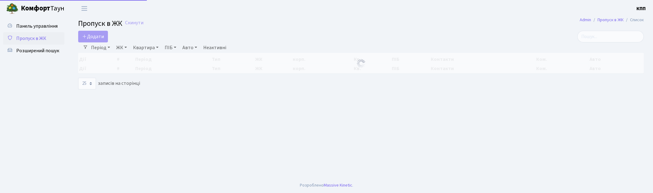
select select "25"
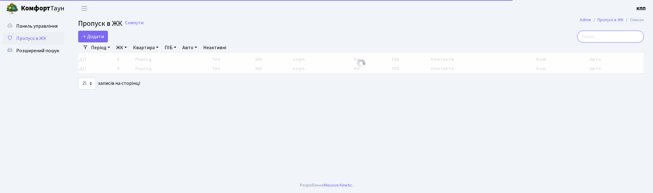
click at [596, 35] on input "search" at bounding box center [611, 37] width 67 height 12
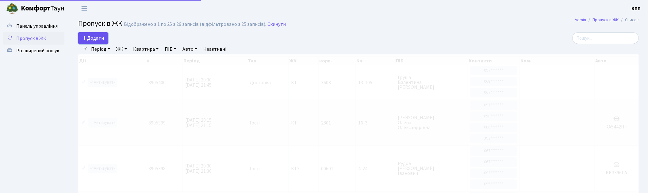
click at [94, 36] on span "Додати" at bounding box center [93, 38] width 22 height 7
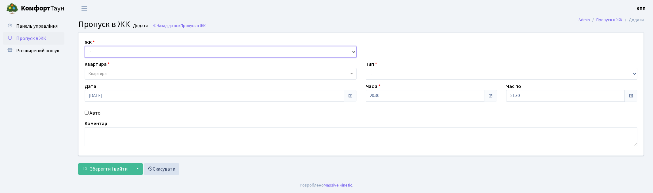
click at [125, 55] on select "- КТ, вул. Регенераторна, 4 КТ2, просп. Соборності, 17 КТ3, вул. Березнева, 16 …" at bounding box center [221, 52] width 272 height 12
select select "271"
click at [85, 46] on select "- КТ, вул. Регенераторна, 4 КТ2, просп. Соборності, 17 КТ3, вул. Березнева, 16 …" at bounding box center [221, 52] width 272 height 12
select select
click at [127, 72] on span "Квартира" at bounding box center [219, 74] width 260 height 6
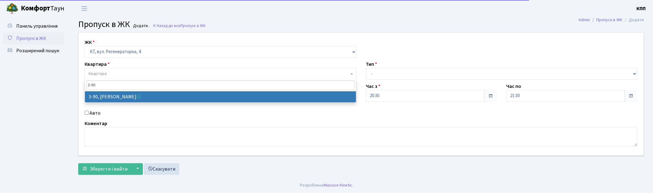
type input "3-90"
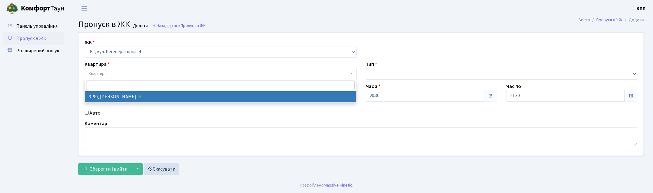
select select "899"
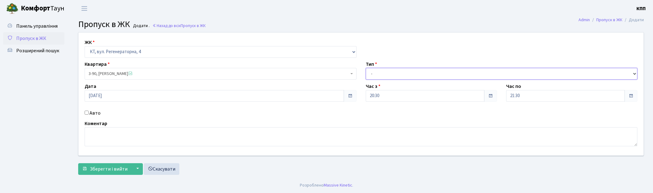
click at [414, 74] on select "- Доставка Таксі Гості Сервіс" at bounding box center [502, 74] width 272 height 12
select select "2"
click at [366, 68] on select "- Доставка Таксі Гості Сервіс" at bounding box center [502, 74] width 272 height 12
click at [93, 114] on label "Авто" at bounding box center [95, 112] width 11 height 7
click at [89, 114] on input "Авто" at bounding box center [87, 112] width 4 height 4
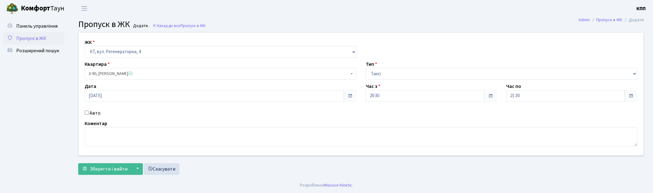
checkbox input "true"
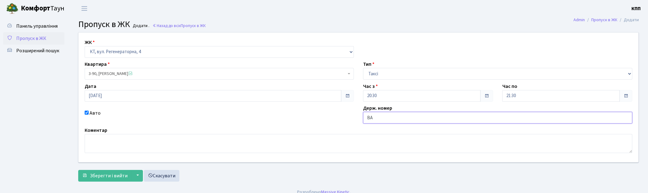
type input "В"
type input "АА9595ХА"
click at [112, 173] on span "Зберегти і вийти" at bounding box center [109, 175] width 38 height 7
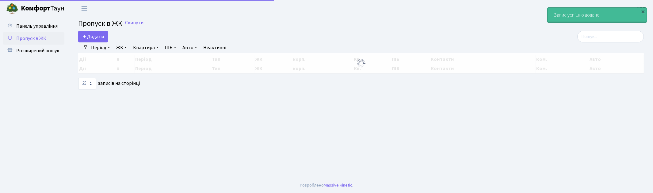
select select "25"
click at [601, 35] on input "search" at bounding box center [611, 37] width 67 height 12
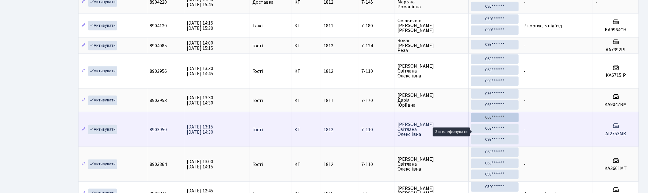
scroll to position [615, 0]
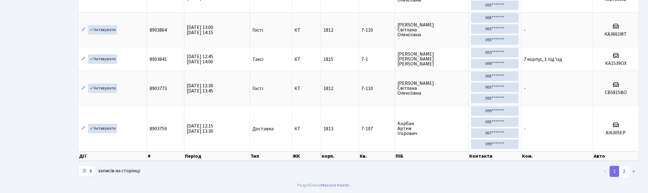
type input "7-1"
click at [628, 172] on link "2" at bounding box center [624, 171] width 10 height 11
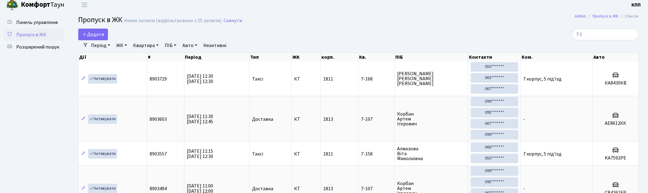
scroll to position [0, 0]
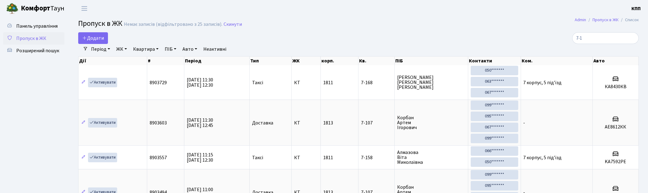
click at [23, 36] on span "Пропуск в ЖК" at bounding box center [31, 38] width 30 height 7
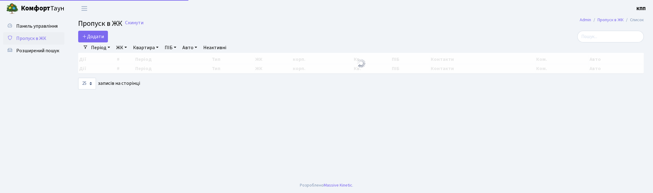
select select "25"
click at [603, 35] on input "search" at bounding box center [611, 37] width 67 height 12
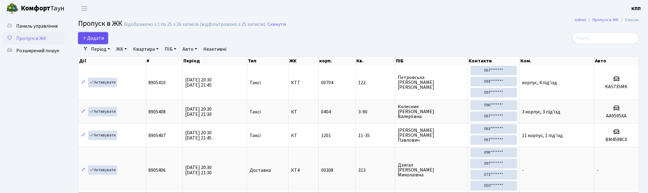
click at [91, 39] on span "Додати" at bounding box center [93, 38] width 22 height 7
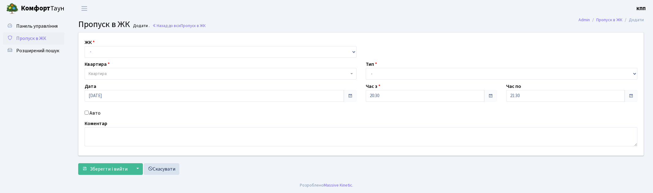
click at [152, 51] on select "- КТ, вул. Регенераторна, 4 КТ2, просп. [STREET_ADDRESS] [STREET_ADDRESS] [PERS…" at bounding box center [221, 52] width 272 height 12
select select "271"
click at [85, 46] on select "- КТ, вул. Регенераторна, 4 КТ2, просп. [STREET_ADDRESS] [STREET_ADDRESS] [PERS…" at bounding box center [221, 52] width 272 height 12
select select
click at [144, 72] on span "Квартира" at bounding box center [219, 74] width 260 height 6
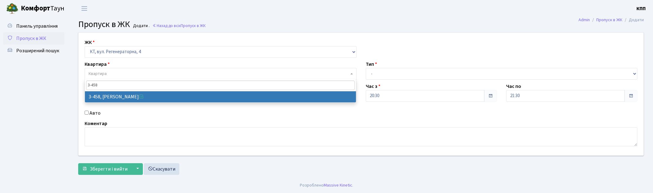
type input "3-458"
select select "1676"
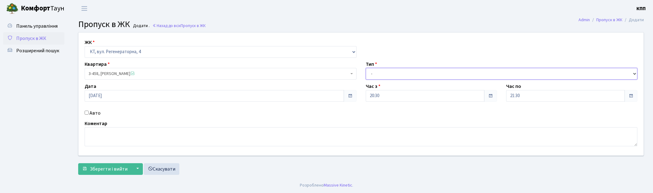
drag, startPoint x: 407, startPoint y: 74, endPoint x: 408, endPoint y: 78, distance: 4.1
click at [407, 74] on select "- Доставка Таксі Гості Сервіс" at bounding box center [502, 74] width 272 height 12
select select "3"
click at [366, 68] on select "- Доставка Таксі Гості Сервіс" at bounding box center [502, 74] width 272 height 12
click at [90, 112] on label "Авто" at bounding box center [95, 112] width 11 height 7
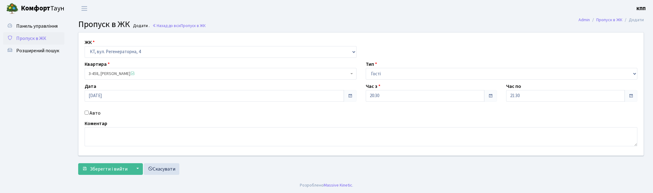
click at [89, 112] on input "Авто" at bounding box center [87, 112] width 4 height 4
checkbox input "true"
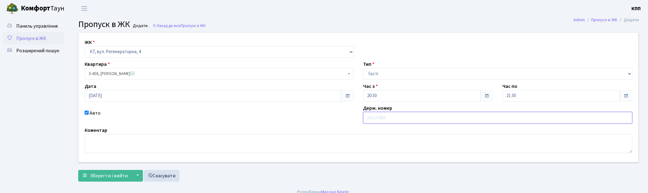
click at [379, 118] on input "text" at bounding box center [497, 118] width 269 height 12
type input "КА8395КС"
click at [97, 177] on span "Зберегти і вийти" at bounding box center [109, 175] width 38 height 7
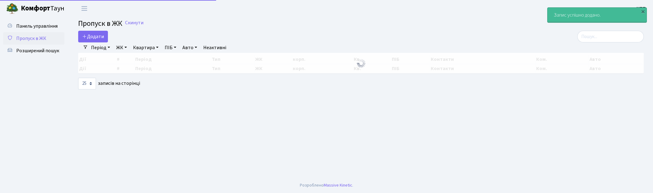
select select "25"
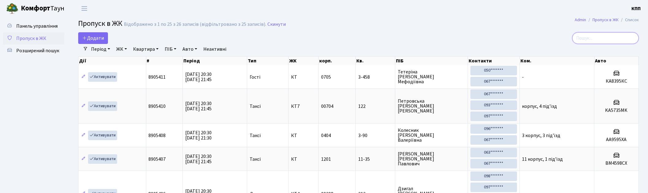
click at [601, 38] on input "search" at bounding box center [605, 38] width 67 height 12
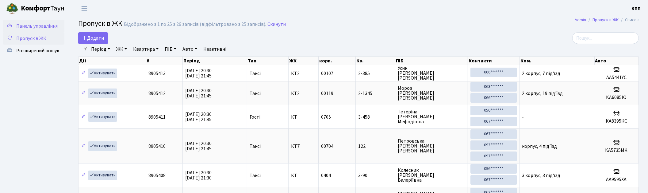
click at [32, 25] on span "Панель управління" at bounding box center [36, 26] width 41 height 7
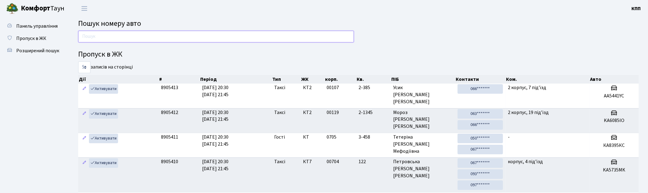
click at [115, 41] on input "text" at bounding box center [216, 37] width 276 height 12
type input "0043"
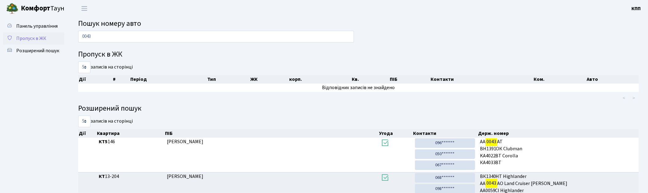
click at [33, 37] on span "Пропуск в ЖК" at bounding box center [31, 38] width 30 height 7
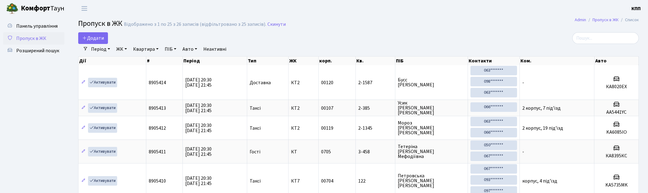
select select "25"
click at [597, 38] on input "search" at bounding box center [605, 38] width 67 height 12
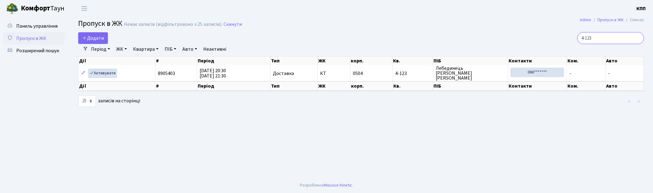
type input "4-123"
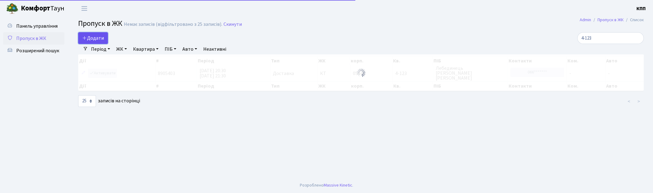
click at [94, 37] on span "Додати" at bounding box center [93, 38] width 22 height 7
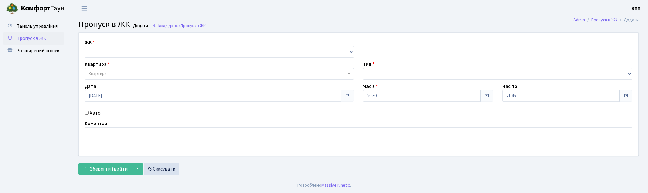
click at [120, 50] on select "- КТ, вул. Регенераторна, 4 КТ2, просп. [STREET_ADDRESS] [STREET_ADDRESS] [PERS…" at bounding box center [219, 52] width 269 height 12
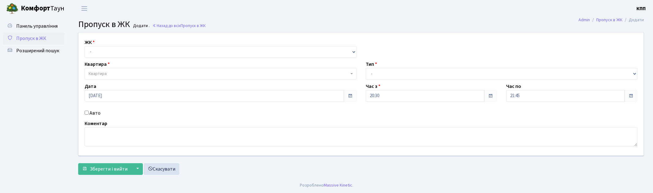
select select "271"
click at [85, 46] on select "- КТ, вул. Регенераторна, 4 КТ2, просп. [STREET_ADDRESS] [STREET_ADDRESS] [PERS…" at bounding box center [221, 52] width 272 height 12
select select
click at [118, 74] on span "Квартира" at bounding box center [219, 74] width 260 height 6
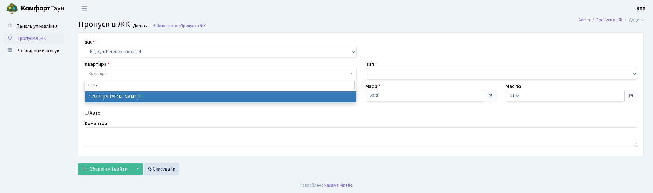
type input "1-287"
select select "287"
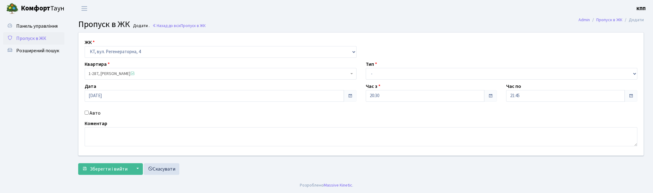
drag, startPoint x: 93, startPoint y: 112, endPoint x: 115, endPoint y: 115, distance: 22.0
click at [93, 112] on label "Авто" at bounding box center [95, 112] width 11 height 7
click at [89, 112] on input "Авто" at bounding box center [87, 112] width 4 height 4
checkbox input "true"
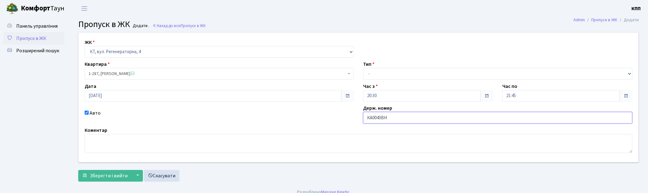
type input "КА0043ВН"
click at [406, 71] on select "- Доставка Таксі Гості Сервіс" at bounding box center [497, 74] width 269 height 12
select select "2"
click at [363, 68] on select "- Доставка Таксі Гості Сервіс" at bounding box center [497, 74] width 269 height 12
click at [103, 180] on button "Зберегти і вийти" at bounding box center [104, 176] width 53 height 12
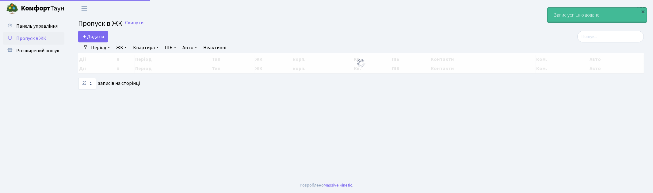
select select "25"
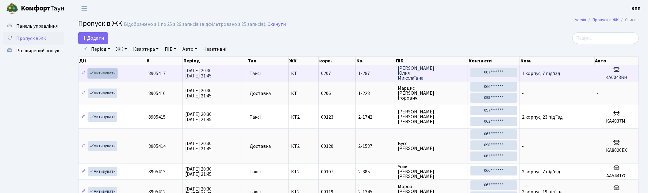
click at [109, 71] on link "Активувати" at bounding box center [102, 73] width 29 height 10
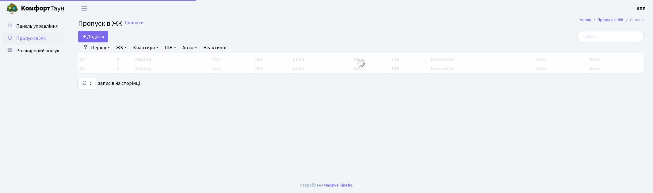
select select "25"
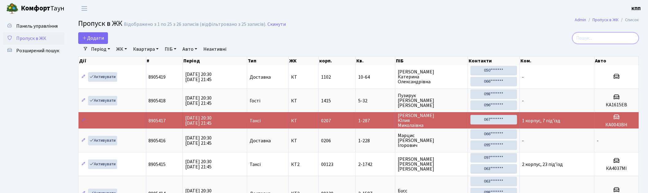
click at [600, 40] on input "search" at bounding box center [605, 38] width 67 height 12
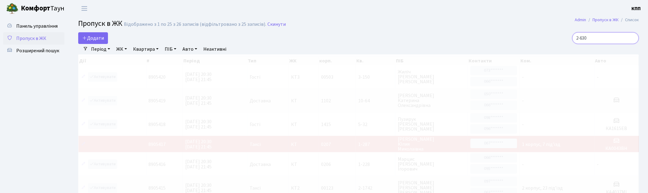
type input "2-630"
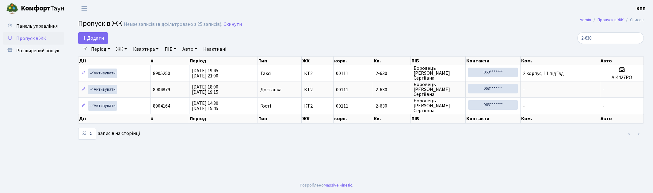
click at [21, 37] on span "Пропуск в ЖК" at bounding box center [31, 38] width 30 height 7
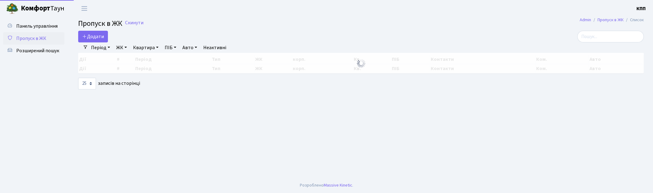
select select "25"
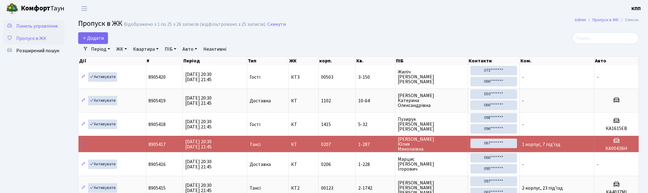
click at [52, 27] on span "Панель управління" at bounding box center [36, 26] width 41 height 7
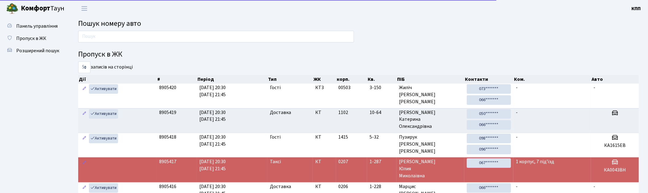
click at [134, 29] on main "Пошук номеру авто Пропуск в ЖК 5 10 25 50 записів на сторінці Дії # Період Тип …" at bounding box center [358, 145] width 579 height 256
click at [145, 39] on input "text" at bounding box center [216, 37] width 276 height 12
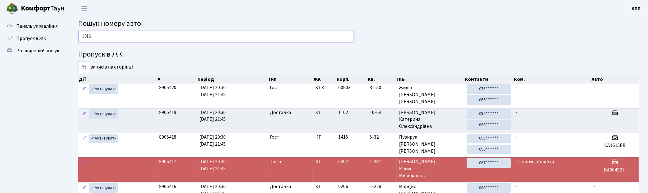
type input "1816"
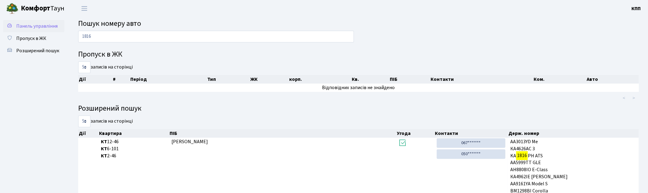
click at [44, 26] on span "Панель управління" at bounding box center [36, 26] width 41 height 7
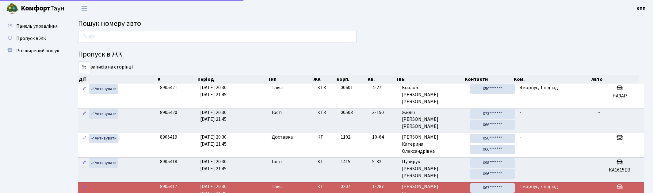
click at [106, 39] on input "text" at bounding box center [217, 37] width 279 height 12
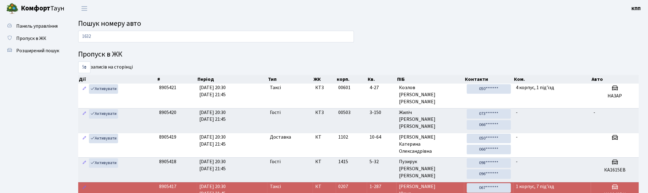
type input "1632"
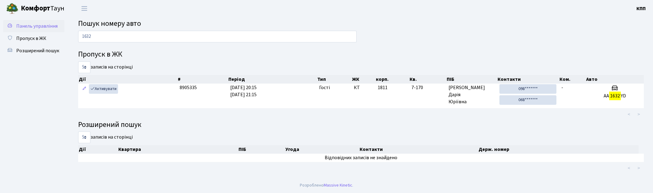
click at [14, 22] on link "Панель управління" at bounding box center [33, 26] width 61 height 12
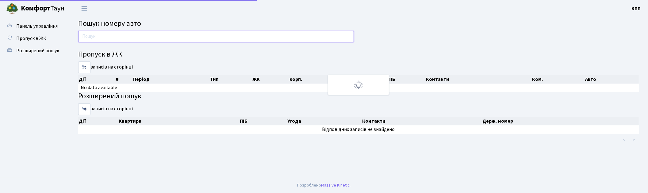
drag, startPoint x: 0, startPoint y: 0, endPoint x: 100, endPoint y: 39, distance: 106.9
click at [100, 39] on input "text" at bounding box center [216, 37] width 276 height 12
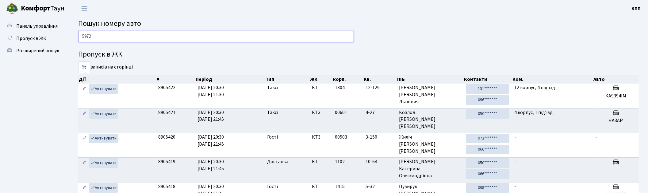
type input "5972"
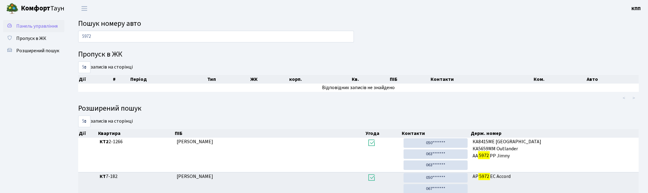
click at [29, 26] on span "Панель управління" at bounding box center [36, 26] width 41 height 7
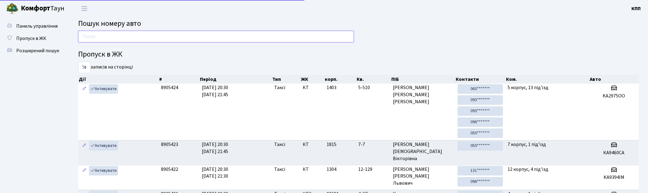
drag, startPoint x: 0, startPoint y: 0, endPoint x: 129, endPoint y: 37, distance: 134.4
click at [129, 37] on input "text" at bounding box center [216, 37] width 276 height 12
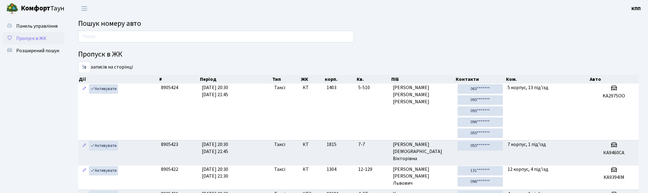
click at [36, 35] on span "Пропуск в ЖК" at bounding box center [31, 38] width 30 height 7
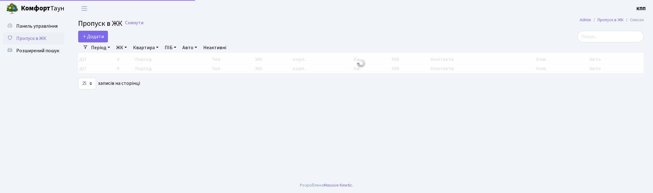
select select "25"
click at [608, 38] on input "search" at bounding box center [611, 37] width 67 height 12
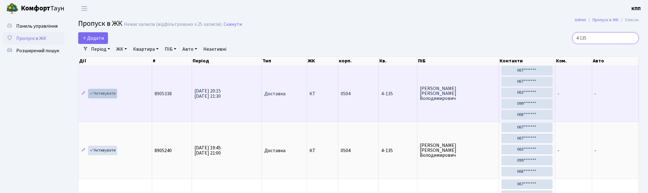
type input "4-135"
click at [98, 91] on link "Активувати" at bounding box center [102, 94] width 29 height 10
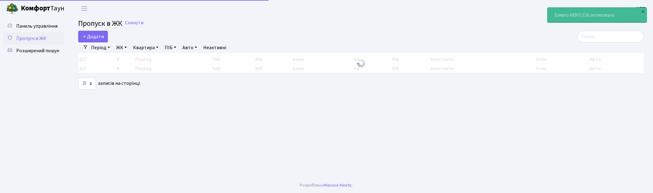
select select "25"
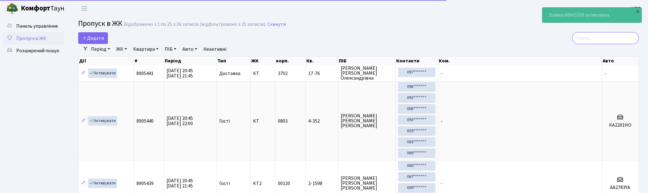
click at [606, 37] on input "search" at bounding box center [605, 38] width 67 height 12
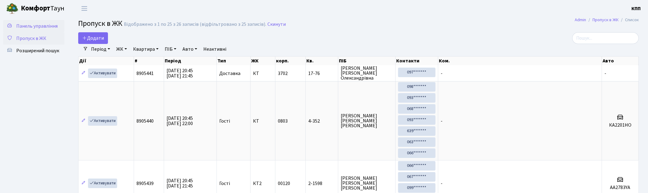
drag, startPoint x: 42, startPoint y: 25, endPoint x: 55, endPoint y: 31, distance: 14.4
click at [42, 25] on span "Панель управління" at bounding box center [36, 26] width 41 height 7
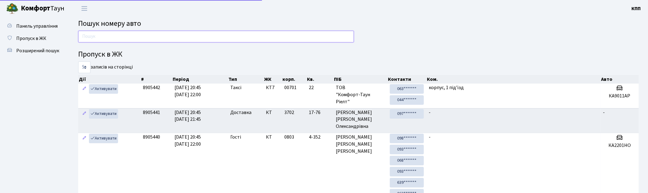
click at [120, 36] on input "text" at bounding box center [216, 37] width 276 height 12
click at [95, 38] on input "text" at bounding box center [216, 37] width 276 height 12
click at [123, 35] on input "text" at bounding box center [216, 37] width 276 height 12
click at [197, 36] on input "text" at bounding box center [216, 37] width 276 height 12
click at [200, 36] on input "text" at bounding box center [216, 37] width 276 height 12
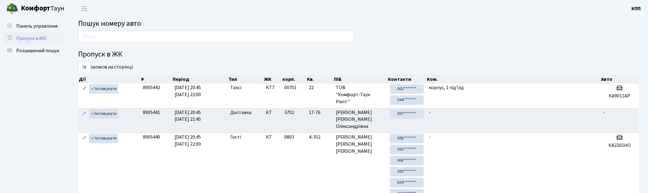
click at [35, 35] on span "Пропуск в ЖК" at bounding box center [31, 38] width 30 height 7
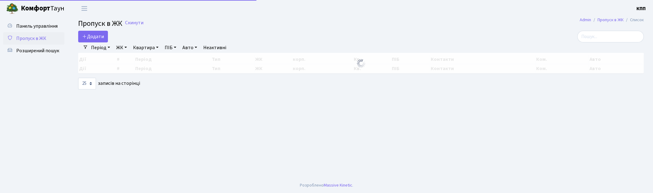
select select "25"
click at [624, 37] on input "search" at bounding box center [611, 37] width 67 height 12
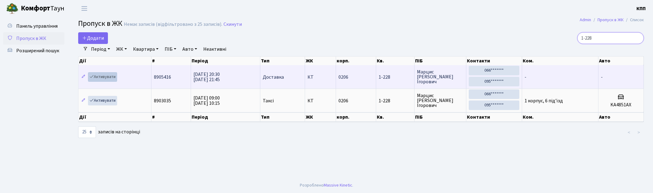
type input "1-228"
click at [107, 78] on link "Активувати" at bounding box center [102, 77] width 29 height 10
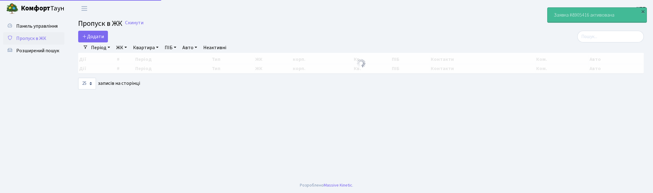
select select "25"
click at [608, 39] on input "search" at bounding box center [611, 37] width 67 height 12
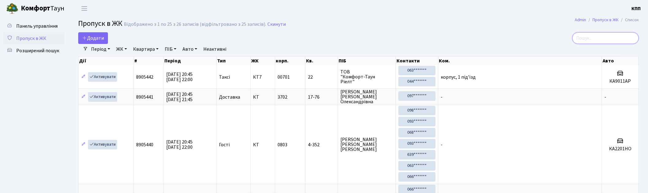
click at [601, 39] on input "search" at bounding box center [605, 38] width 67 height 12
click at [587, 38] on input "search" at bounding box center [605, 38] width 67 height 12
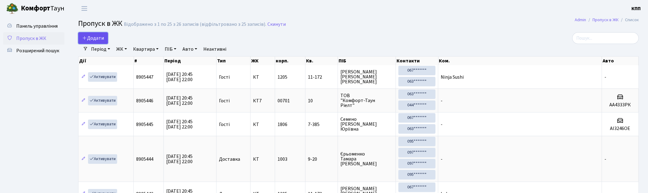
click at [95, 42] on link "Додати" at bounding box center [93, 38] width 30 height 12
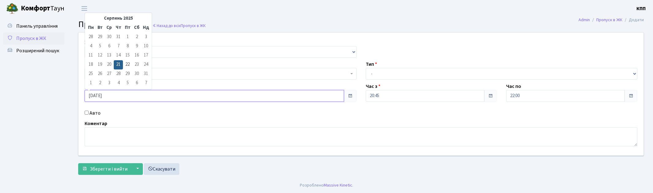
click at [132, 99] on input "[DATE]" at bounding box center [215, 96] width 260 height 12
click at [29, 38] on span "Пропуск в ЖК" at bounding box center [31, 38] width 30 height 7
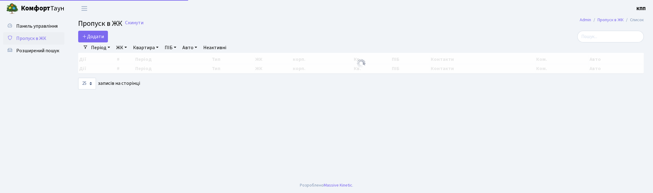
select select "25"
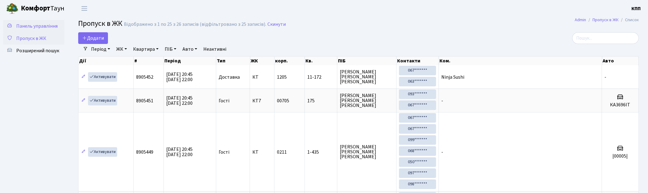
click at [32, 25] on span "Панель управління" at bounding box center [36, 26] width 41 height 7
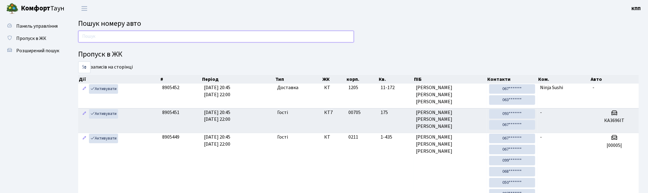
click at [295, 37] on input "text" at bounding box center [216, 37] width 276 height 12
click at [29, 40] on span "Пропуск в ЖК" at bounding box center [31, 38] width 30 height 7
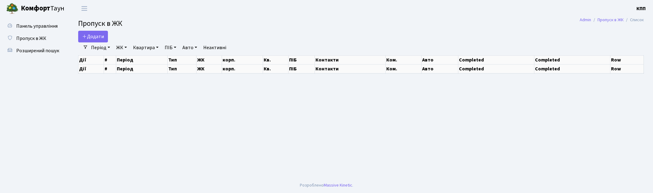
select select "25"
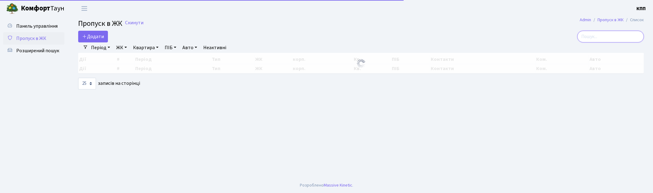
click at [604, 32] on input "search" at bounding box center [611, 37] width 67 height 12
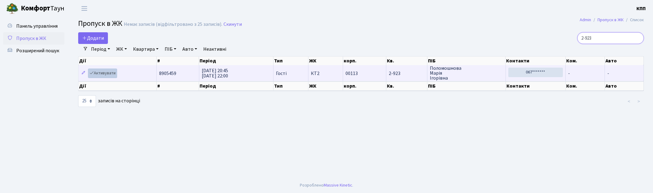
type input "2-923"
click at [103, 75] on link "Активувати" at bounding box center [102, 73] width 29 height 10
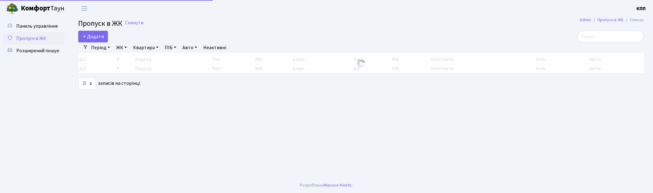
select select "25"
click at [590, 40] on input "search" at bounding box center [611, 37] width 67 height 12
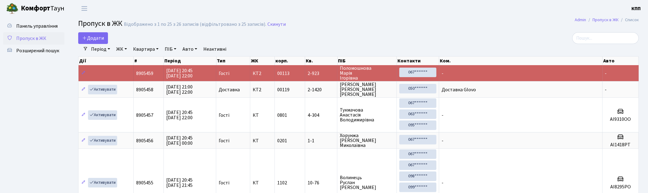
click at [76, 38] on div "Додати" at bounding box center [264, 38] width 380 height 12
click at [84, 38] on icon at bounding box center [84, 37] width 5 height 5
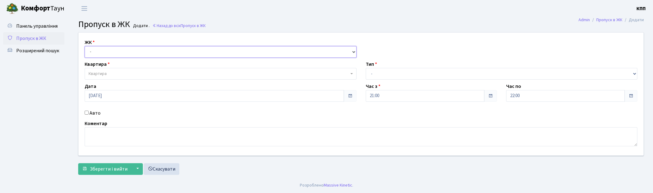
drag, startPoint x: 0, startPoint y: 0, endPoint x: 137, endPoint y: 56, distance: 148.1
click at [138, 50] on select "- КТ, вул. Регенераторна, 4 КТ2, просп. Соборності, 17 КТ3, вул. Березнева, 16 …" at bounding box center [221, 52] width 272 height 12
select select "271"
click at [85, 46] on select "- КТ, вул. Регенераторна, 4 КТ2, просп. Соборності, 17 КТ3, вул. Березнева, 16 …" at bounding box center [221, 52] width 272 height 12
select select
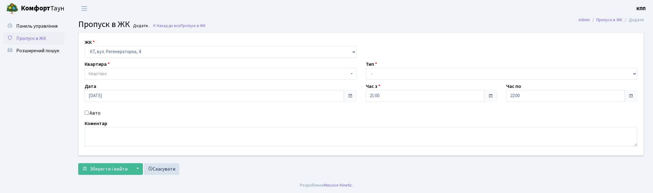
click at [133, 71] on span "Квартира" at bounding box center [219, 74] width 260 height 6
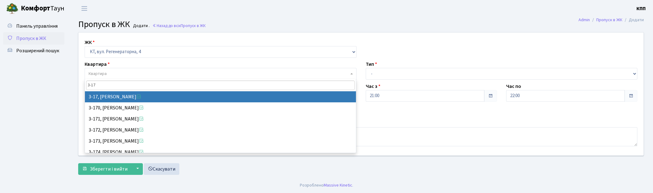
type input "3-17"
select select "988"
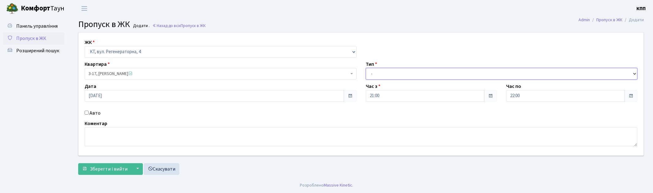
click at [426, 74] on select "- Доставка Таксі Гості Сервіс" at bounding box center [502, 74] width 272 height 12
select select "1"
click at [366, 68] on select "- Доставка Таксі Гості Сервіс" at bounding box center [502, 74] width 272 height 12
click at [99, 167] on span "Зберегти і вийти" at bounding box center [109, 168] width 38 height 7
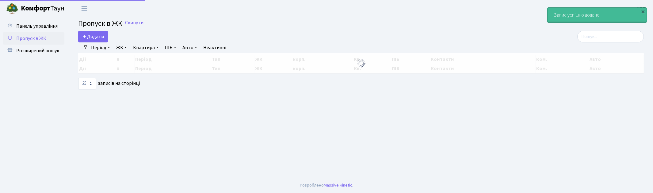
select select "25"
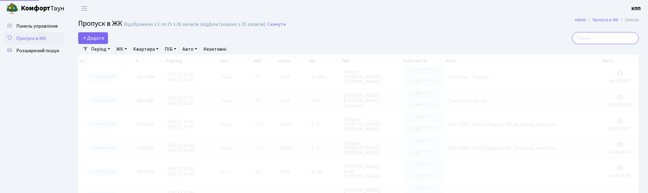
click at [610, 38] on input "search" at bounding box center [605, 38] width 67 height 12
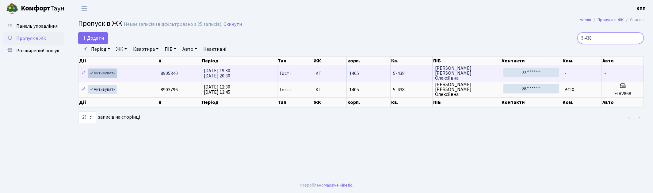
type input "5-438"
click at [97, 73] on link "Активувати" at bounding box center [102, 73] width 29 height 10
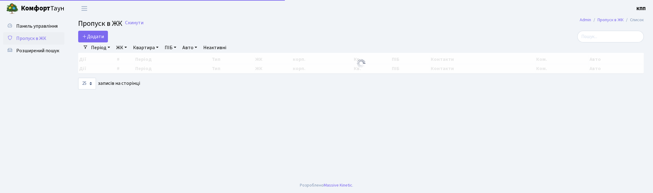
select select "25"
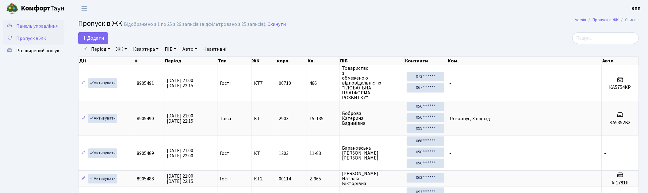
click at [44, 25] on span "Панель управління" at bounding box center [36, 26] width 41 height 7
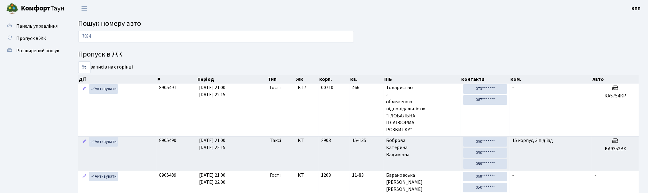
type input "7834"
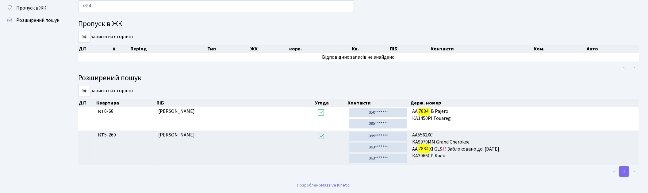
scroll to position [30, 0]
click at [32, 5] on span "Пропуск в ЖК" at bounding box center [31, 8] width 30 height 7
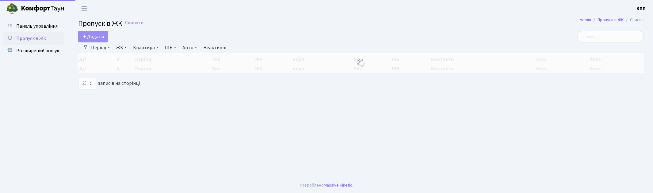
select select "25"
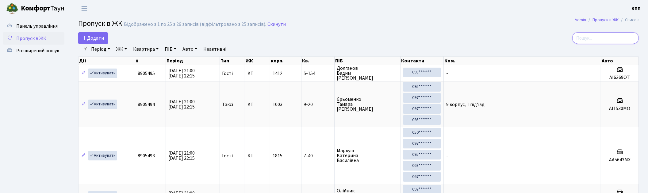
click at [600, 36] on input "search" at bounding box center [605, 38] width 67 height 12
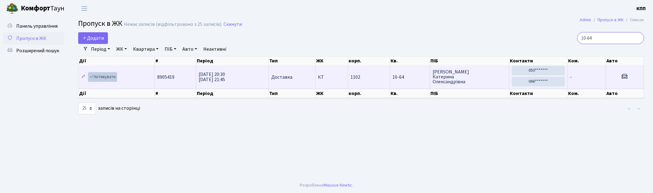
type input "10-64"
click at [109, 77] on link "Активувати" at bounding box center [102, 77] width 29 height 10
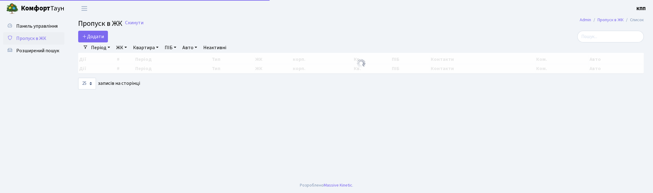
select select "25"
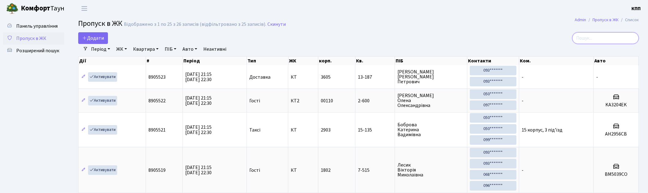
click at [615, 40] on input "search" at bounding box center [605, 38] width 67 height 12
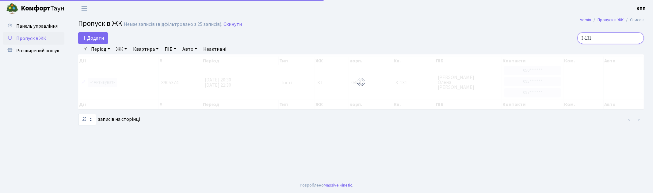
type input "3-131"
click at [107, 82] on div at bounding box center [361, 81] width 566 height 55
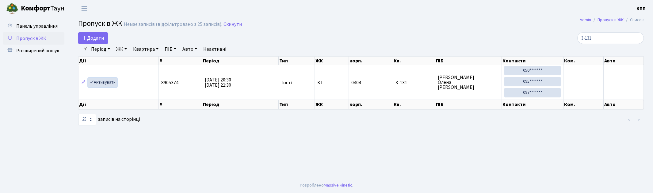
click at [103, 84] on link "Активувати" at bounding box center [102, 83] width 29 height 10
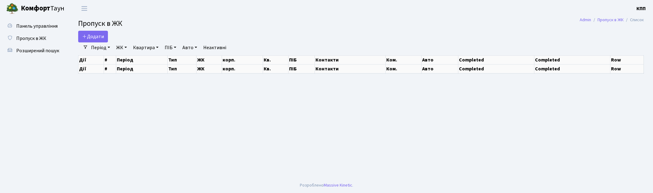
select select "25"
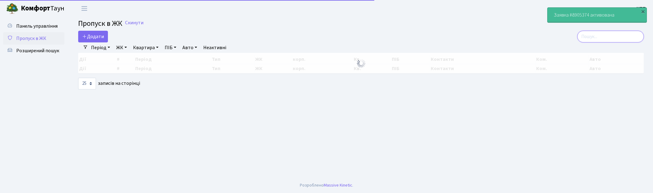
click at [602, 38] on input "search" at bounding box center [611, 37] width 67 height 12
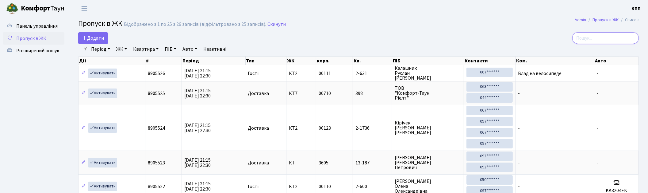
click at [602, 38] on input "search" at bounding box center [605, 38] width 67 height 12
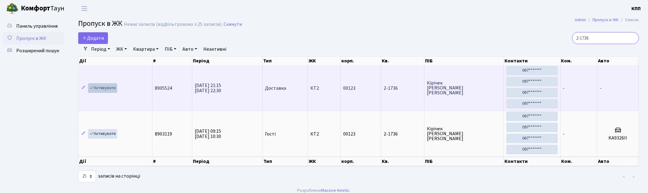
type input "2-1736"
click at [107, 87] on link "Активувати" at bounding box center [102, 88] width 29 height 10
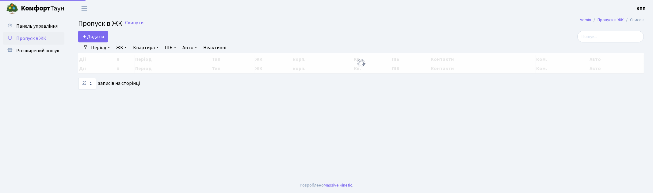
select select "25"
click at [626, 35] on input "search" at bounding box center [611, 37] width 67 height 12
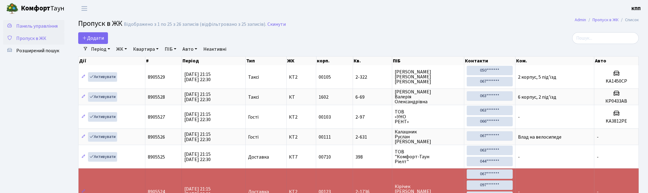
click at [34, 25] on span "Панель управління" at bounding box center [36, 26] width 41 height 7
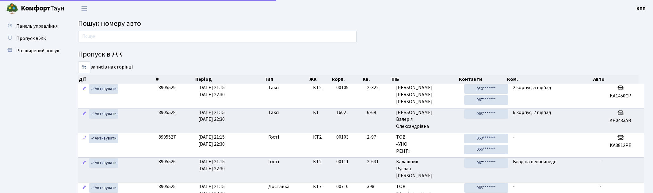
click at [111, 33] on input "text" at bounding box center [217, 37] width 279 height 12
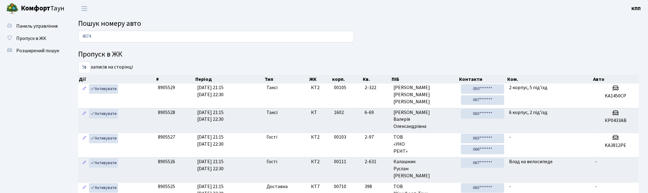
type input "4074"
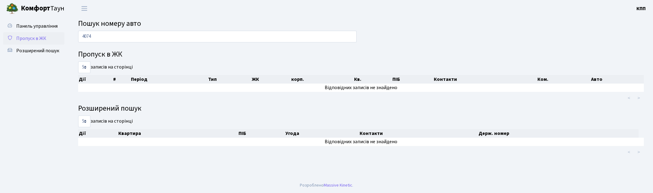
click at [37, 37] on span "Пропуск в ЖК" at bounding box center [31, 38] width 30 height 7
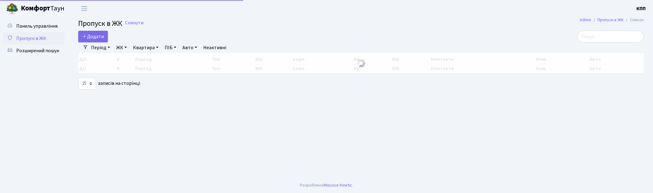
select select "25"
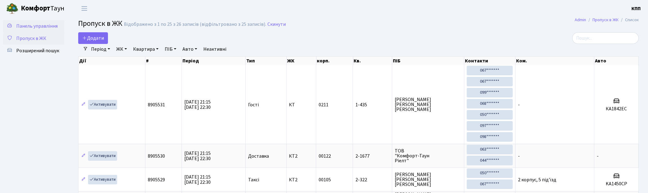
click at [48, 21] on link "Панель управління" at bounding box center [33, 26] width 61 height 12
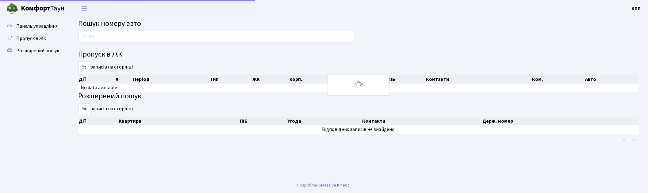
click at [116, 30] on main "Пошук номеру авто Пропуск в ЖК 5 10 25 50 записів на сторінці Дії # Період Тип …" at bounding box center [358, 97] width 579 height 160
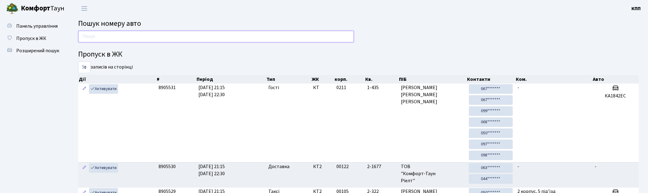
click at [119, 40] on input "text" at bounding box center [216, 37] width 276 height 12
click at [404, 31] on div "Пропуск в ЖК 5 10 25 50 записів на сторінці Дії # Період Тип ЖК корп. Кв. ПІБ К…" at bounding box center [359, 179] width 570 height 296
click at [255, 34] on input "text" at bounding box center [216, 37] width 276 height 12
click at [114, 36] on input "text" at bounding box center [216, 37] width 276 height 12
type input "8331"
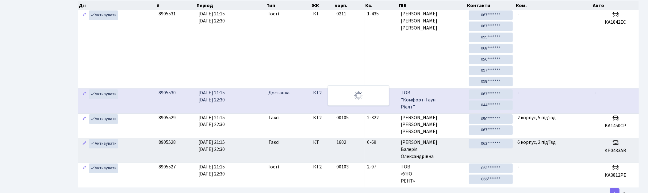
scroll to position [21, 0]
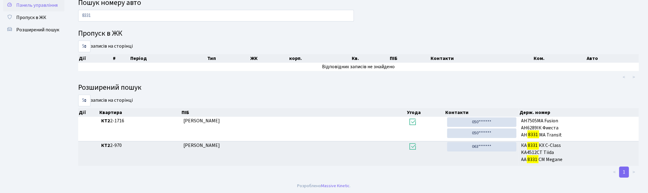
click at [25, 6] on span "Панель управління" at bounding box center [36, 5] width 41 height 7
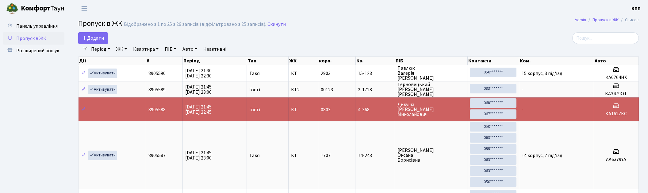
select select "25"
click at [601, 37] on input "search" at bounding box center [605, 38] width 67 height 12
click at [599, 37] on input "search" at bounding box center [605, 38] width 67 height 12
click at [603, 36] on input "search" at bounding box center [605, 38] width 67 height 12
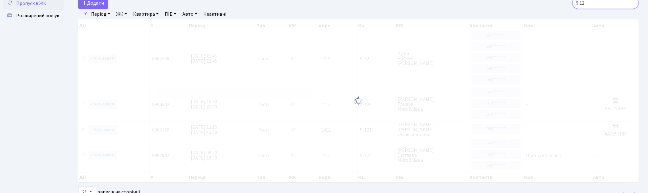
scroll to position [23, 0]
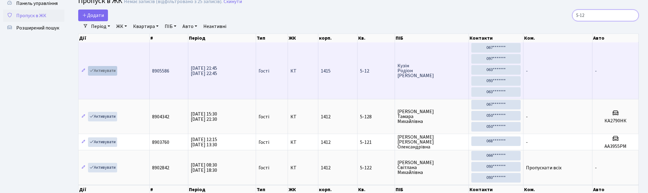
type input "5-12"
click at [107, 71] on link "Активувати" at bounding box center [102, 71] width 29 height 10
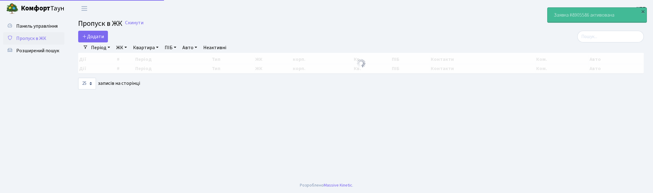
select select "25"
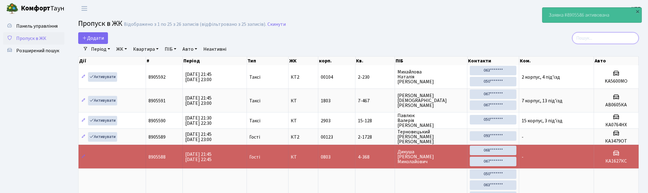
click at [602, 39] on input "search" at bounding box center [605, 38] width 67 height 12
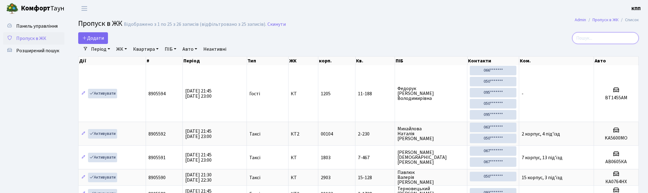
click at [602, 40] on input "search" at bounding box center [605, 38] width 67 height 12
click at [603, 38] on input "search" at bounding box center [605, 38] width 67 height 12
click at [597, 36] on input "search" at bounding box center [605, 38] width 67 height 12
click at [609, 34] on input "search" at bounding box center [605, 38] width 67 height 12
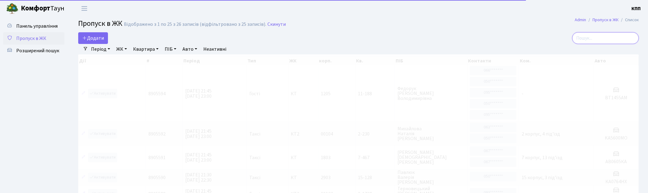
click at [605, 38] on input "search" at bounding box center [605, 38] width 67 height 12
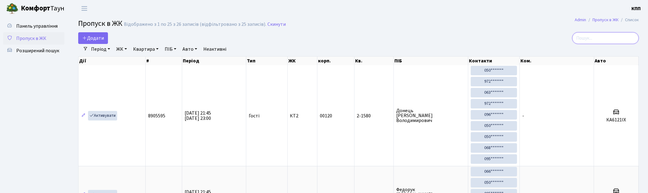
click at [605, 38] on input "search" at bounding box center [605, 38] width 67 height 12
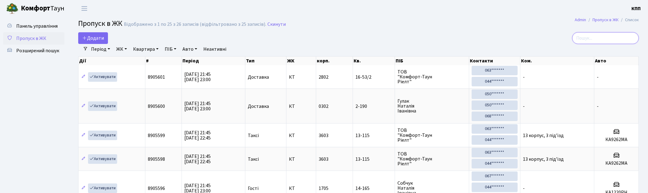
click at [608, 40] on input "search" at bounding box center [605, 38] width 67 height 12
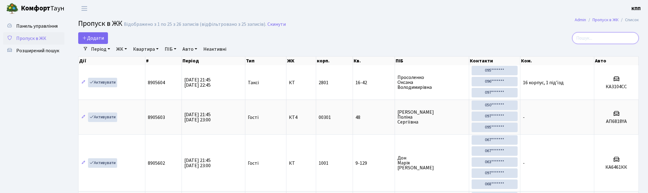
click at [616, 36] on input "search" at bounding box center [605, 38] width 67 height 12
click at [603, 38] on input "search" at bounding box center [605, 38] width 67 height 12
click at [605, 39] on input "search" at bounding box center [605, 38] width 67 height 12
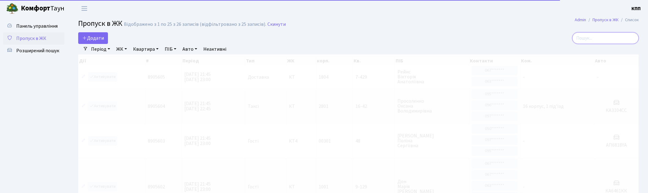
click at [607, 39] on input "search" at bounding box center [605, 38] width 67 height 12
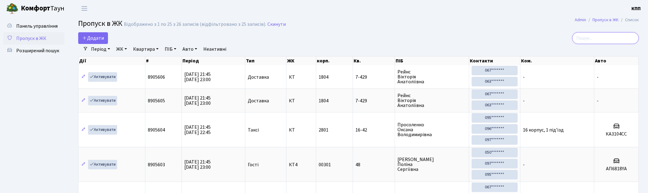
click at [607, 39] on input "search" at bounding box center [605, 38] width 67 height 12
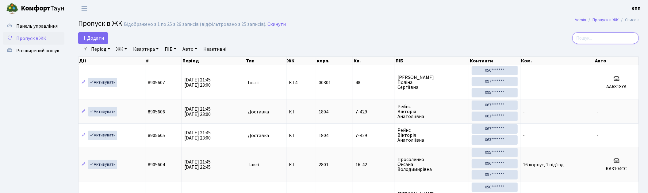
click at [607, 39] on input "search" at bounding box center [605, 38] width 67 height 12
click at [606, 38] on input "search" at bounding box center [605, 38] width 67 height 12
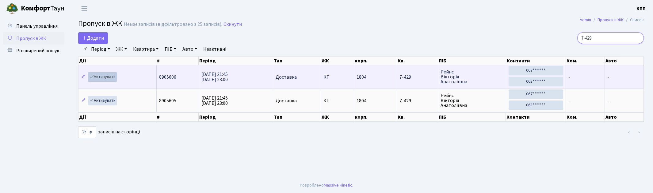
type input "7-429"
click at [105, 77] on link "Активувати" at bounding box center [102, 77] width 29 height 10
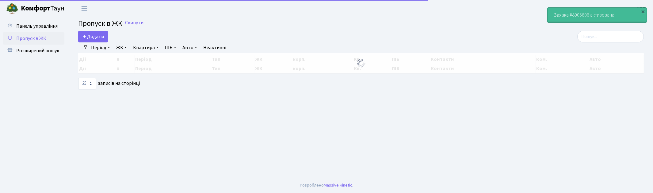
select select "25"
click at [610, 40] on input "search" at bounding box center [611, 37] width 67 height 12
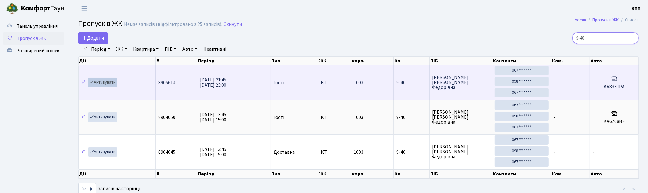
type input "9-40"
click at [108, 83] on link "Активувати" at bounding box center [102, 83] width 29 height 10
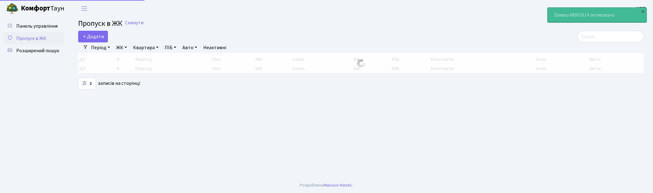
select select "25"
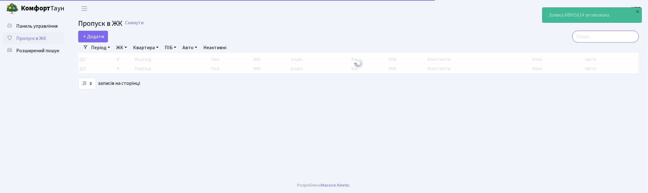
drag, startPoint x: 590, startPoint y: 39, endPoint x: 596, endPoint y: 38, distance: 6.3
click at [590, 39] on input "search" at bounding box center [605, 37] width 67 height 12
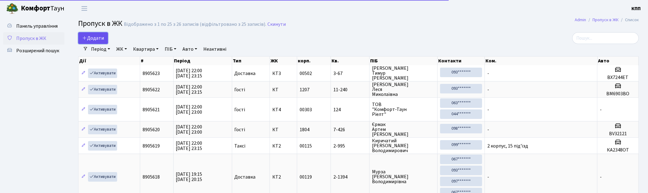
click at [91, 40] on span "Додати" at bounding box center [93, 38] width 22 height 7
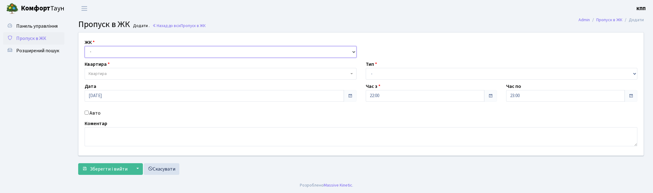
drag, startPoint x: 0, startPoint y: 0, endPoint x: 123, endPoint y: 47, distance: 131.7
click at [123, 47] on select "- КТ, вул. Регенераторна, 4 КТ2, просп. [STREET_ADDRESS] [STREET_ADDRESS] [PERS…" at bounding box center [221, 52] width 272 height 12
select select "271"
click at [85, 46] on select "- КТ, вул. Регенераторна, 4 КТ2, просп. [STREET_ADDRESS] [STREET_ADDRESS] [PERS…" at bounding box center [221, 52] width 272 height 12
select select
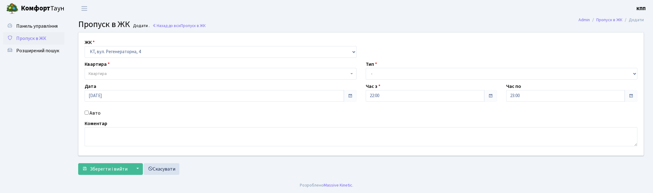
click at [123, 75] on span "Квартира" at bounding box center [219, 74] width 260 height 6
type input "2-149"
click at [118, 51] on select "- КТ, вул. Регенераторна, 4 КТ2, просп. [STREET_ADDRESS] [STREET_ADDRESS] [PERS…" at bounding box center [221, 52] width 272 height 12
select select "295"
click at [85, 46] on select "- КТ, вул. Регенераторна, 4 КТ2, просп. [STREET_ADDRESS] [STREET_ADDRESS] [PERS…" at bounding box center [221, 52] width 272 height 12
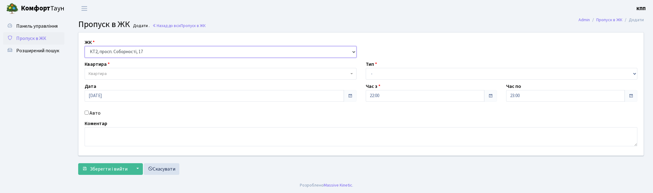
select select
click at [123, 80] on div "ЖК - КТ, вул. Регенераторна, 4 КТ2, просп. [STREET_ADDRESS] [STREET_ADDRESS] [P…" at bounding box center [361, 94] width 575 height 123
click at [123, 75] on span "Квартира" at bounding box center [219, 74] width 260 height 6
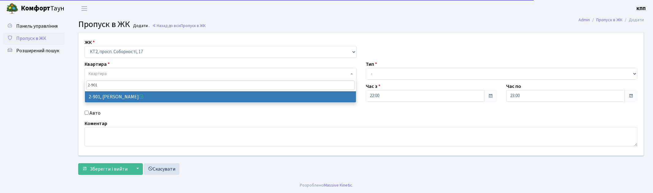
type input "2-901"
select select "15951"
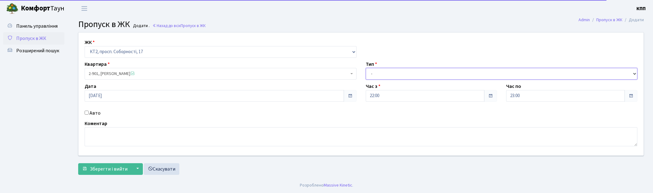
drag, startPoint x: 388, startPoint y: 69, endPoint x: 387, endPoint y: 75, distance: 5.4
click at [388, 69] on select "- Доставка Таксі Гості Сервіс" at bounding box center [502, 74] width 272 height 12
select select "1"
click at [366, 68] on select "- Доставка Таксі Гості Сервіс" at bounding box center [502, 74] width 272 height 12
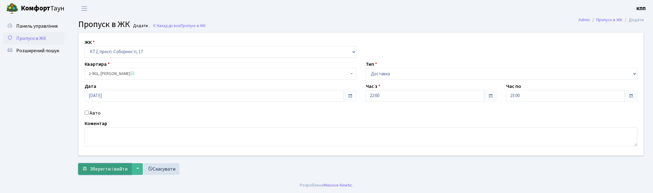
click at [110, 167] on span "Зберегти і вийти" at bounding box center [109, 168] width 38 height 7
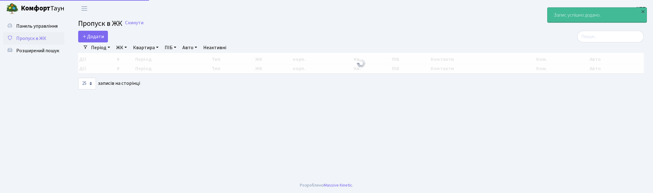
select select "25"
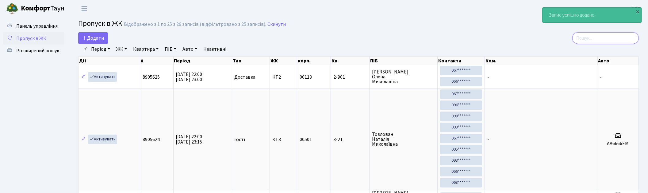
click at [615, 34] on input "search" at bounding box center [605, 38] width 67 height 12
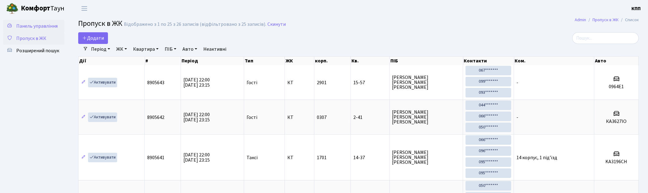
click at [29, 26] on span "Панель управління" at bounding box center [36, 26] width 41 height 7
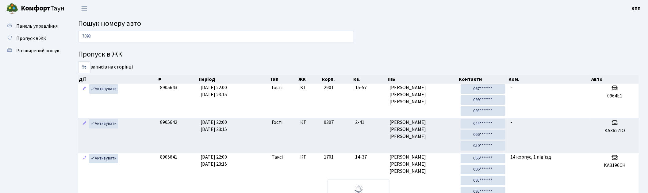
type input "7093"
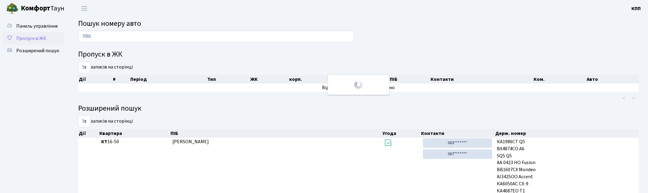
click at [37, 41] on span "Пропуск в ЖК" at bounding box center [31, 38] width 30 height 7
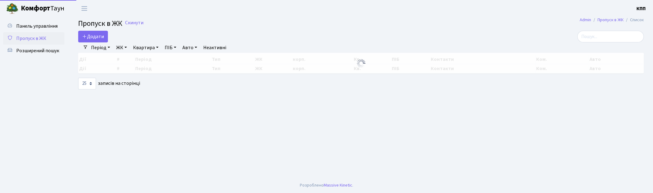
select select "25"
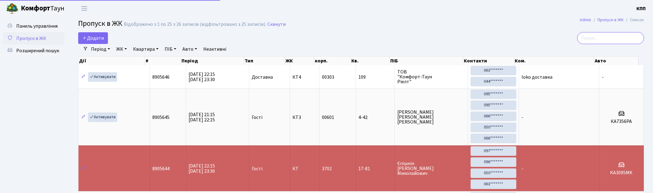
click at [606, 39] on input "search" at bounding box center [611, 38] width 67 height 12
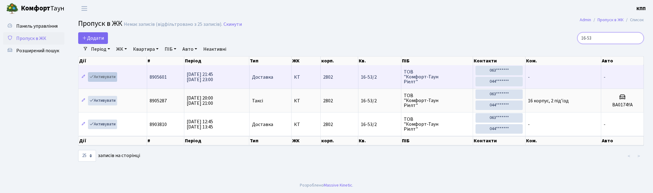
type input "16-53"
click at [112, 74] on link "Активувати" at bounding box center [102, 77] width 29 height 10
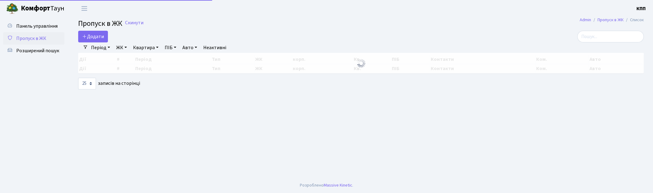
select select "25"
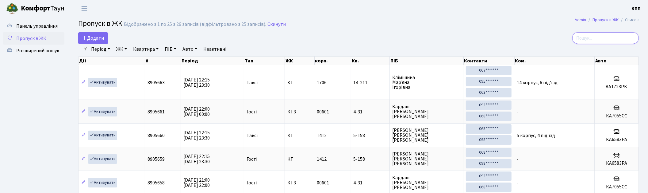
click at [595, 42] on input "search" at bounding box center [605, 38] width 67 height 12
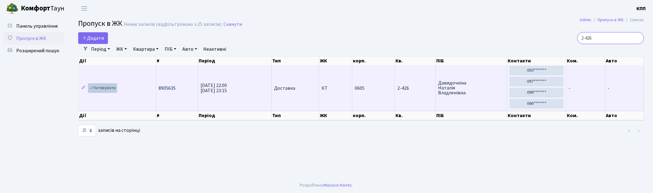
type input "2-426"
click at [105, 84] on link "Активувати" at bounding box center [102, 88] width 29 height 10
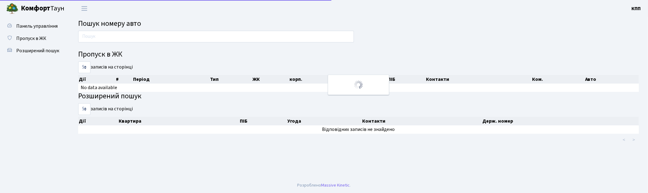
click at [107, 20] on span "Пошук номеру авто" at bounding box center [109, 23] width 63 height 11
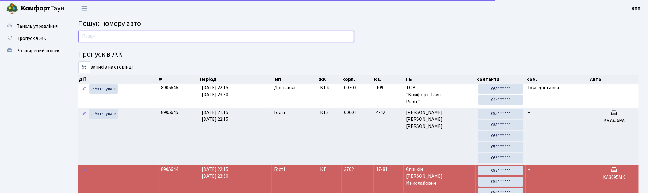
click at [98, 37] on input "text" at bounding box center [216, 37] width 276 height 12
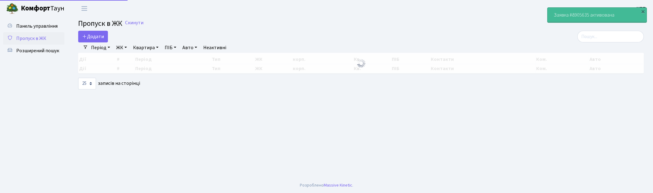
select select "25"
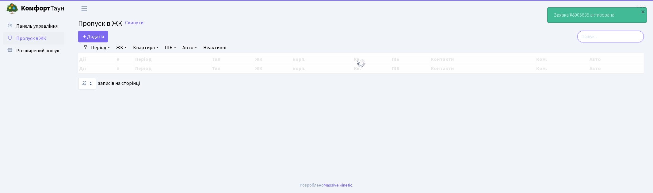
click at [618, 38] on input "search" at bounding box center [611, 37] width 67 height 12
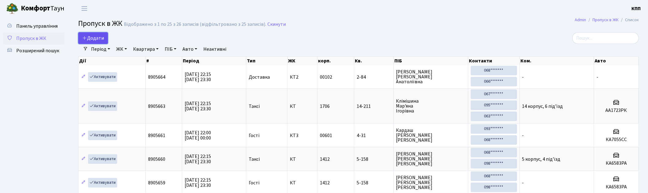
click at [99, 39] on span "Додати" at bounding box center [93, 38] width 22 height 7
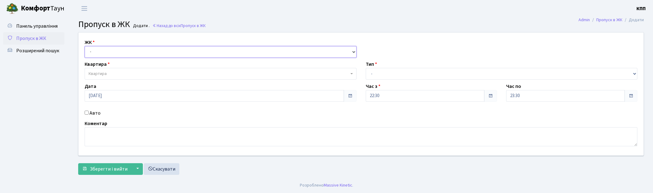
click at [123, 54] on select "- КТ, вул. Регенераторна, 4 КТ2, просп. Соборності, 17 КТ3, вул. Березнева, 16 …" at bounding box center [221, 52] width 272 height 12
select select "271"
click at [85, 46] on select "- КТ, вул. Регенераторна, 4 КТ2, просп. Соборності, 17 КТ3, вул. Березнева, 16 …" at bounding box center [221, 52] width 272 height 12
select select
click at [119, 73] on span "Квартира" at bounding box center [219, 74] width 260 height 6
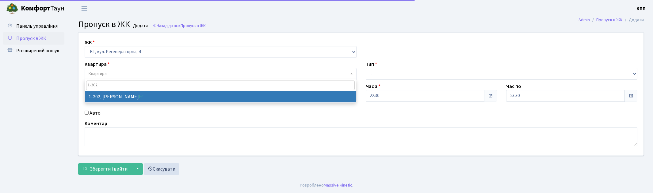
type input "1-202"
select select "202"
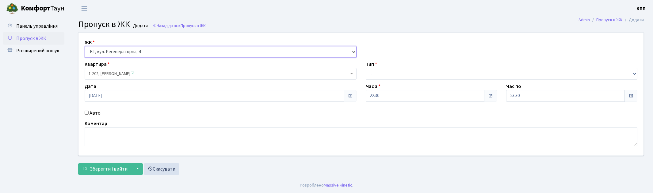
drag, startPoint x: 124, startPoint y: 53, endPoint x: 126, endPoint y: 56, distance: 3.9
click at [124, 53] on select "- КТ, вул. Регенераторна, 4 КТ2, просп. Соборності, 17 КТ3, вул. Березнева, 16 …" at bounding box center [221, 52] width 272 height 12
select select "302"
click at [85, 46] on select "- КТ, вул. Регенераторна, 4 КТ2, просп. Соборності, 17 КТ3, вул. Березнева, 16 …" at bounding box center [221, 52] width 272 height 12
select select
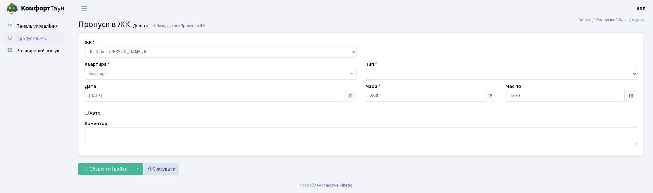
click at [125, 70] on span "Квартира" at bounding box center [221, 74] width 272 height 12
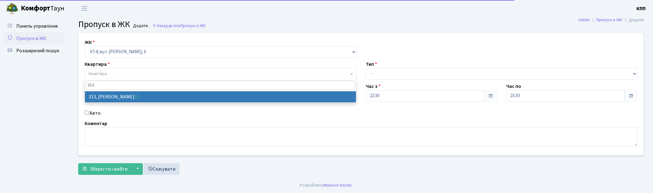
type input "313"
select select "17024"
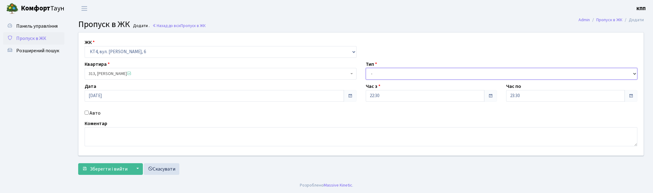
click at [406, 69] on select "- Доставка Таксі Гості Сервіс" at bounding box center [502, 74] width 272 height 12
select select "1"
click at [366, 68] on select "- Доставка Таксі Гості Сервіс" at bounding box center [502, 74] width 272 height 12
click at [105, 167] on span "Зберегти і вийти" at bounding box center [109, 168] width 38 height 7
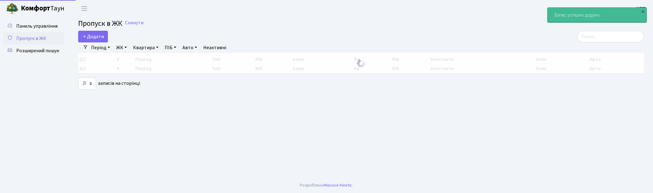
select select "25"
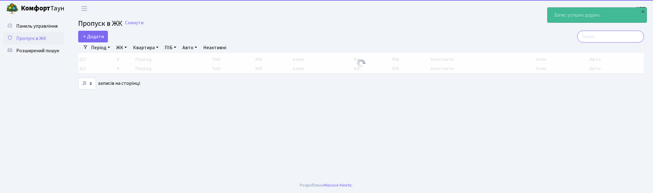
click at [620, 37] on input "search" at bounding box center [611, 37] width 67 height 12
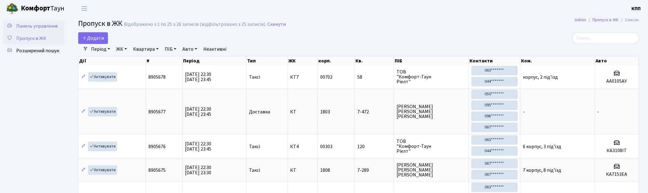
click at [16, 30] on link "Панель управління" at bounding box center [33, 26] width 61 height 12
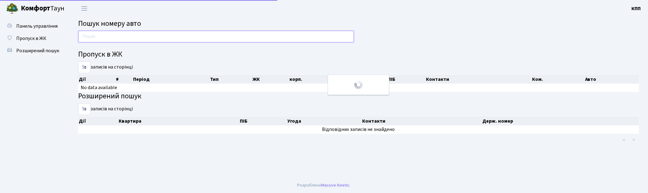
click at [125, 37] on input "text" at bounding box center [216, 37] width 276 height 12
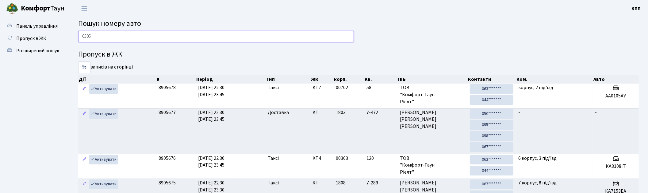
type input "0505"
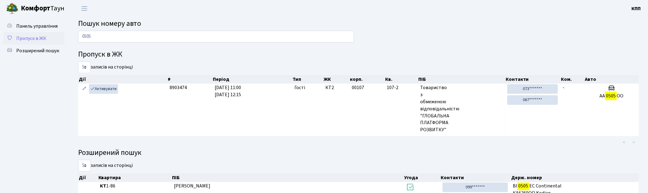
click at [22, 39] on span "Пропуск в ЖК" at bounding box center [31, 38] width 30 height 7
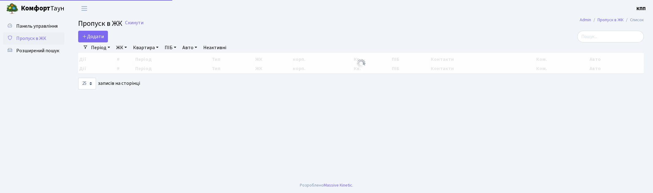
select select "25"
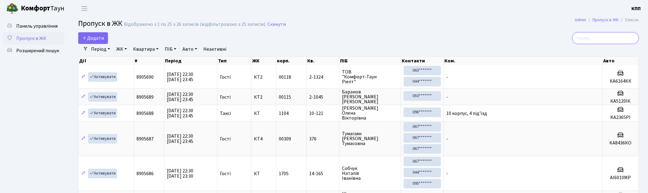
click at [596, 36] on input "search" at bounding box center [605, 38] width 67 height 12
click at [47, 27] on span "Панель управління" at bounding box center [36, 26] width 41 height 7
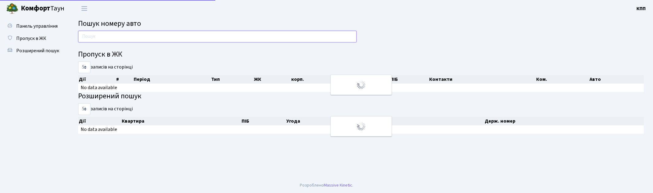
drag, startPoint x: 0, startPoint y: 0, endPoint x: 141, endPoint y: 38, distance: 146.4
click at [141, 38] on input "text" at bounding box center [217, 37] width 279 height 12
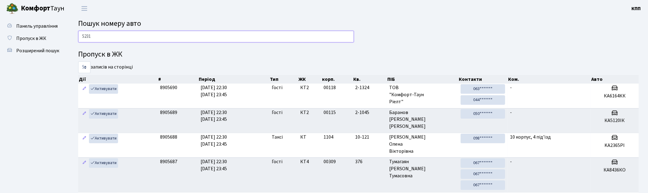
type input "5231"
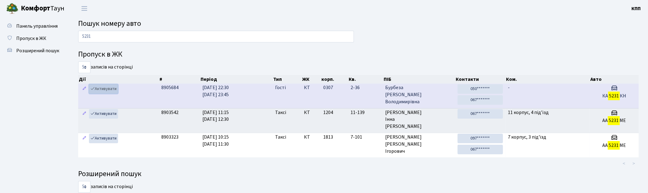
click at [102, 88] on link "Активувати" at bounding box center [103, 89] width 29 height 10
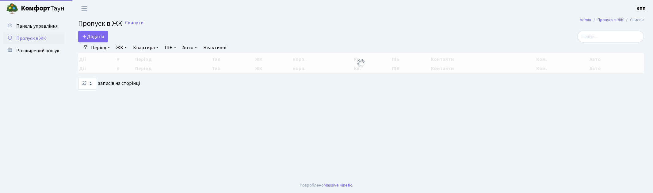
select select "25"
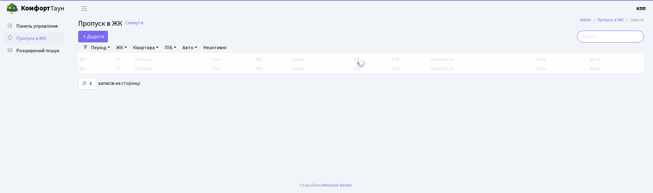
click at [618, 37] on input "search" at bounding box center [611, 37] width 67 height 12
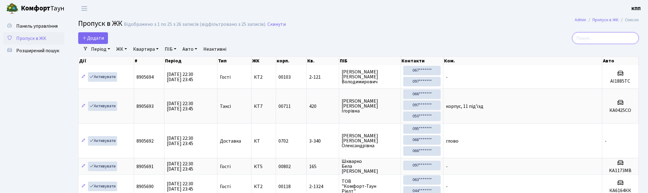
click at [599, 36] on input "search" at bounding box center [605, 38] width 67 height 12
click at [595, 38] on input "search" at bounding box center [605, 38] width 67 height 12
click at [604, 36] on input "search" at bounding box center [605, 38] width 67 height 12
click at [612, 39] on input "search" at bounding box center [605, 38] width 67 height 12
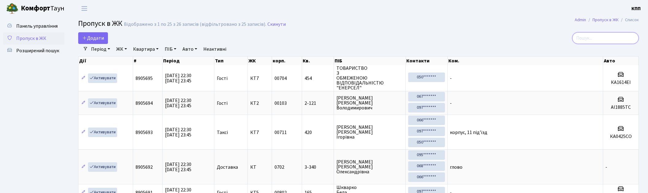
click at [594, 36] on input "search" at bounding box center [605, 38] width 67 height 12
click at [603, 37] on input "search" at bounding box center [605, 38] width 67 height 12
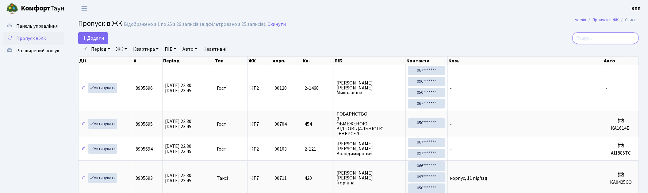
click at [598, 36] on input "search" at bounding box center [605, 38] width 67 height 12
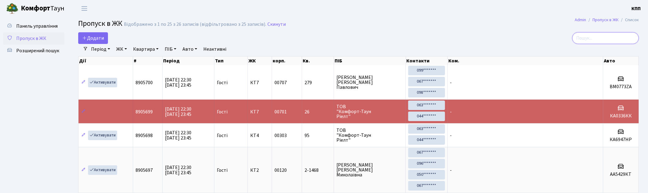
click at [591, 38] on input "search" at bounding box center [605, 38] width 67 height 12
click at [590, 37] on input "search" at bounding box center [605, 38] width 67 height 12
click at [596, 36] on input "search" at bounding box center [605, 38] width 67 height 12
click at [599, 37] on input "search" at bounding box center [605, 38] width 67 height 12
click at [596, 37] on input "search" at bounding box center [605, 38] width 67 height 12
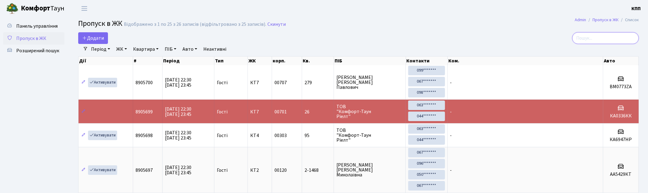
click at [596, 37] on input "search" at bounding box center [605, 38] width 67 height 12
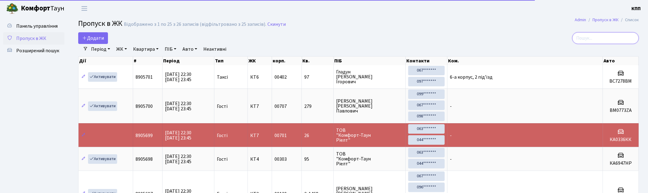
click at [593, 38] on input "search" at bounding box center [605, 38] width 67 height 12
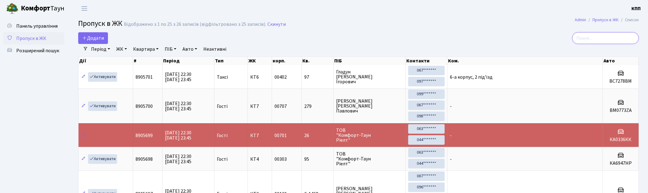
click at [593, 38] on input "search" at bounding box center [605, 38] width 67 height 12
click at [596, 39] on input "search" at bounding box center [605, 38] width 67 height 12
click at [596, 37] on input "search" at bounding box center [605, 38] width 67 height 12
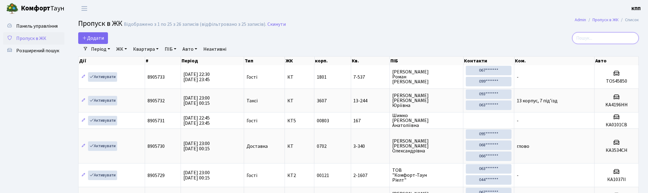
click at [608, 37] on input "search" at bounding box center [605, 38] width 67 height 12
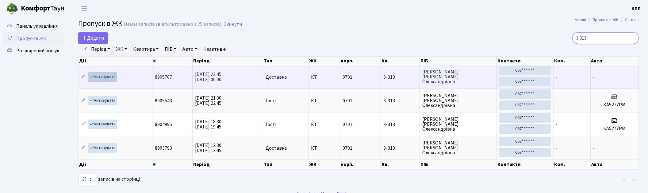
type input "3-313"
click at [101, 76] on link "Активувати" at bounding box center [102, 77] width 29 height 10
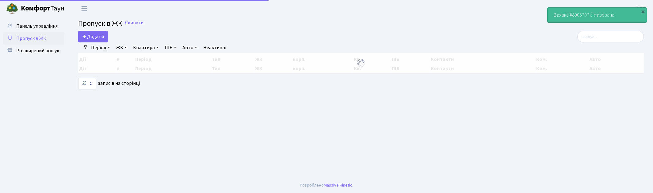
select select "25"
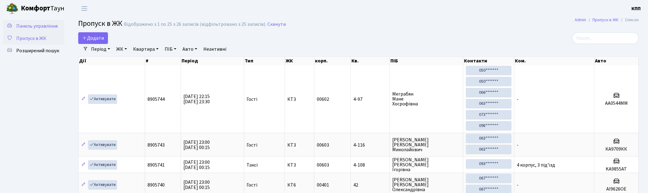
click at [32, 25] on span "Панель управління" at bounding box center [36, 26] width 41 height 7
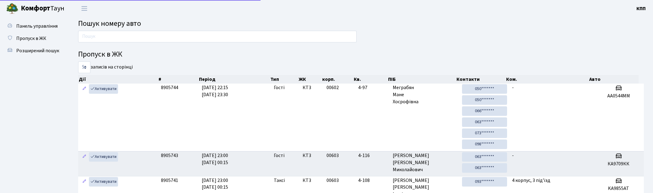
click at [123, 40] on input "text" at bounding box center [217, 37] width 279 height 12
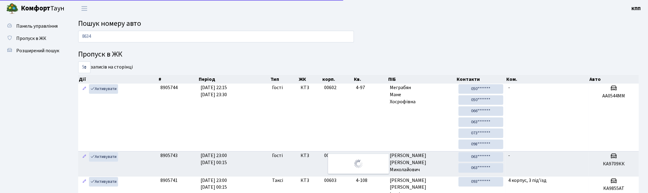
type input "8634"
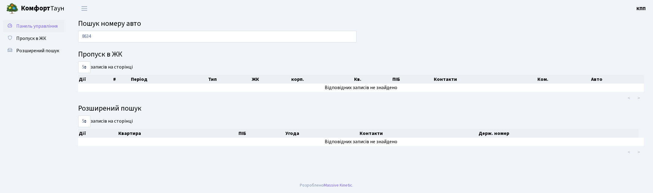
click at [26, 23] on span "Панель управління" at bounding box center [36, 26] width 41 height 7
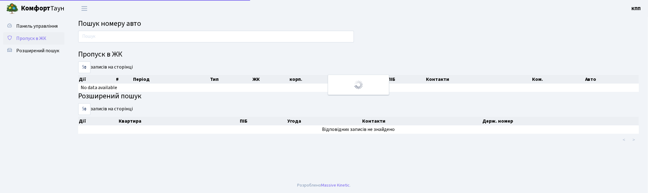
click at [40, 38] on span "Пропуск в ЖК" at bounding box center [31, 38] width 30 height 7
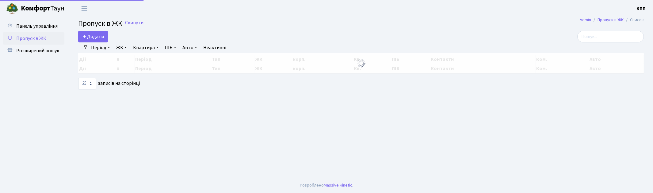
select select "25"
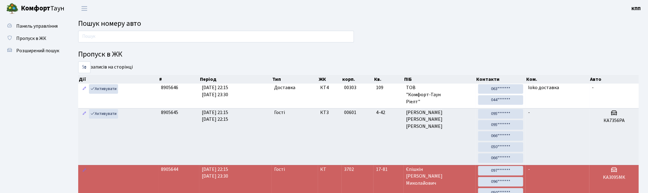
click at [97, 39] on input "text" at bounding box center [216, 37] width 276 height 12
